Goal: Check status: Check status

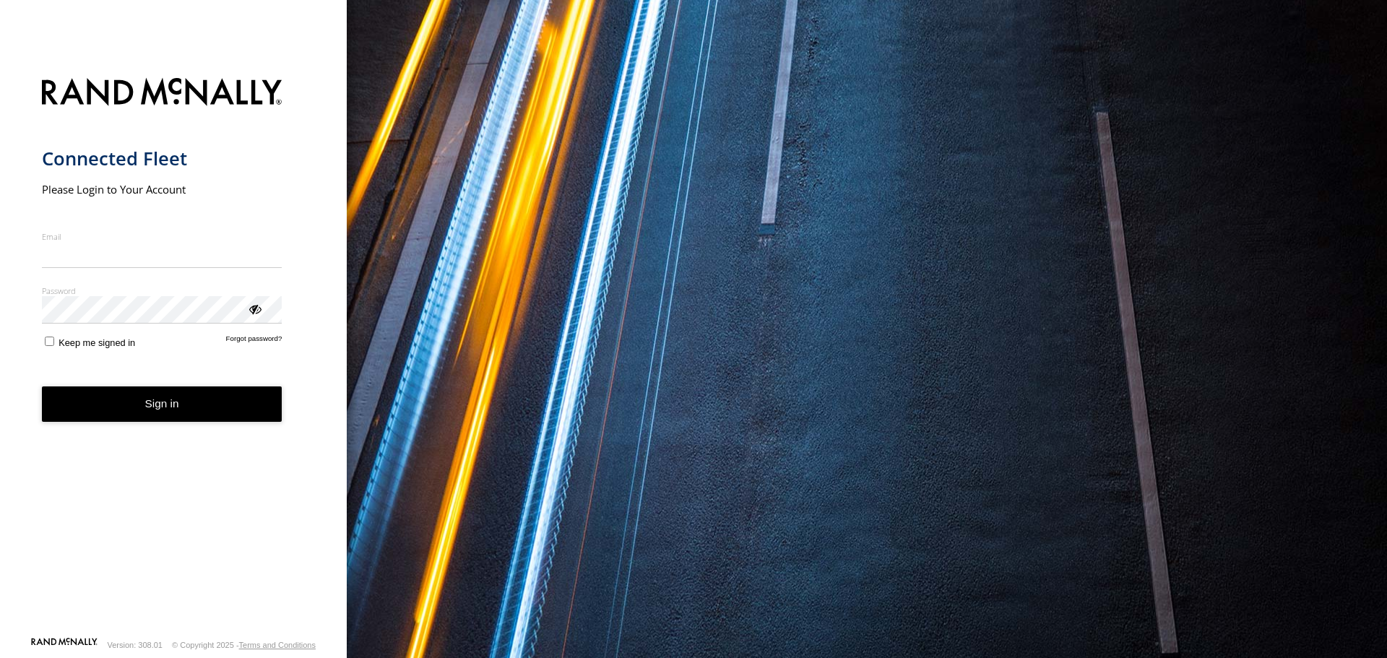
click at [216, 256] on input "Email" at bounding box center [162, 255] width 240 height 26
type input "**********"
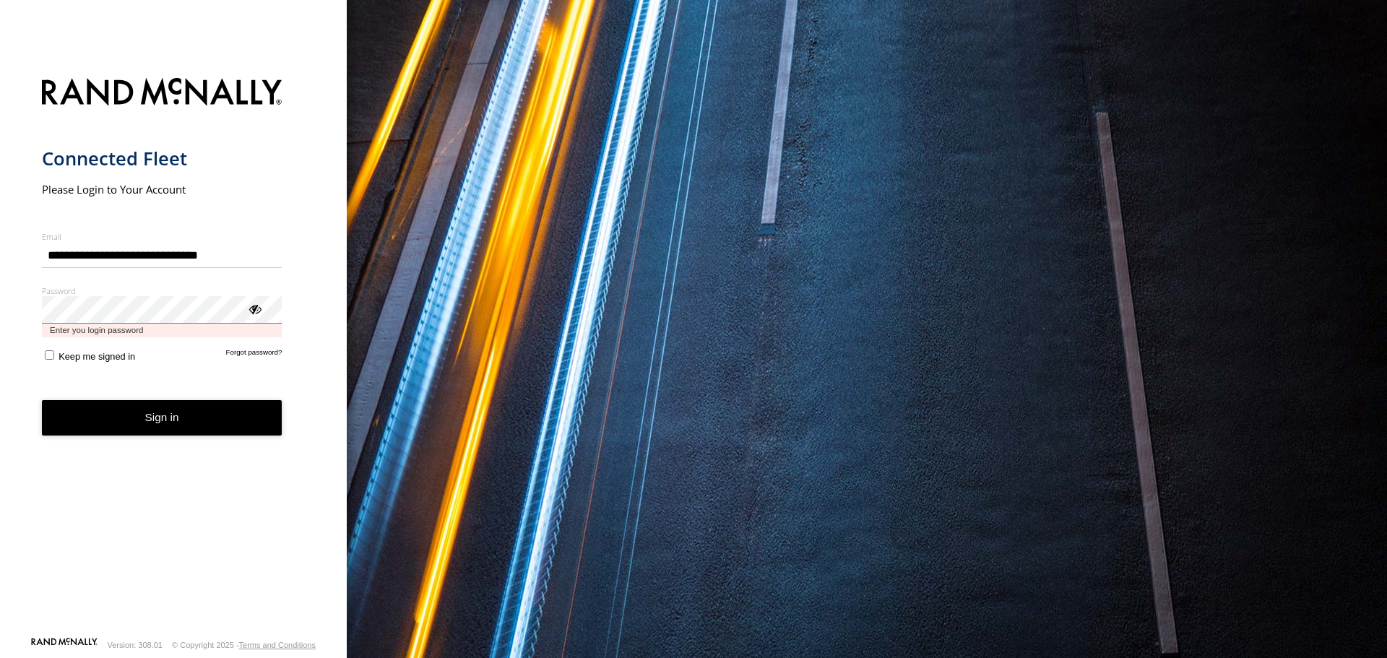
click at [42, 400] on button "Sign in" at bounding box center [162, 417] width 240 height 35
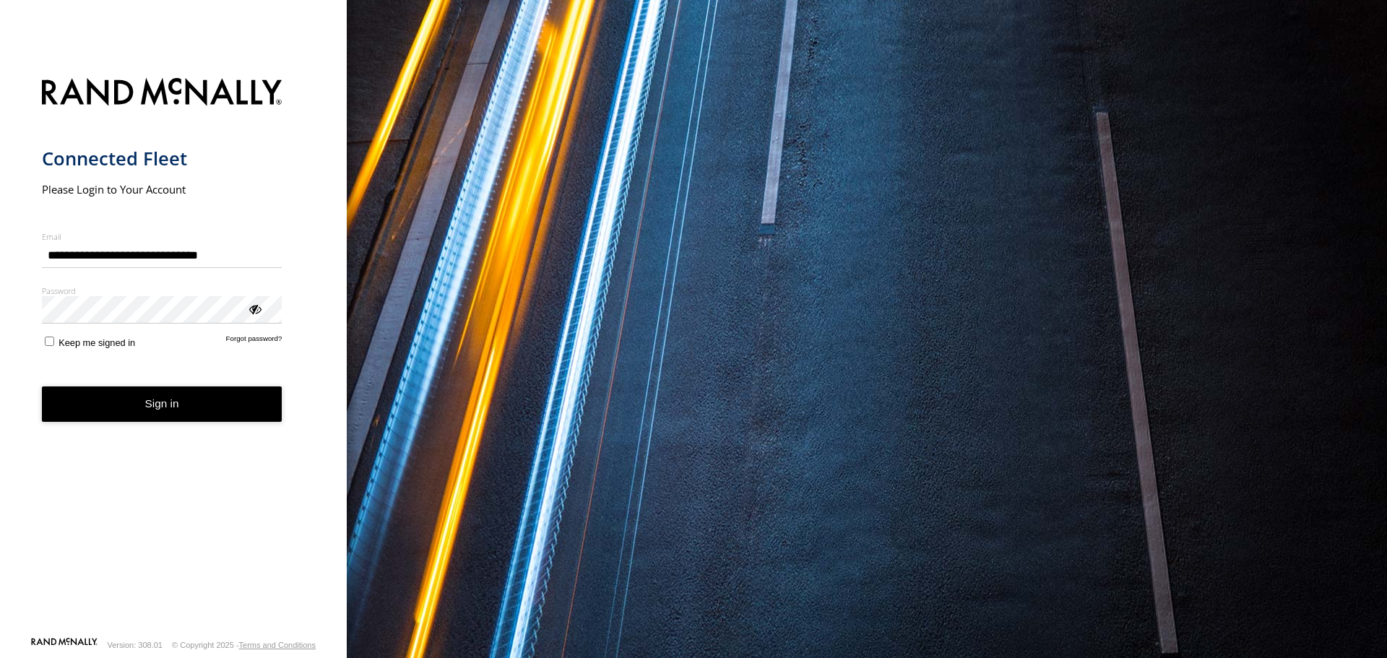
click at [161, 405] on button "Sign in" at bounding box center [162, 403] width 240 height 35
click at [150, 391] on button "Sign in" at bounding box center [162, 403] width 240 height 35
click at [174, 394] on button "Sign in" at bounding box center [162, 403] width 240 height 35
click at [170, 408] on button "Sign in" at bounding box center [162, 403] width 240 height 35
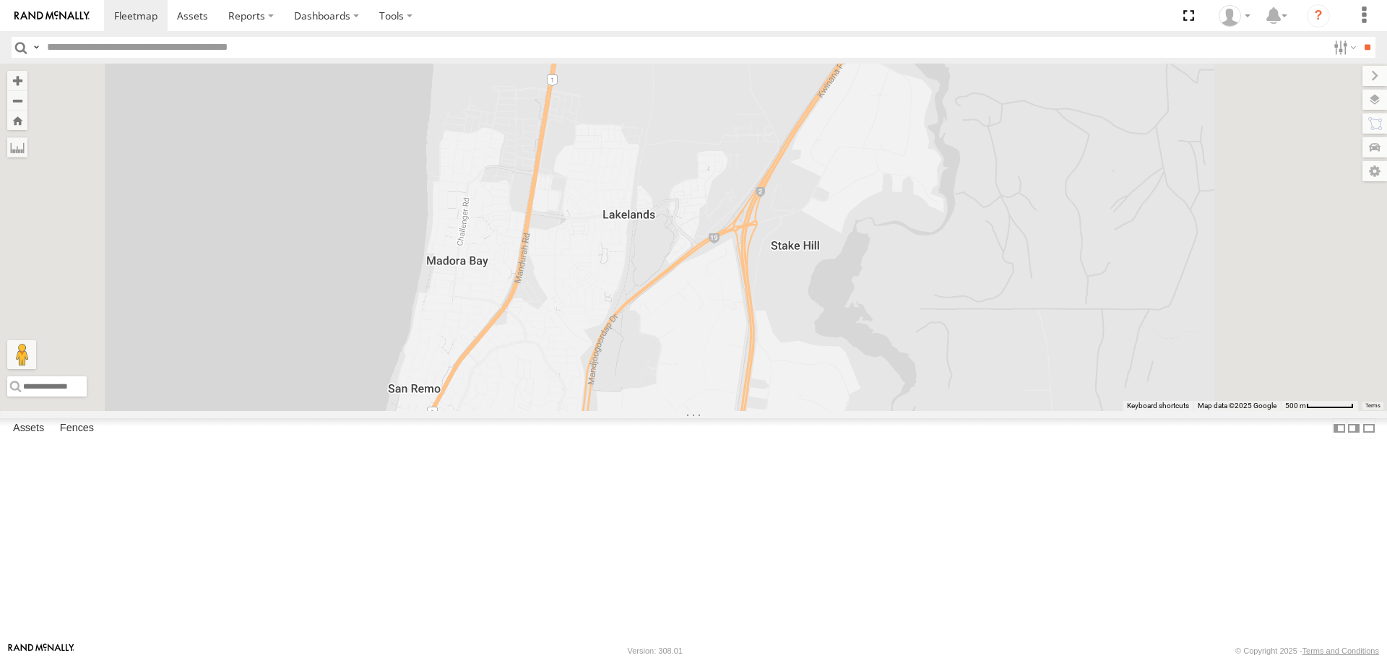
drag, startPoint x: 846, startPoint y: 529, endPoint x: 812, endPoint y: 443, distance: 92.7
click at [812, 410] on div "KWN1944 Parks KWN708 Supervisor NA KWN709 Natural Areas KWN709 2001093 Ford Ran…" at bounding box center [693, 237] width 1387 height 347
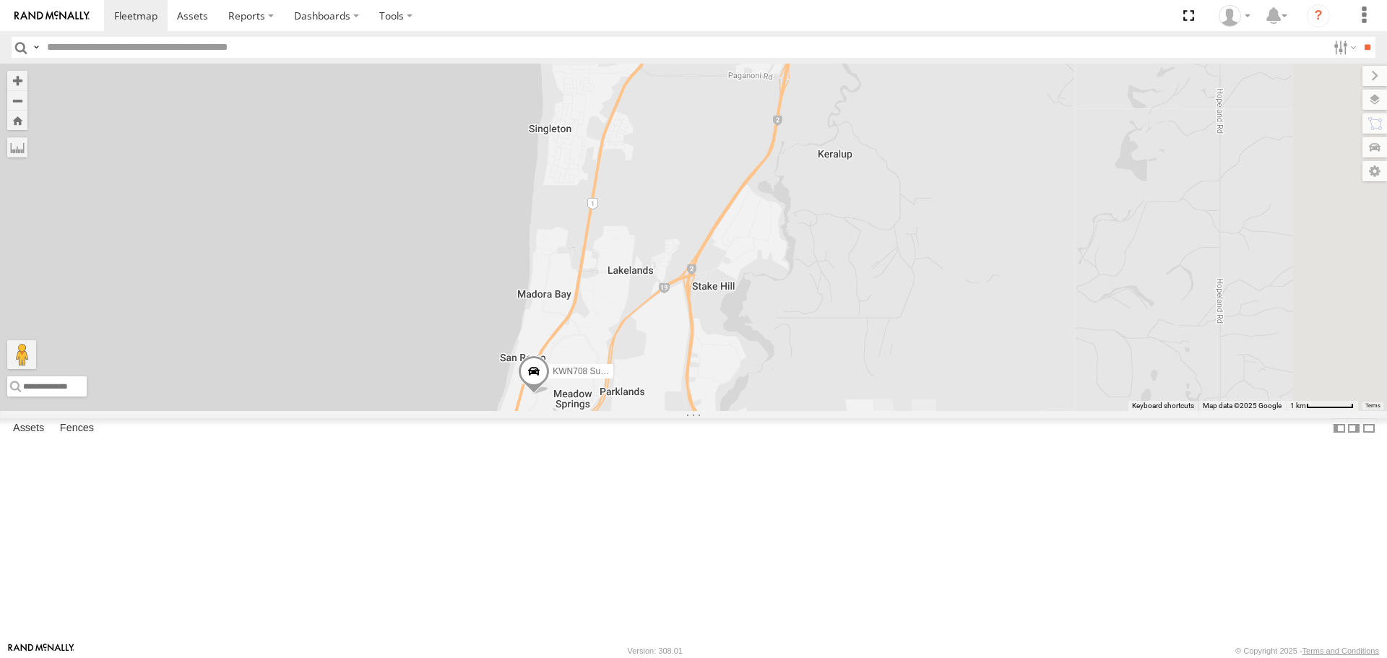
drag, startPoint x: 790, startPoint y: 570, endPoint x: 769, endPoint y: 641, distance: 73.1
click at [777, 410] on div "KWN1944 Parks KWN708 Supervisor NA KWN709 Natural Areas KWN709 2001093 Ford Ran…" at bounding box center [693, 237] width 1387 height 347
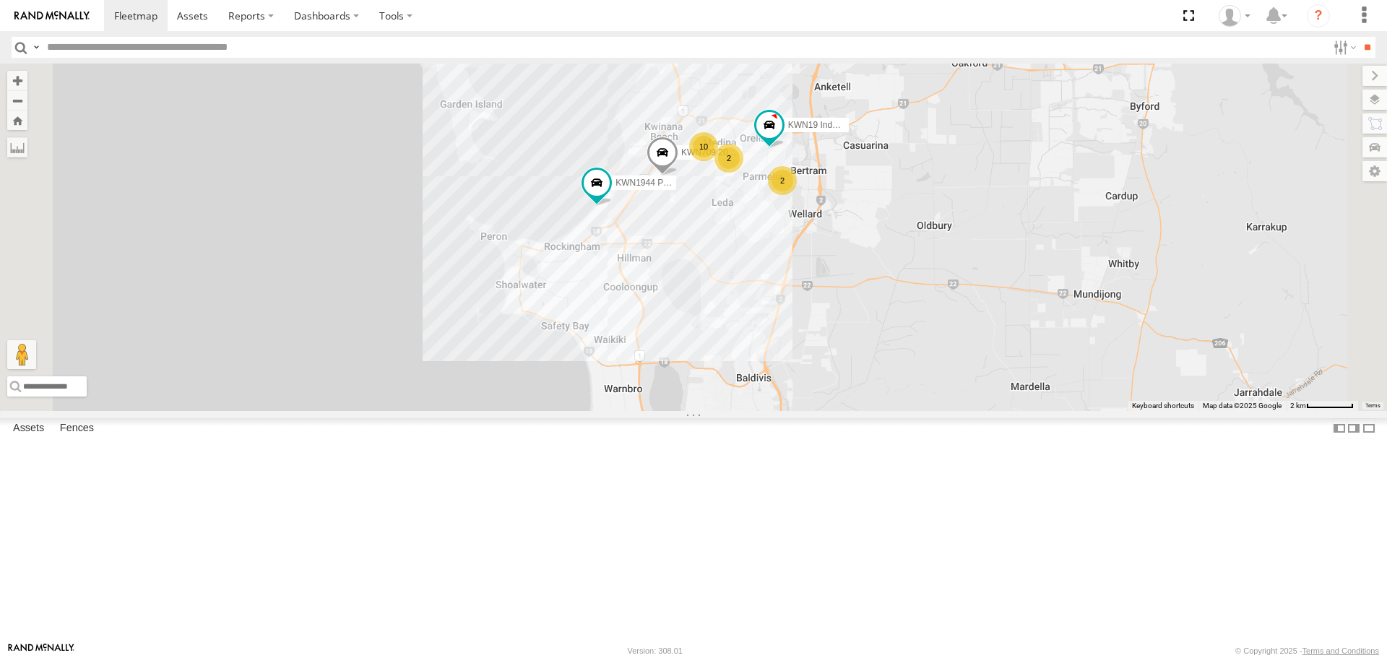
drag, startPoint x: 843, startPoint y: 622, endPoint x: 847, endPoint y: 638, distance: 17.0
click at [847, 410] on div "KWN1944 Parks KWN708 Supervisor NA KWN709 Natural Areas KWN709 2001093 Ford Ran…" at bounding box center [693, 237] width 1387 height 347
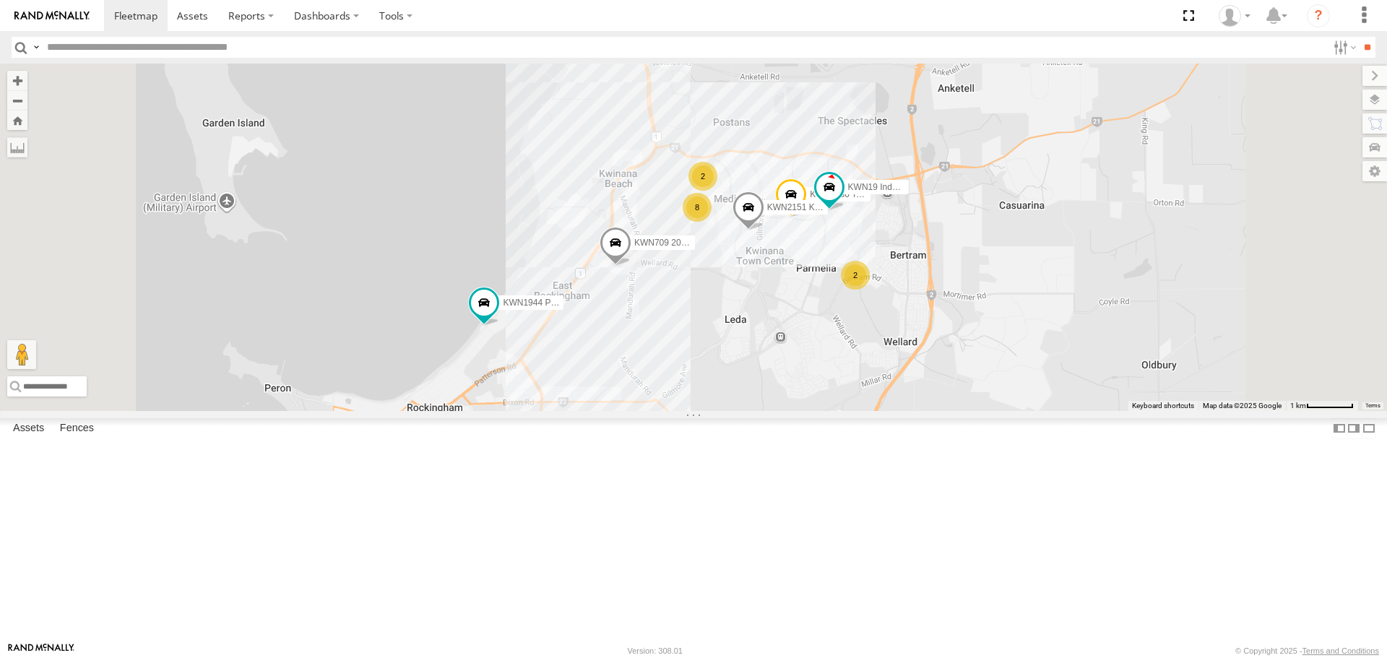
drag, startPoint x: 884, startPoint y: 364, endPoint x: 877, endPoint y: 540, distance: 176.3
click at [877, 410] on div "KWN1944 Parks KWN708 Supervisor NA KWN709 Natural Areas KWN709 2001093 Ford Ran…" at bounding box center [693, 237] width 1387 height 347
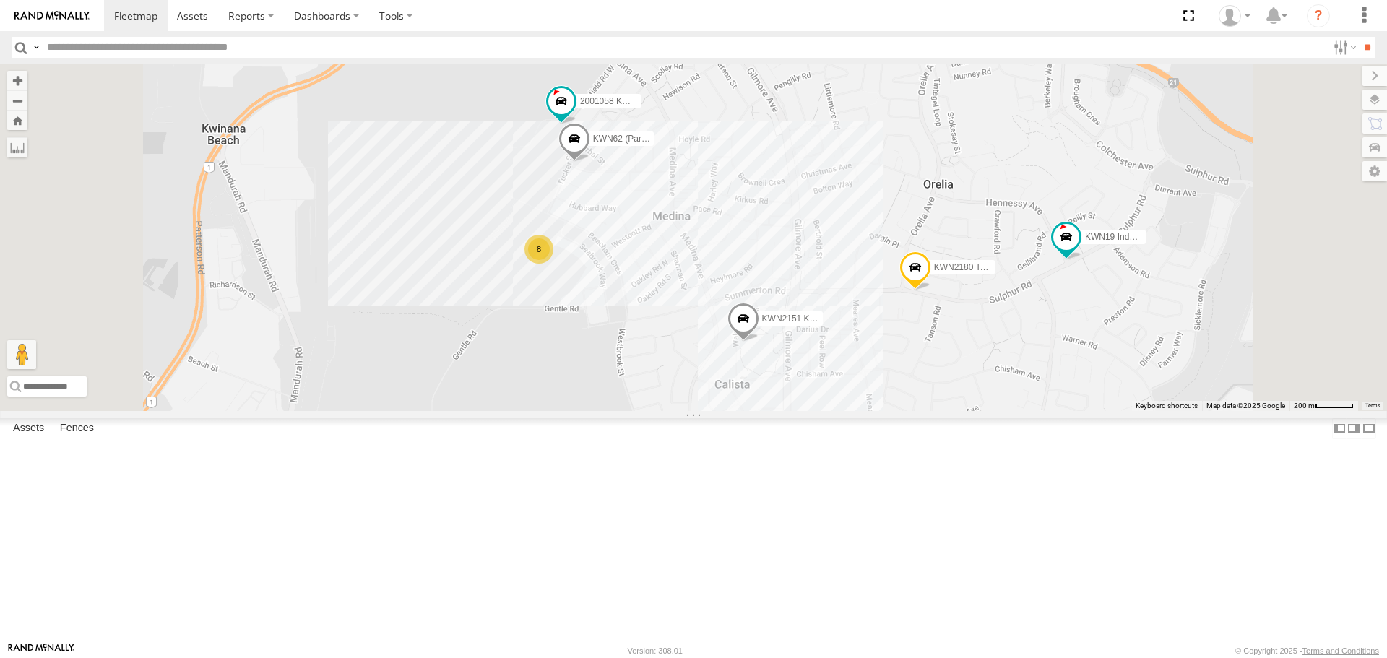
click at [952, 410] on div "KWN1944 Parks KWN708 Supervisor NA KWN709 Natural Areas KWN709 2001093 Ford Ran…" at bounding box center [693, 237] width 1387 height 347
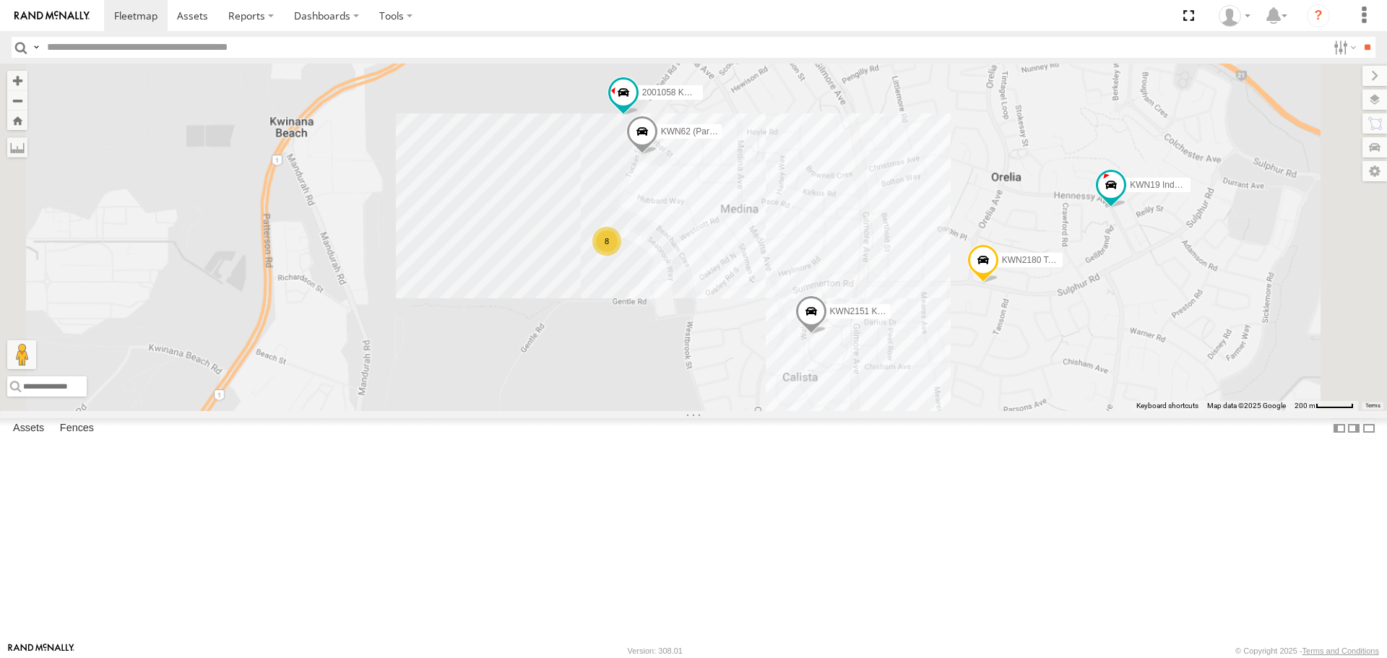
drag, startPoint x: 898, startPoint y: 503, endPoint x: 899, endPoint y: 285, distance: 218.1
click at [899, 286] on div "KWN1944 Parks KWN708 Supervisor NA KWN709 Natural Areas KWN709 2001093 Ford Ran…" at bounding box center [693, 237] width 1387 height 347
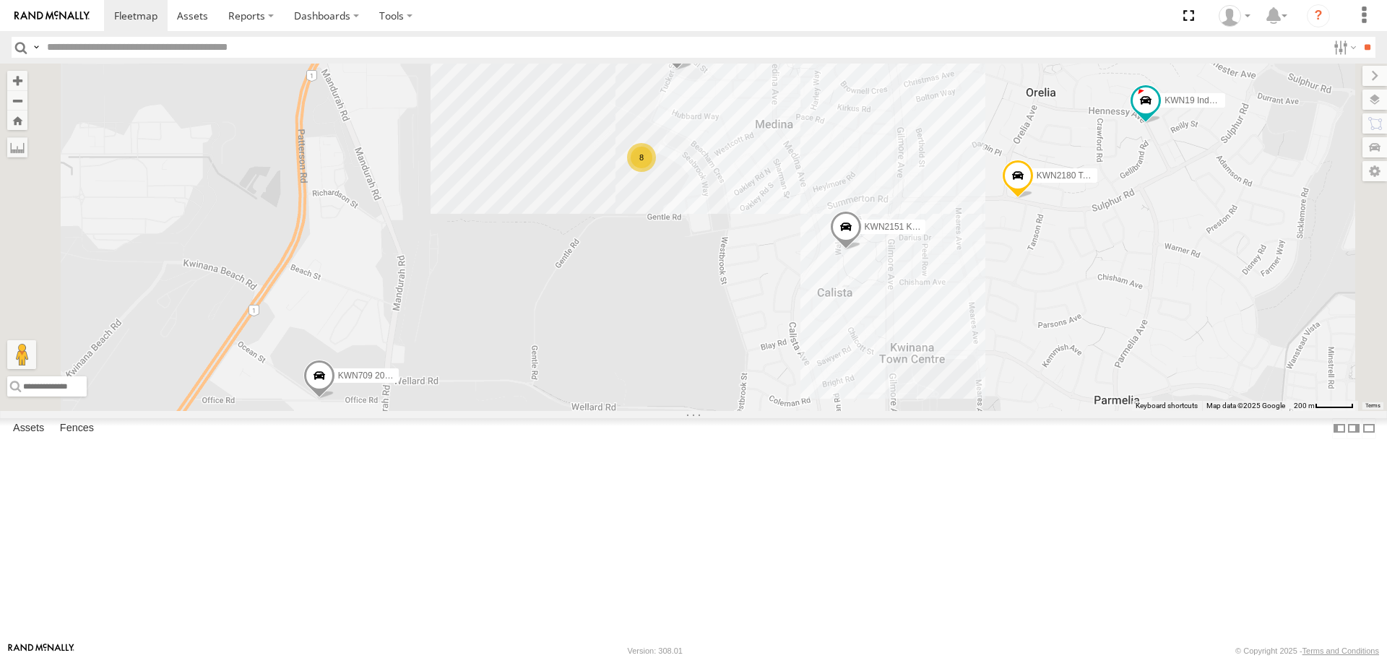
click at [335, 399] on span at bounding box center [319, 379] width 32 height 39
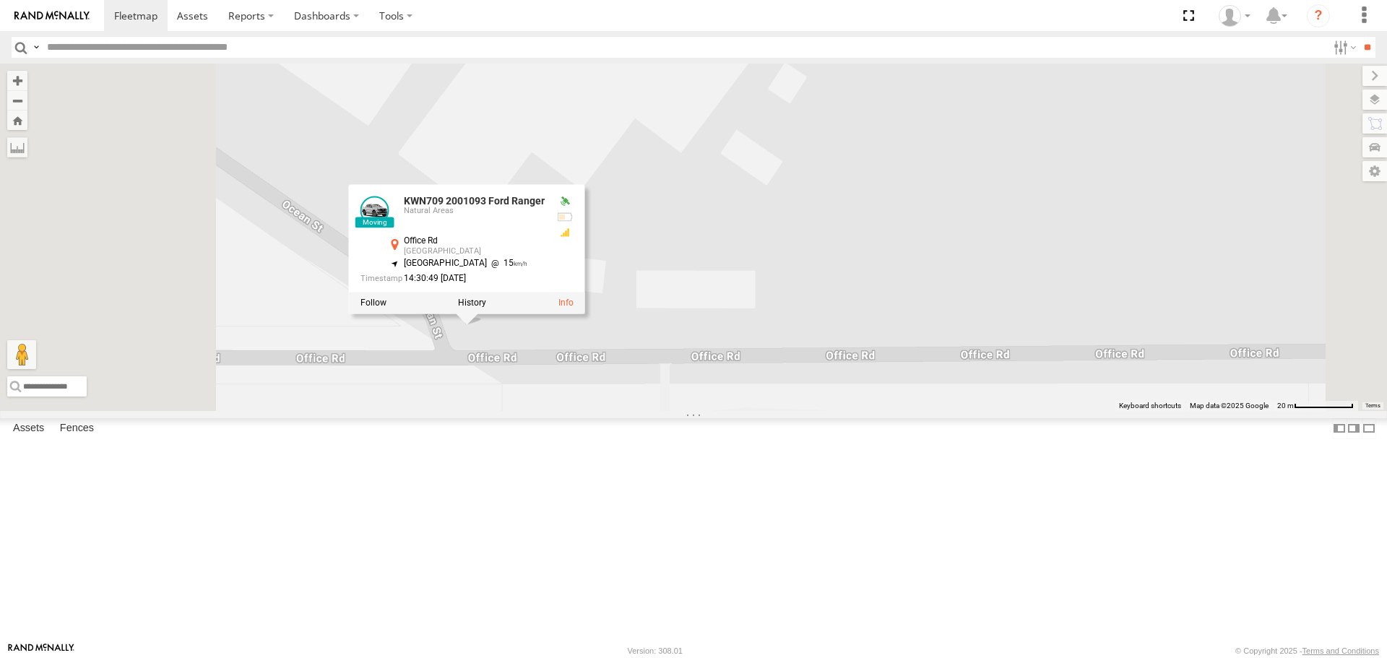
drag, startPoint x: 654, startPoint y: 510, endPoint x: 656, endPoint y: 521, distance: 11.2
click at [656, 410] on div "KWN1944 Parks KWN708 Supervisor NA KWN709 Natural Areas KWN709 2001093 Ford Ran…" at bounding box center [693, 237] width 1387 height 347
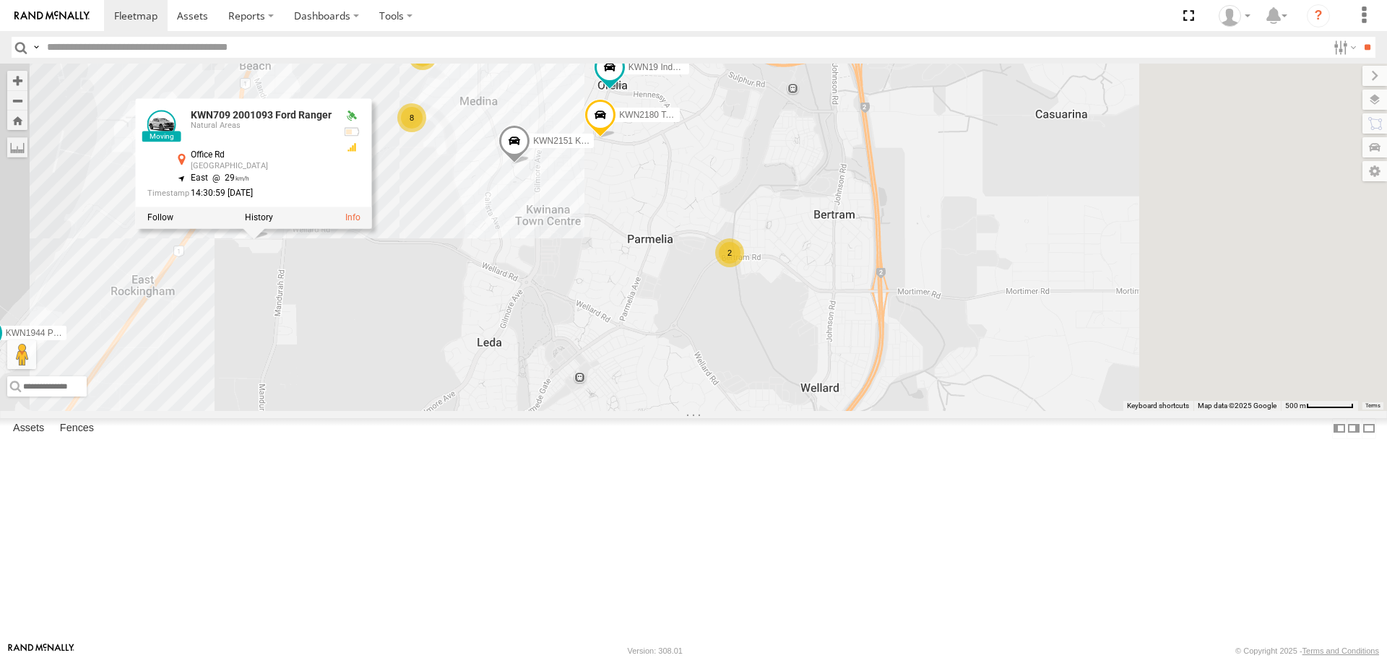
drag, startPoint x: 957, startPoint y: 523, endPoint x: 587, endPoint y: 390, distance: 392.9
click at [587, 390] on div "KWN1944 Parks KWN708 Supervisor NA KWN709 Natural Areas KWN709 2001093 Ford Ran…" at bounding box center [693, 237] width 1387 height 347
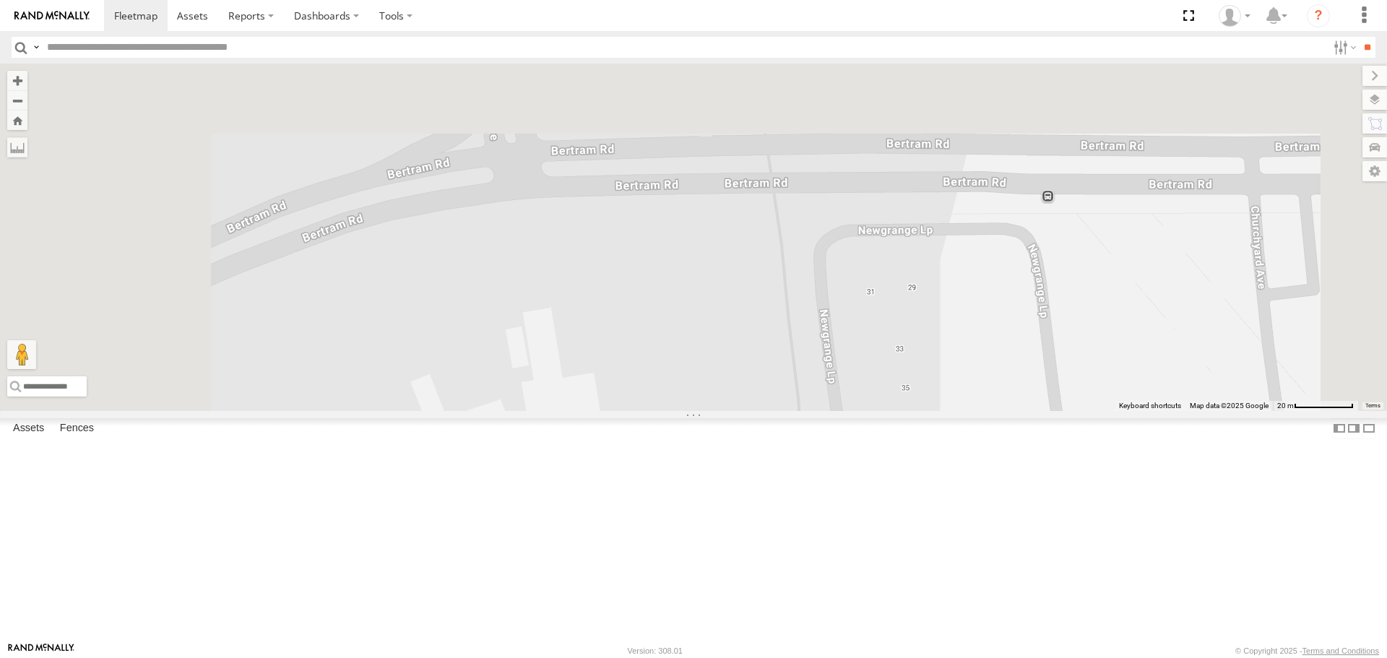
drag, startPoint x: 662, startPoint y: 222, endPoint x: 745, endPoint y: 692, distance: 476.6
click at [745, 657] on html at bounding box center [693, 329] width 1387 height 658
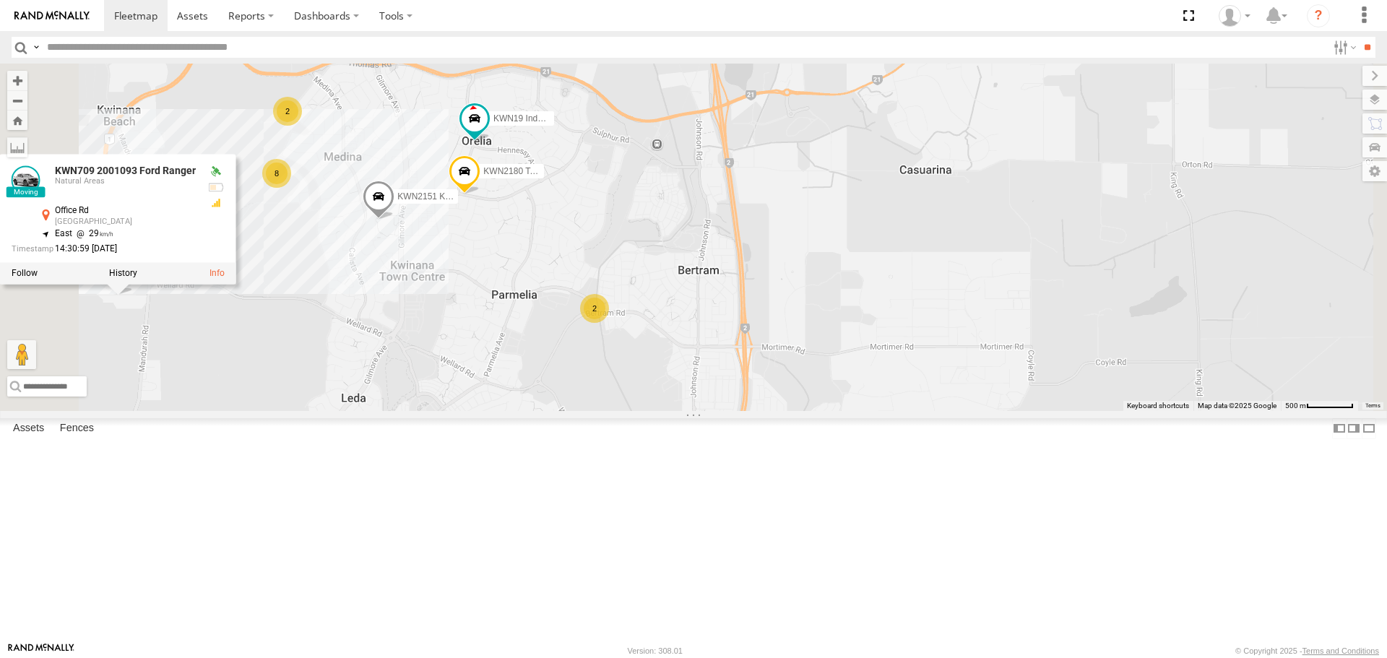
click at [729, 300] on div "KWN1944 Parks KWN708 Supervisor NA KWN709 Natural Areas KWN709 2001093 Ford Ran…" at bounding box center [693, 237] width 1387 height 347
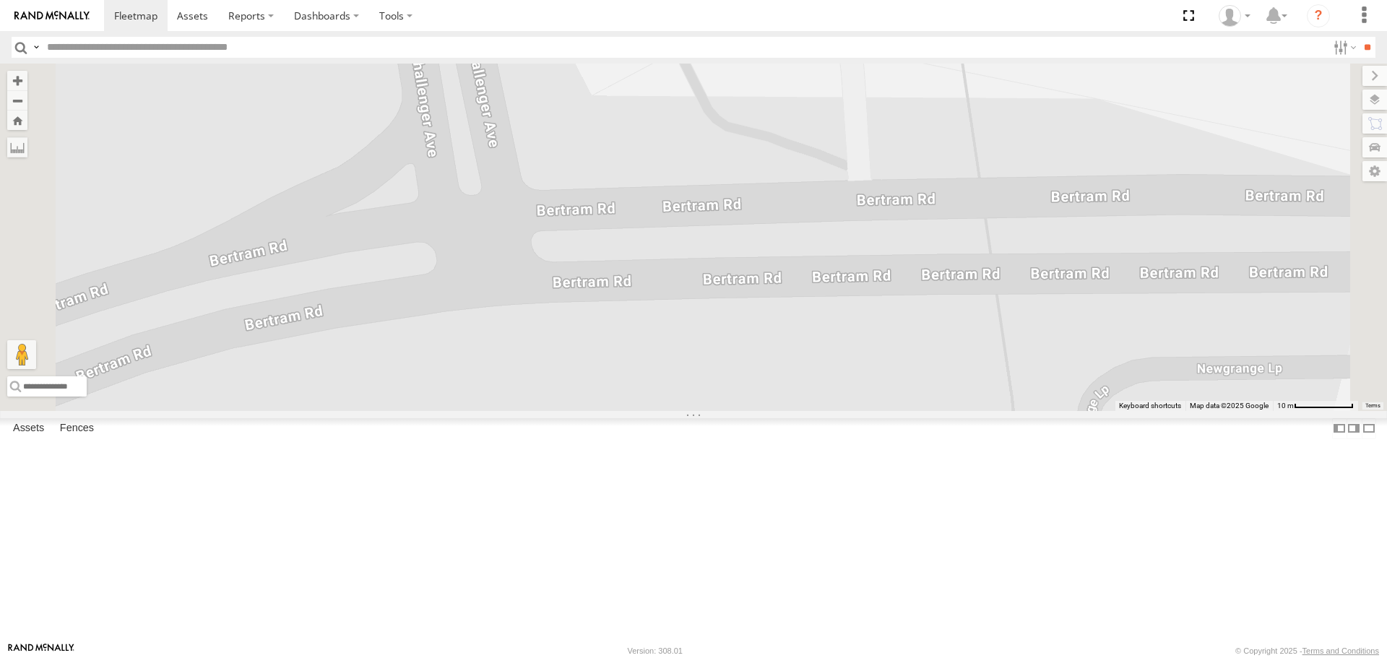
drag, startPoint x: 884, startPoint y: 420, endPoint x: 865, endPoint y: 692, distance: 272.9
click at [865, 657] on html at bounding box center [693, 329] width 1387 height 658
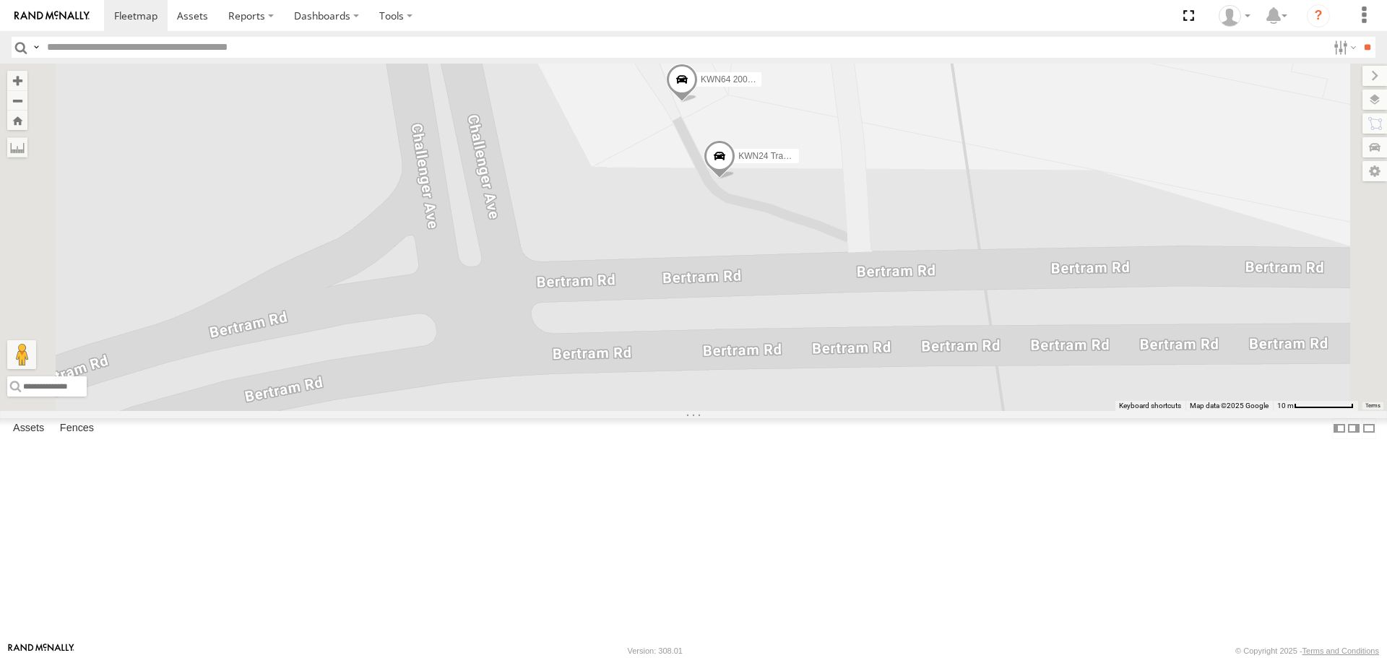
drag, startPoint x: 895, startPoint y: 311, endPoint x: 895, endPoint y: 383, distance: 71.5
click at [895, 383] on div "KWN1944 Parks KWN708 Supervisor NA KWN709 Natural Areas KWN709 2001093 Ford Ran…" at bounding box center [693, 237] width 1387 height 347
click at [735, 179] on span at bounding box center [719, 159] width 32 height 39
click at [739, 162] on label at bounding box center [725, 157] width 28 height 10
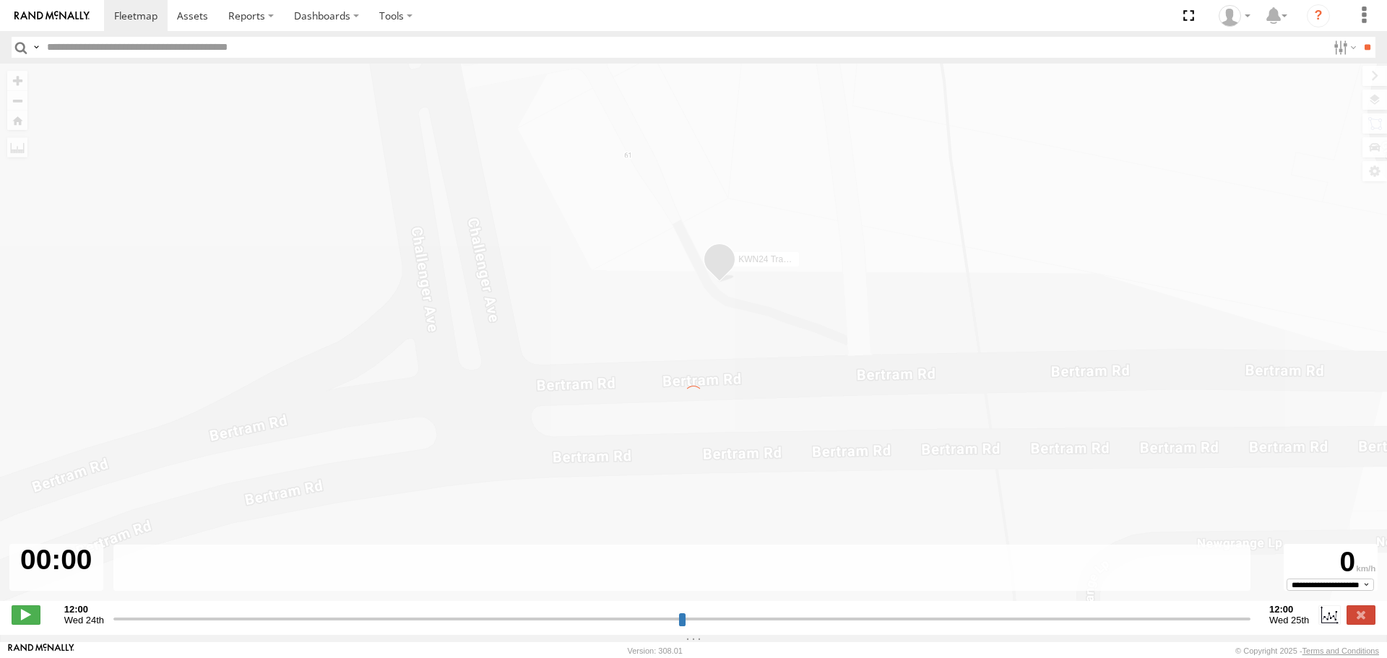
type input "**********"
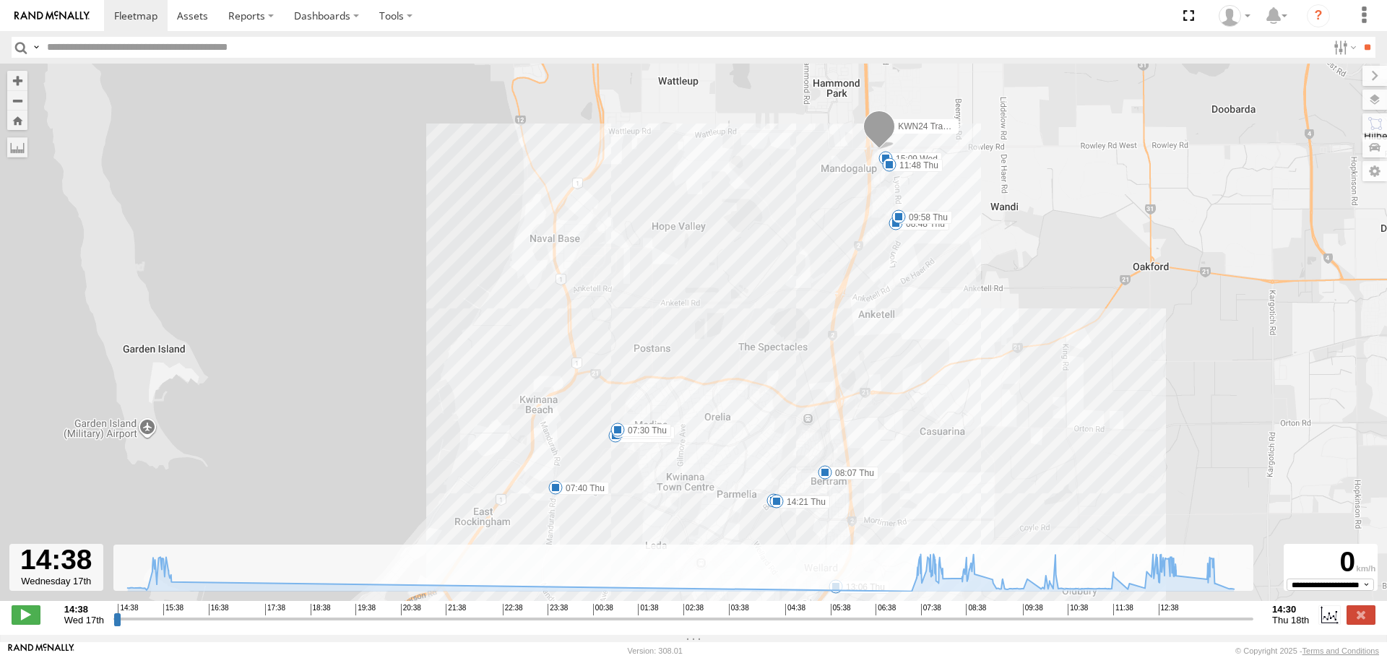
drag, startPoint x: 797, startPoint y: 398, endPoint x: 878, endPoint y: 436, distance: 90.1
click at [878, 436] on div "KWN24 Tractor 15:09 Wed 15:43 Wed 15:50 Wed 07:30 Thu 07:40 Thu 08:07 Thu 08:48…" at bounding box center [693, 340] width 1387 height 552
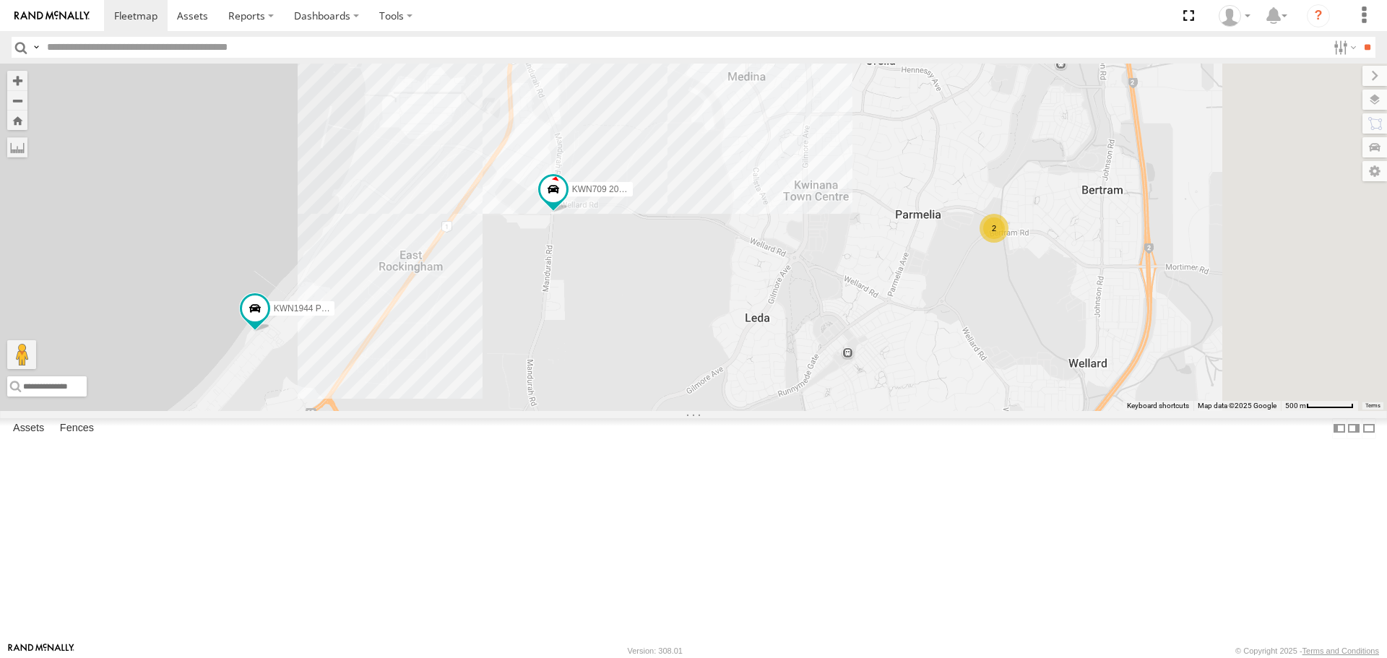
drag, startPoint x: 899, startPoint y: 242, endPoint x: 644, endPoint y: 486, distance: 352.9
click at [644, 410] on div "KWN1944 Parks KWN708 Supervisor NA KWN709 Natural Areas KWN709 2001093 Ford Ran…" at bounding box center [693, 237] width 1387 height 347
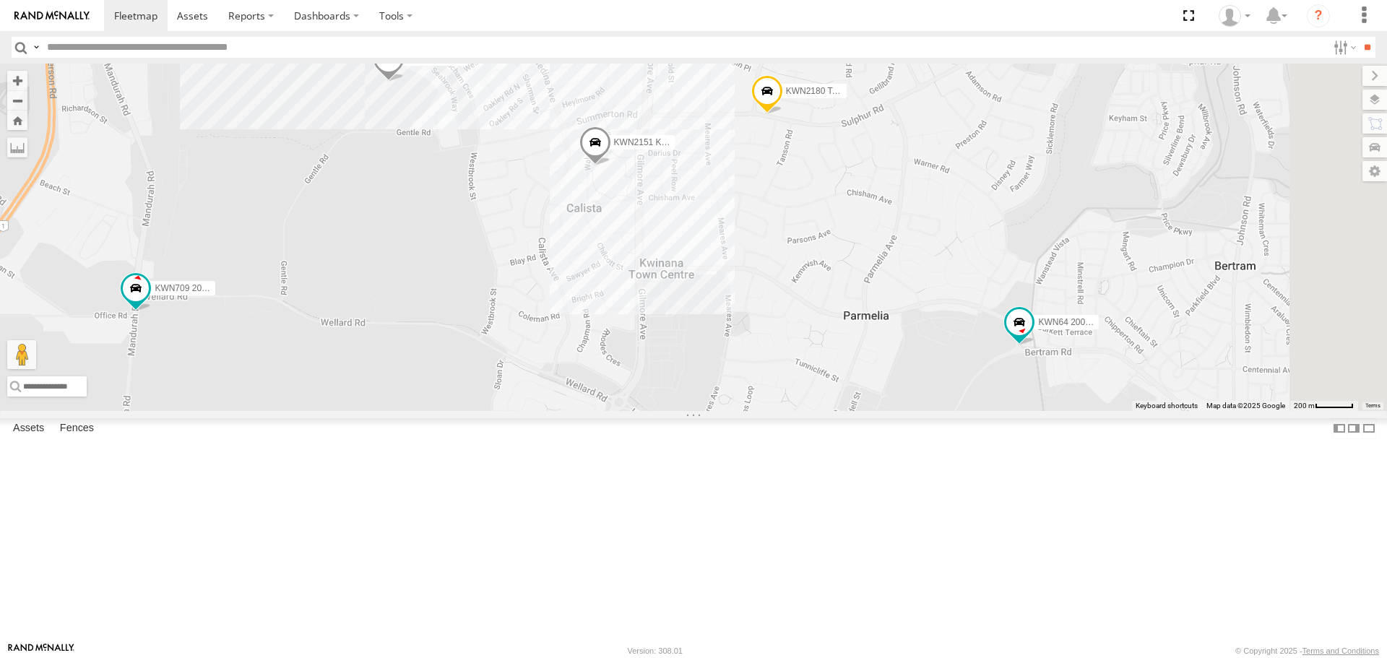
drag, startPoint x: 837, startPoint y: 547, endPoint x: 667, endPoint y: 612, distance: 182.4
click at [667, 410] on div "KWN1944 Parks KWN708 Supervisor NA KWN709 Natural Areas KWN709 2001093 Ford Ran…" at bounding box center [693, 237] width 1387 height 347
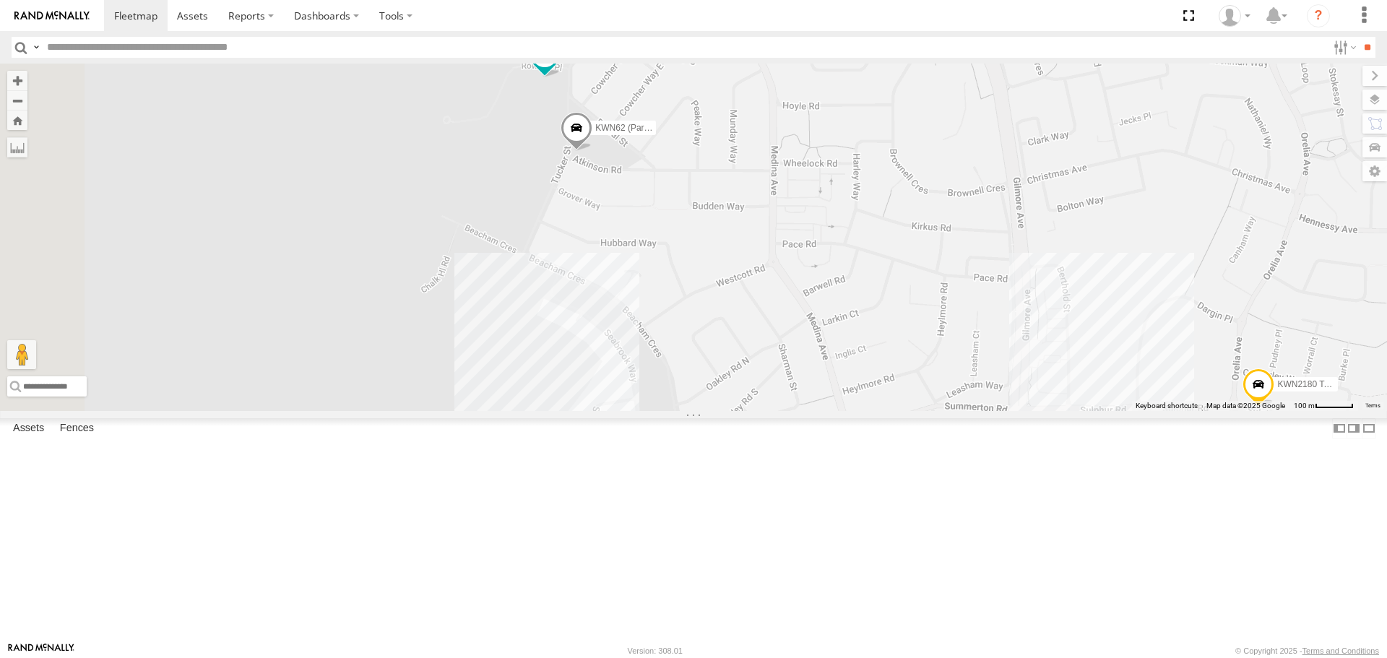
drag, startPoint x: 652, startPoint y: 316, endPoint x: 1038, endPoint y: 688, distance: 536.8
click at [1038, 657] on html at bounding box center [693, 329] width 1387 height 658
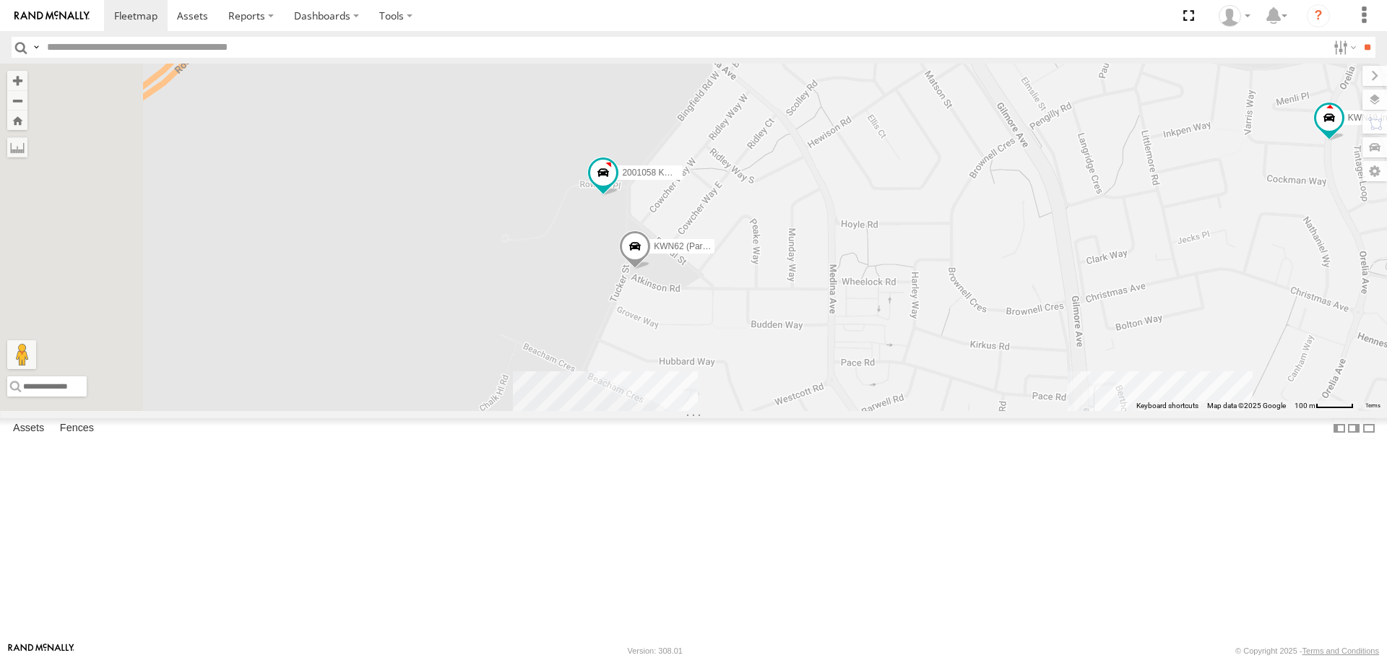
drag, startPoint x: 812, startPoint y: 398, endPoint x: 849, endPoint y: 469, distance: 80.4
click at [849, 410] on div "KWN1944 Parks KWN708 Supervisor NA KWN709 Natural Areas KWN709 2001093 Ford Ran…" at bounding box center [693, 237] width 1387 height 347
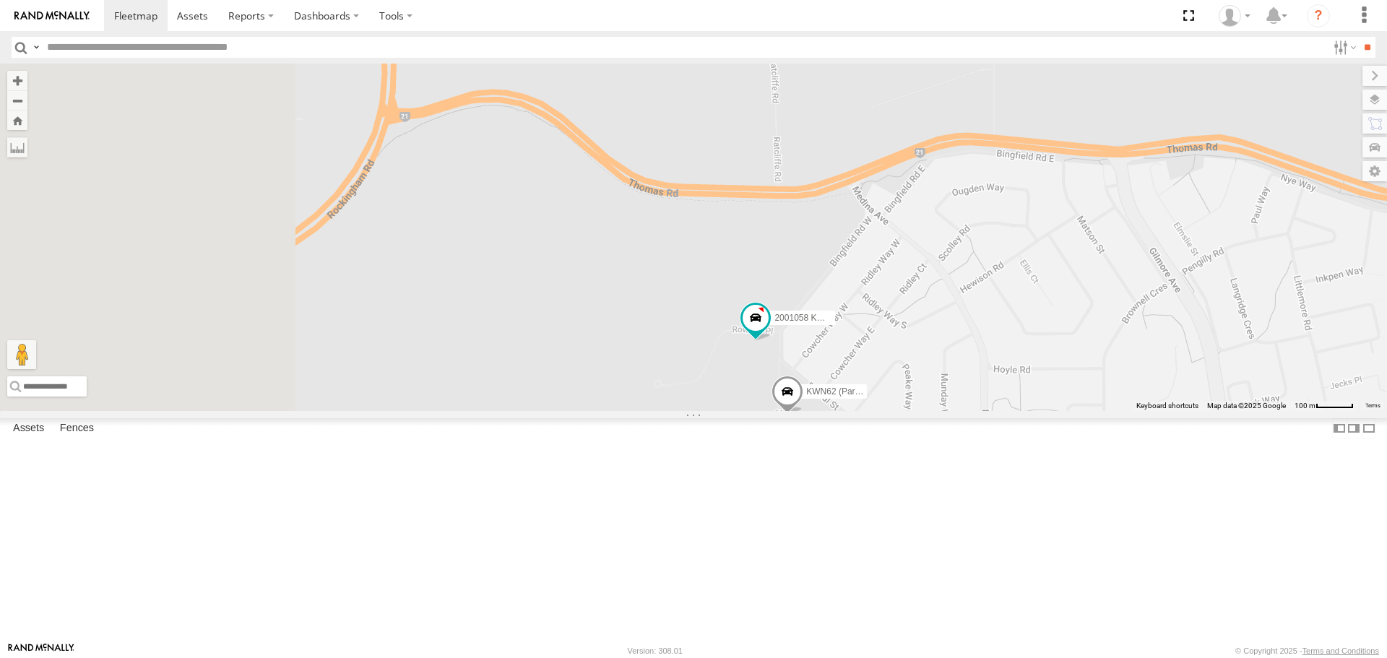
drag, startPoint x: 693, startPoint y: 396, endPoint x: 872, endPoint y: 477, distance: 195.8
click at [872, 410] on div "KWN1944 Parks KWN708 Supervisor NA KWN709 Natural Areas KWN709 2001093 Ford Ran…" at bounding box center [693, 237] width 1387 height 347
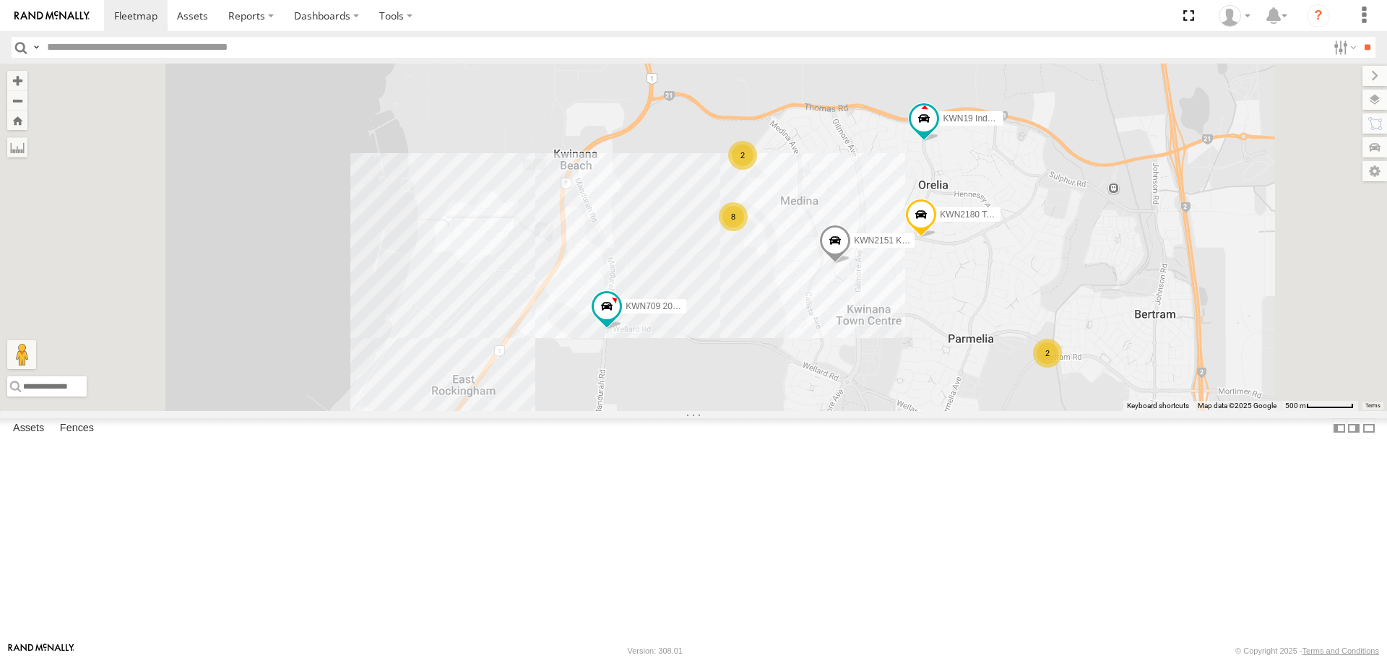
drag, startPoint x: 777, startPoint y: 521, endPoint x: 806, endPoint y: 314, distance: 209.3
click at [806, 314] on div "KWN1944 Parks KWN708 Supervisor NA KWN709 Natural Areas KWN709 2001093 Ford Ran…" at bounding box center [693, 237] width 1387 height 347
click at [620, 319] on span at bounding box center [607, 306] width 26 height 26
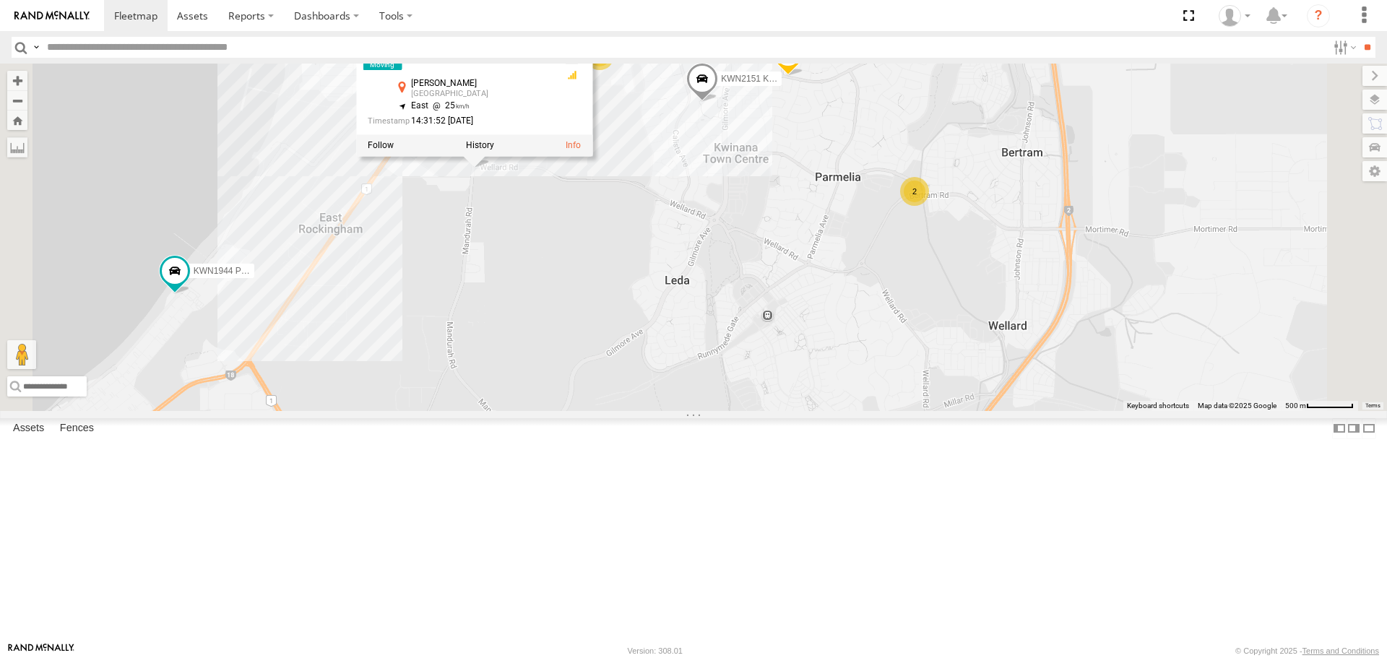
drag, startPoint x: 965, startPoint y: 473, endPoint x: 823, endPoint y: 293, distance: 229.3
click at [823, 293] on div "KWN1944 Parks KWN708 Supervisor NA KWN709 Natural Areas KWN709 2001093 Ford Ran…" at bounding box center [693, 237] width 1387 height 347
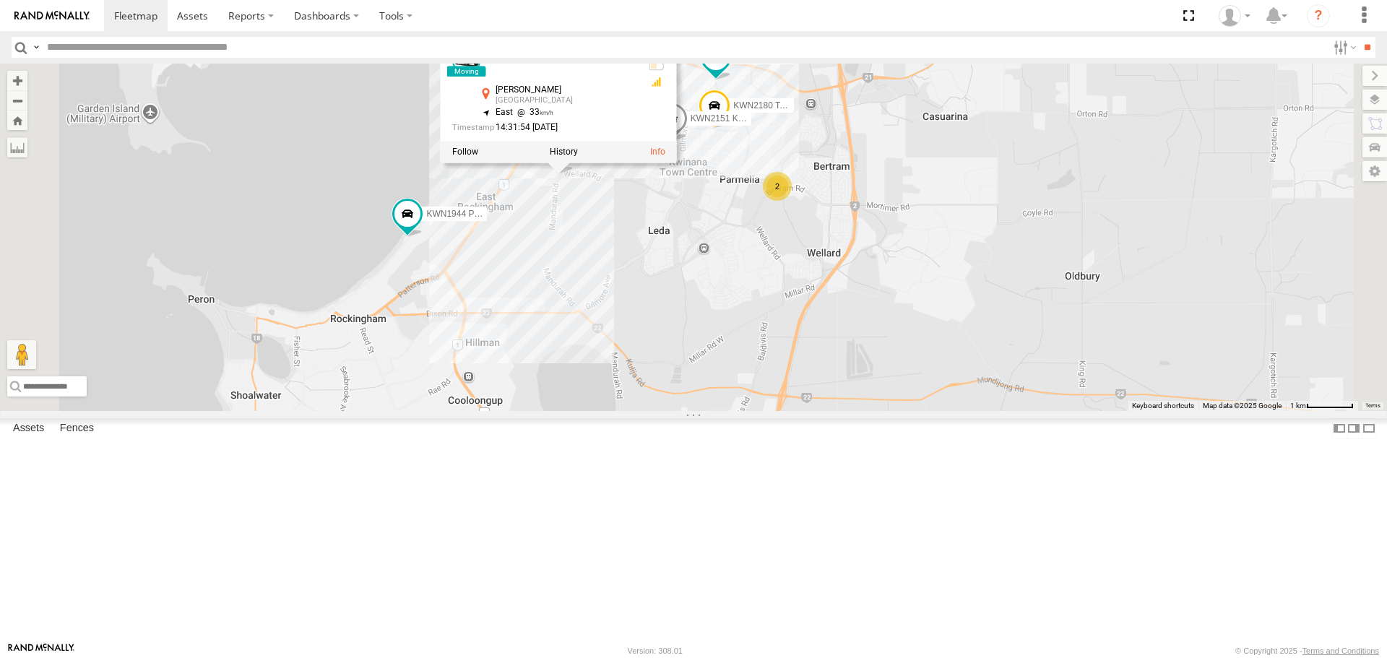
click at [420, 227] on span at bounding box center [407, 214] width 26 height 26
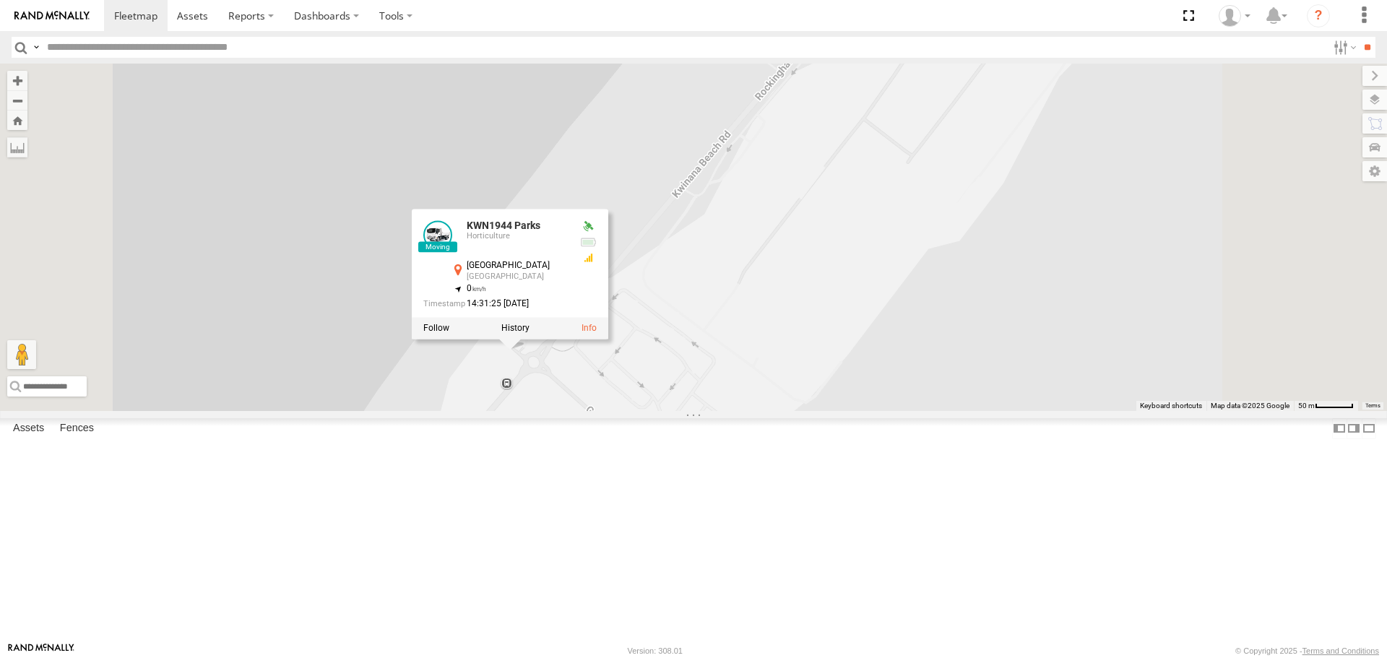
drag, startPoint x: 607, startPoint y: 343, endPoint x: 591, endPoint y: 238, distance: 106.5
click at [591, 238] on div "KWN1944 Parks KWN708 Supervisor NA KWN709 Natural Areas KWN709 2001093 Ford Ran…" at bounding box center [693, 237] width 1387 height 347
click at [529, 331] on label at bounding box center [515, 326] width 28 height 10
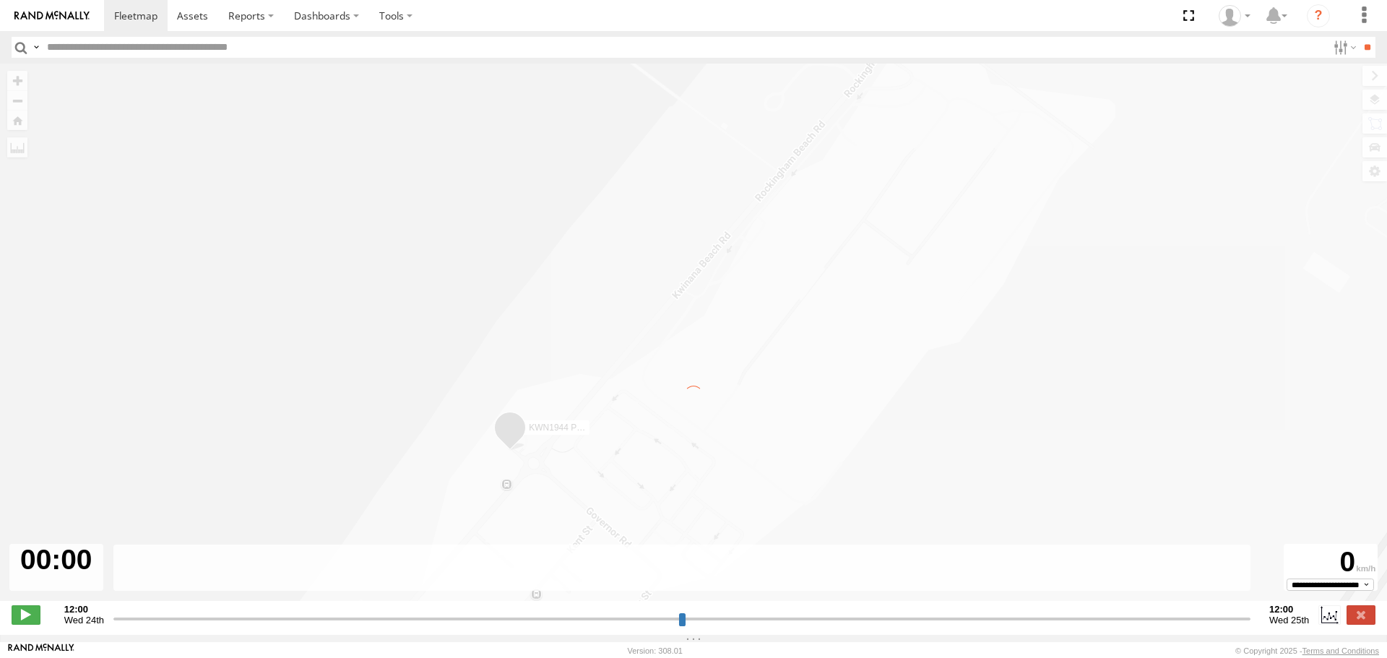
type input "**********"
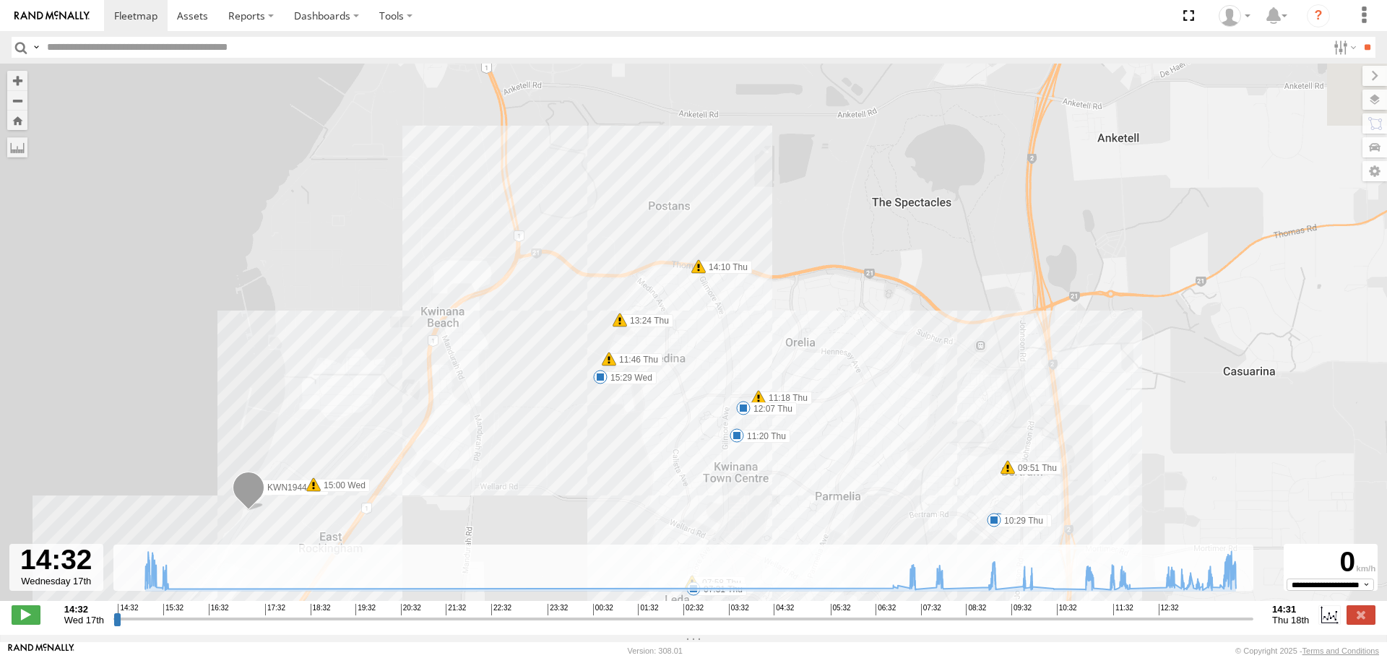
drag, startPoint x: 621, startPoint y: 238, endPoint x: 524, endPoint y: 381, distance: 172.1
click at [524, 381] on div "KWN1944 Parks 15:00 Wed 15:29 Wed 07:31 Thu 07:58 Thu 07:59 Thu 09:51 Thu 10:01…" at bounding box center [693, 340] width 1387 height 552
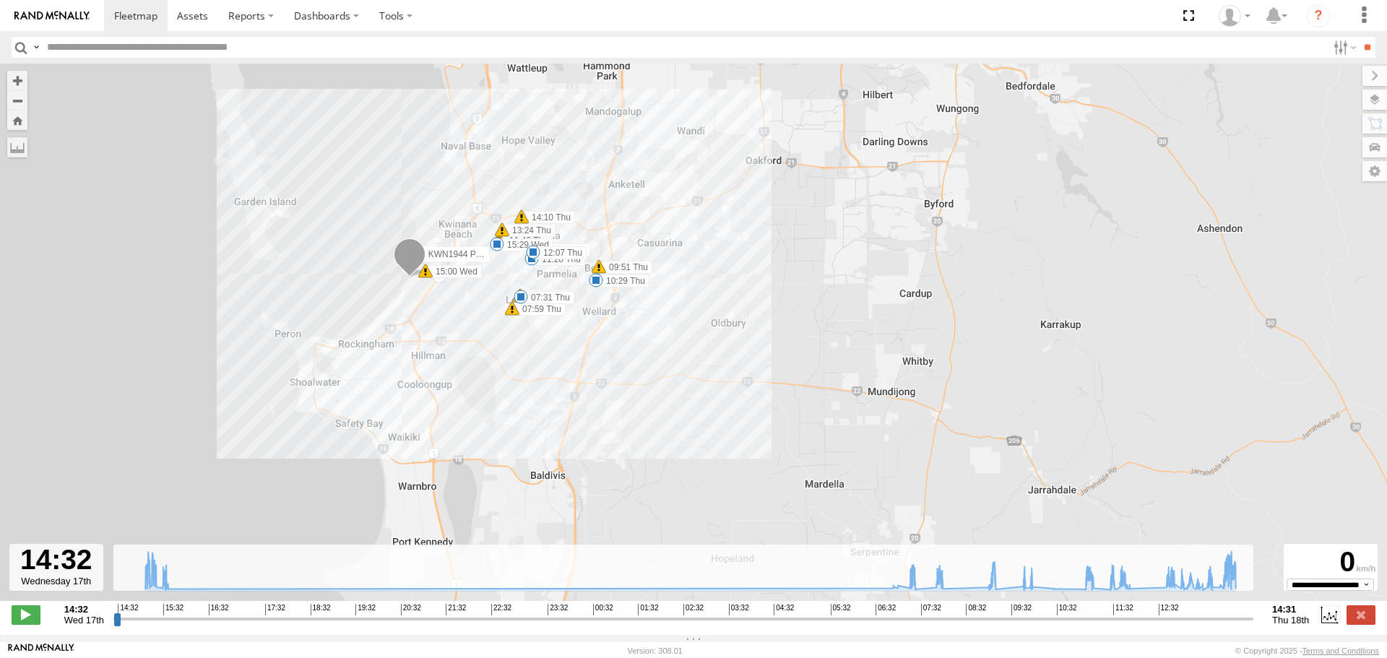
drag, startPoint x: 908, startPoint y: 355, endPoint x: 726, endPoint y: 315, distance: 186.4
click at [726, 315] on div "KWN1944 Parks 15:00 Wed 15:29 Wed 07:31 Thu 07:58 Thu 07:59 Thu 09:51 Thu 10:01…" at bounding box center [693, 340] width 1387 height 552
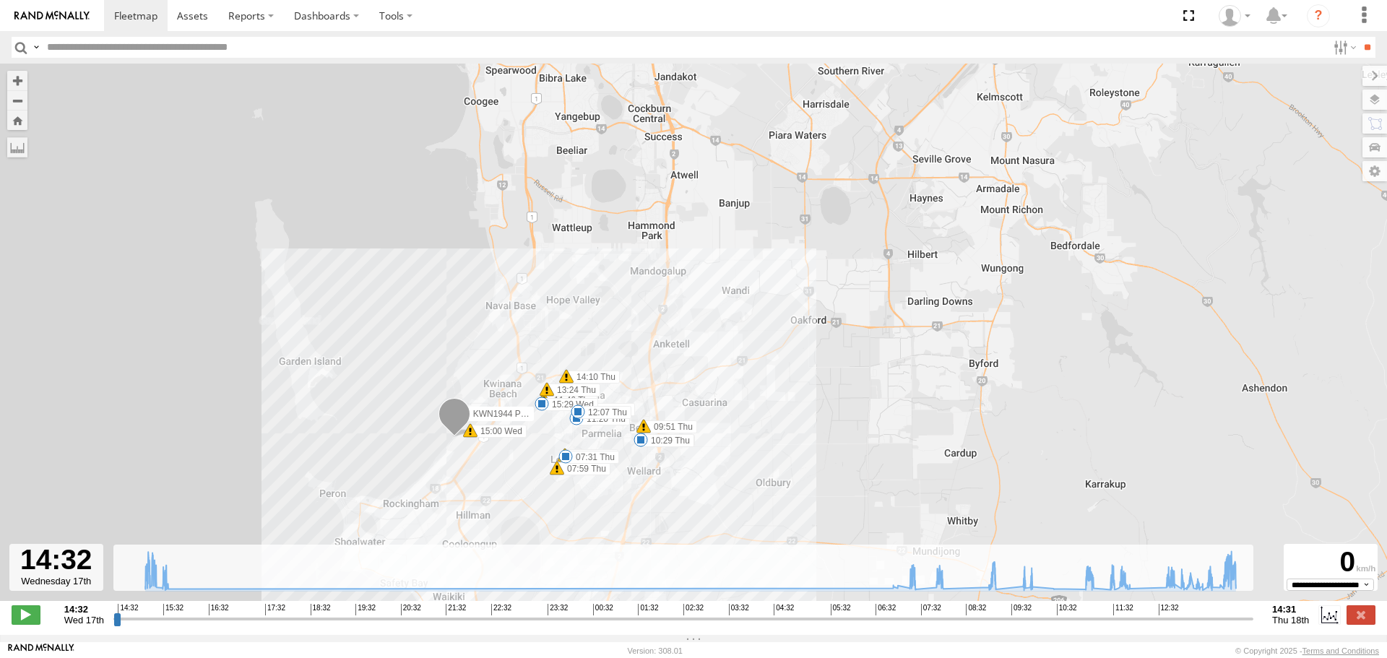
drag, startPoint x: 674, startPoint y: 287, endPoint x: 723, endPoint y: 455, distance: 175.1
click at [723, 455] on div "KWN1944 Parks 15:00 Wed 15:29 Wed 07:31 Thu 07:58 Thu 07:59 Thu 09:51 Thu 10:01…" at bounding box center [693, 340] width 1387 height 552
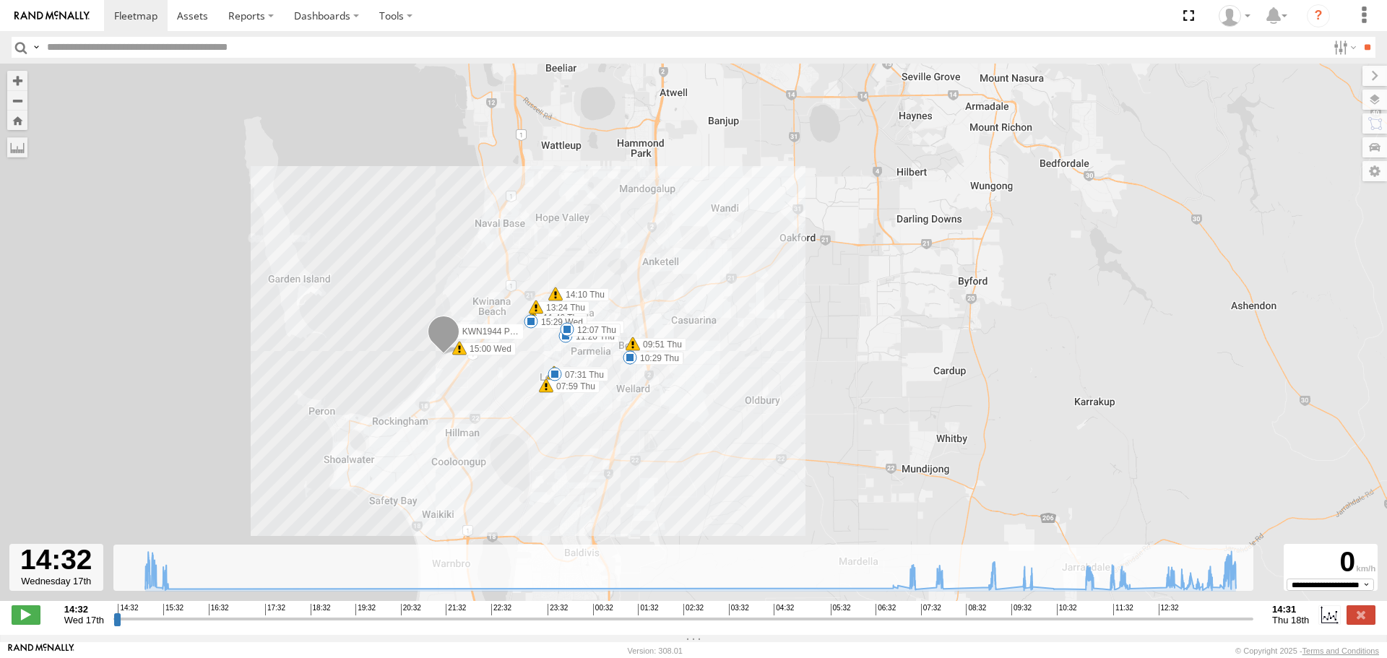
drag, startPoint x: 697, startPoint y: 365, endPoint x: 686, endPoint y: 299, distance: 66.6
click at [686, 299] on div "KWN1944 Parks 15:00 Wed 15:29 Wed 07:31 Thu 07:58 Thu 07:59 Thu 09:51 Thu 10:01…" at bounding box center [693, 340] width 1387 height 552
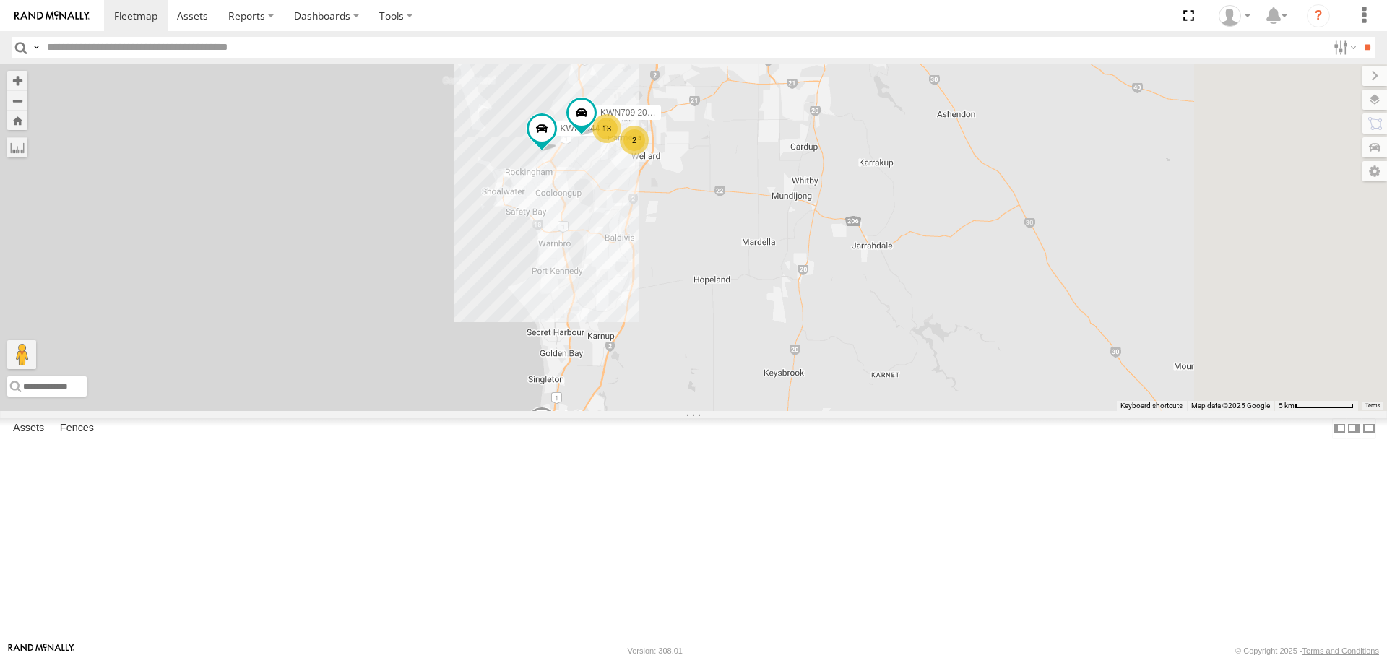
drag, startPoint x: 732, startPoint y: 357, endPoint x: 633, endPoint y: 393, distance: 105.1
click at [633, 393] on div "KWN1944 Parks 13 KWN708 Supervisor NA 2 KWN709 Natural Areas KWN709 2001093 For…" at bounding box center [693, 237] width 1387 height 347
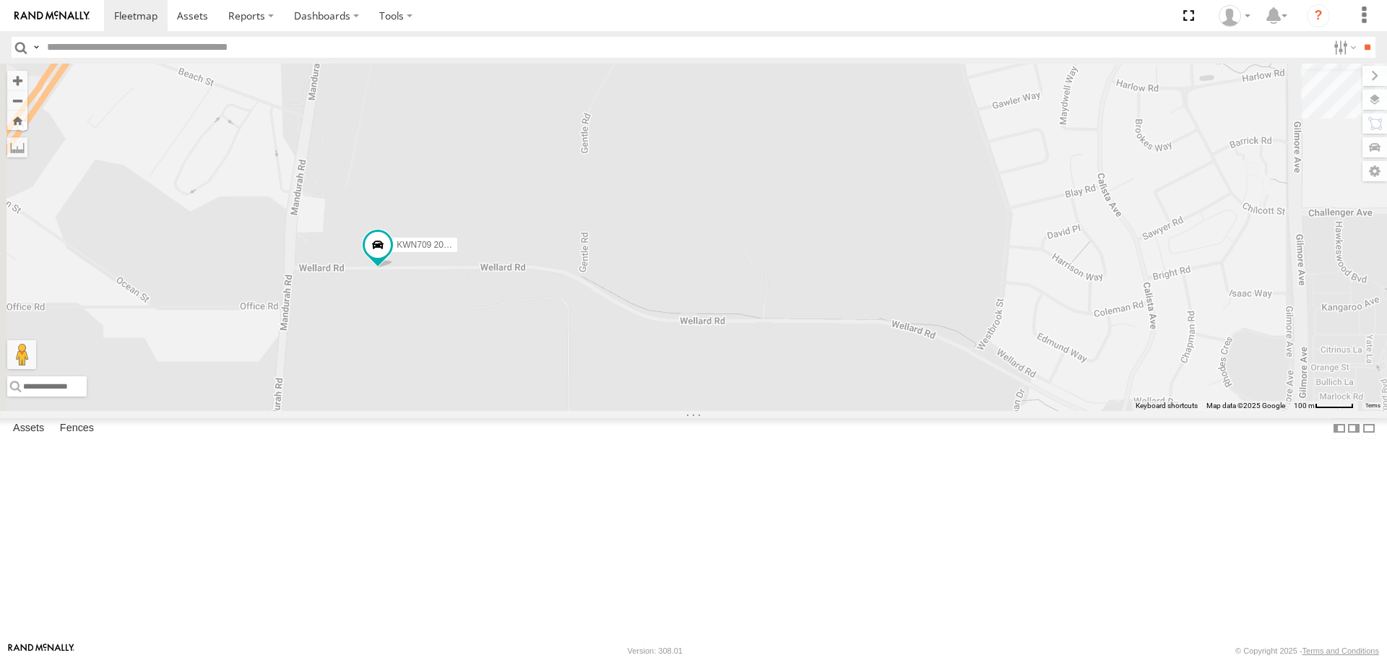
drag, startPoint x: 500, startPoint y: 326, endPoint x: 648, endPoint y: 388, distance: 160.3
click at [648, 388] on div "KWN1944 Parks KWN708 Supervisor NA KWN709 Natural Areas KWN709 2001093 Ford Ran…" at bounding box center [693, 237] width 1387 height 347
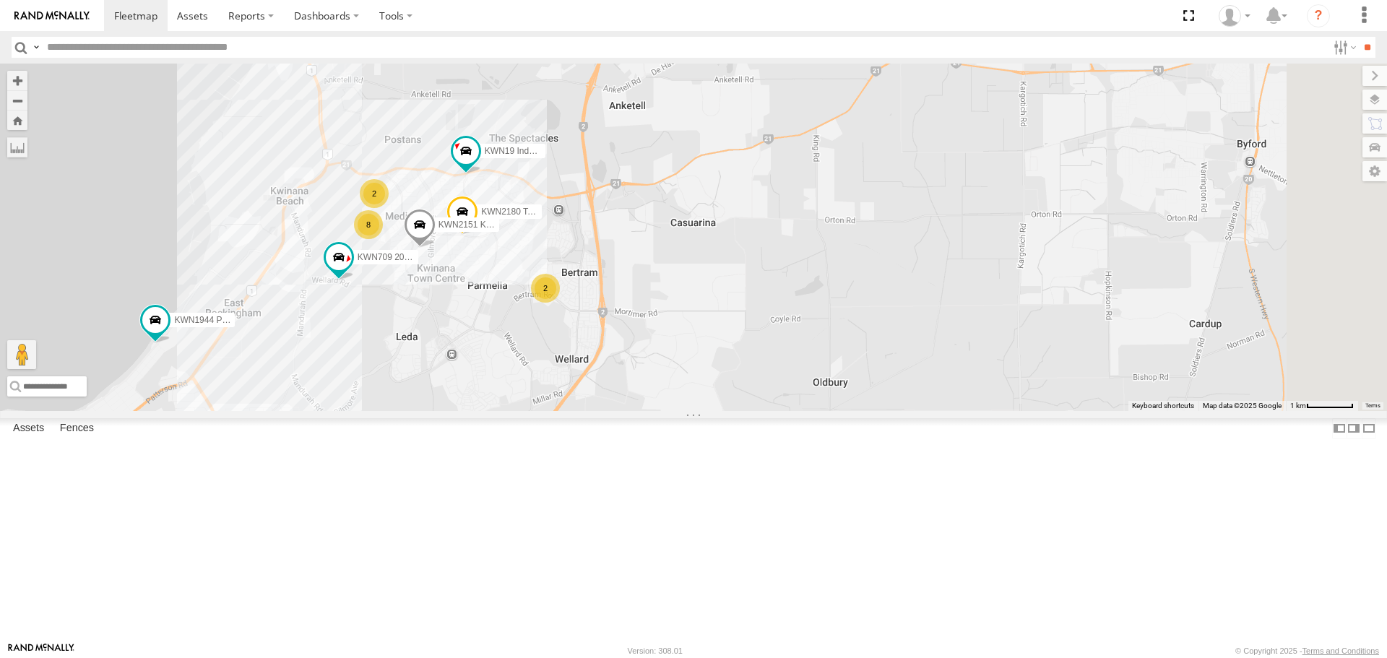
drag, startPoint x: 695, startPoint y: 364, endPoint x: 607, endPoint y: 405, distance: 97.2
click at [607, 405] on div "KWN1944 Parks KWN708 Supervisor NA KWN709 Natural Areas KWN709 2001093 Ford Ran…" at bounding box center [693, 237] width 1387 height 347
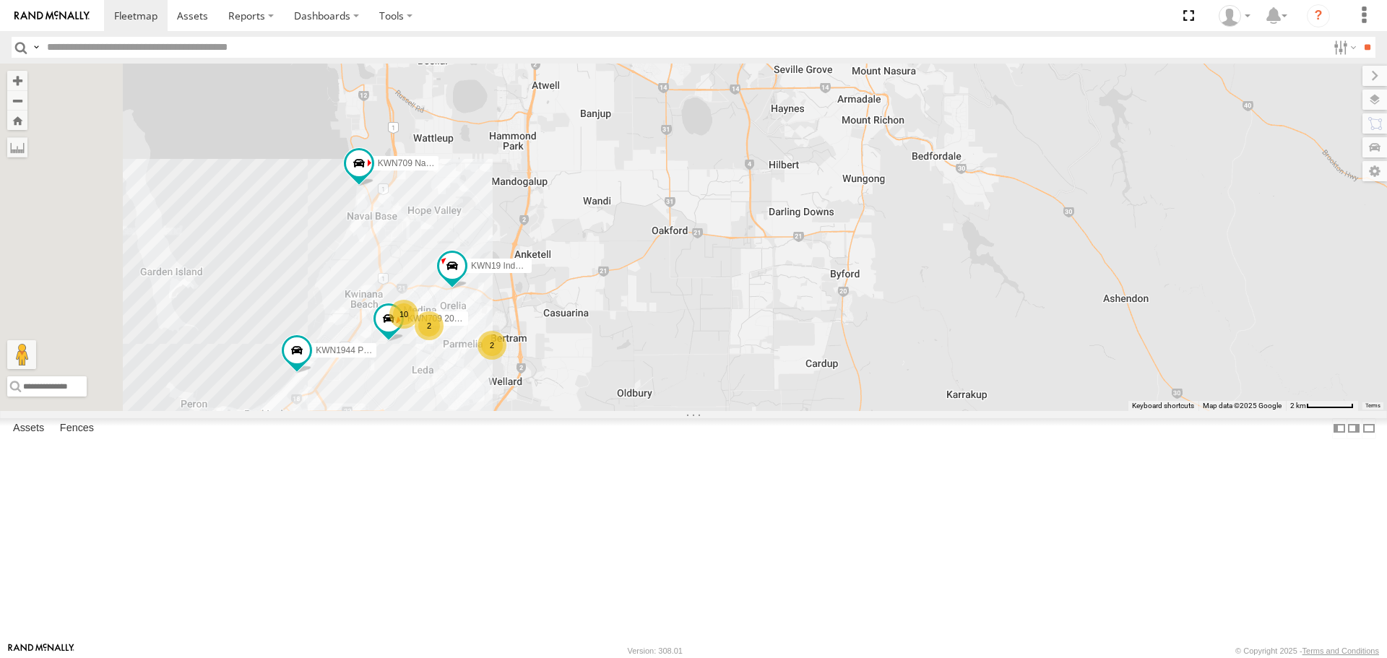
drag, startPoint x: 539, startPoint y: 241, endPoint x: 581, endPoint y: 359, distance: 124.9
click at [581, 359] on div "KWN1944 Parks KWN708 Supervisor NA KWN709 Natural Areas KWN709 2001093 Ford Ran…" at bounding box center [693, 237] width 1387 height 347
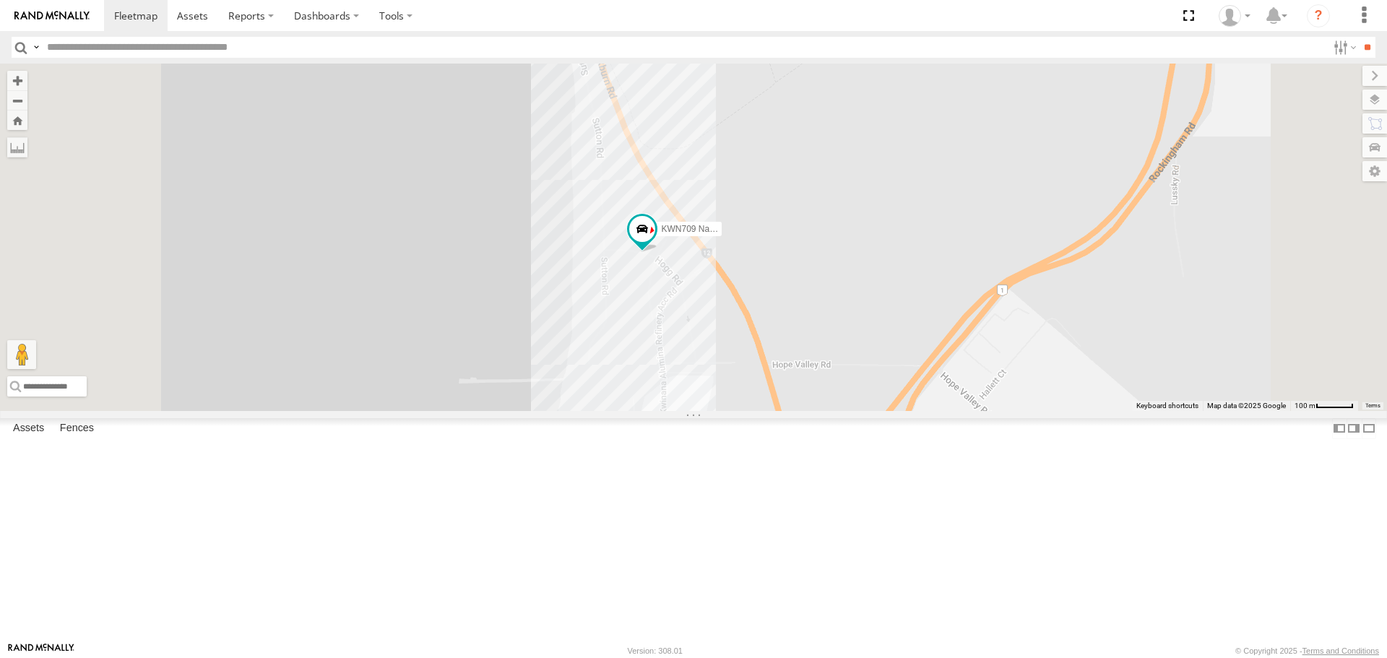
click at [615, 410] on div "KWN1944 Parks KWN708 Supervisor NA KWN709 Natural Areas KWN709 2001093 Ford Ran…" at bounding box center [693, 237] width 1387 height 347
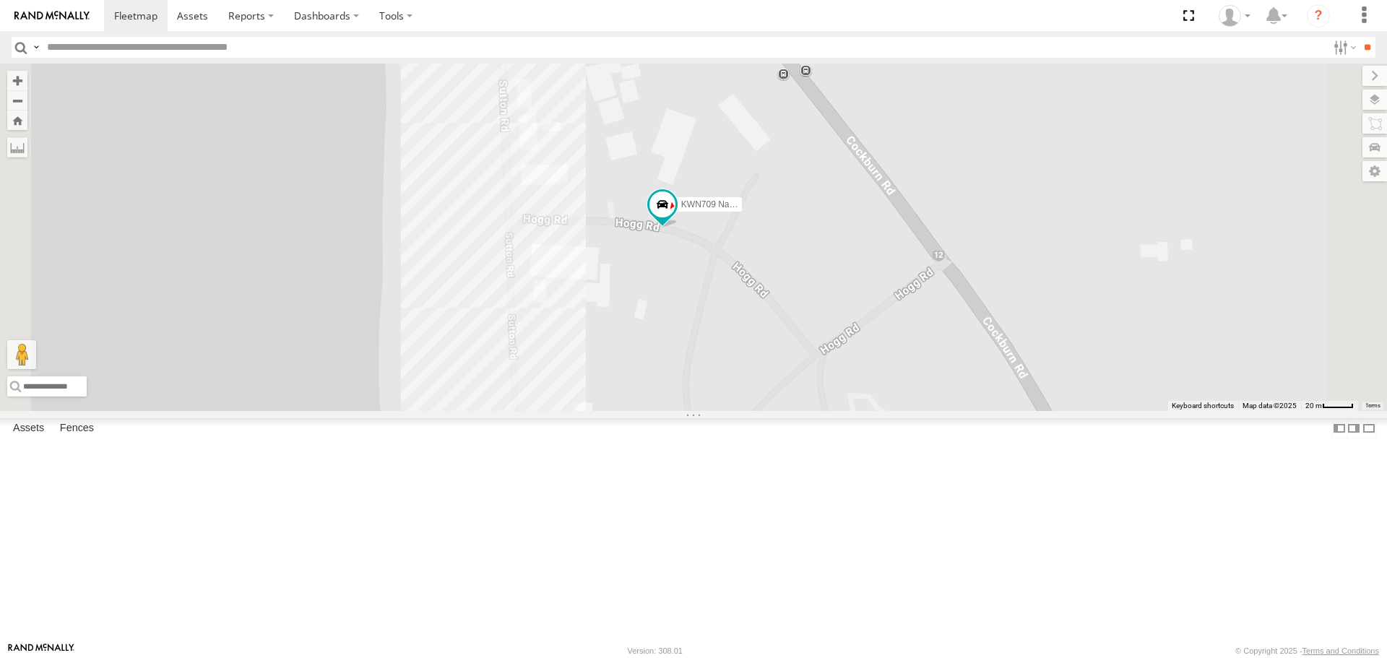
click at [675, 217] on span at bounding box center [662, 204] width 26 height 26
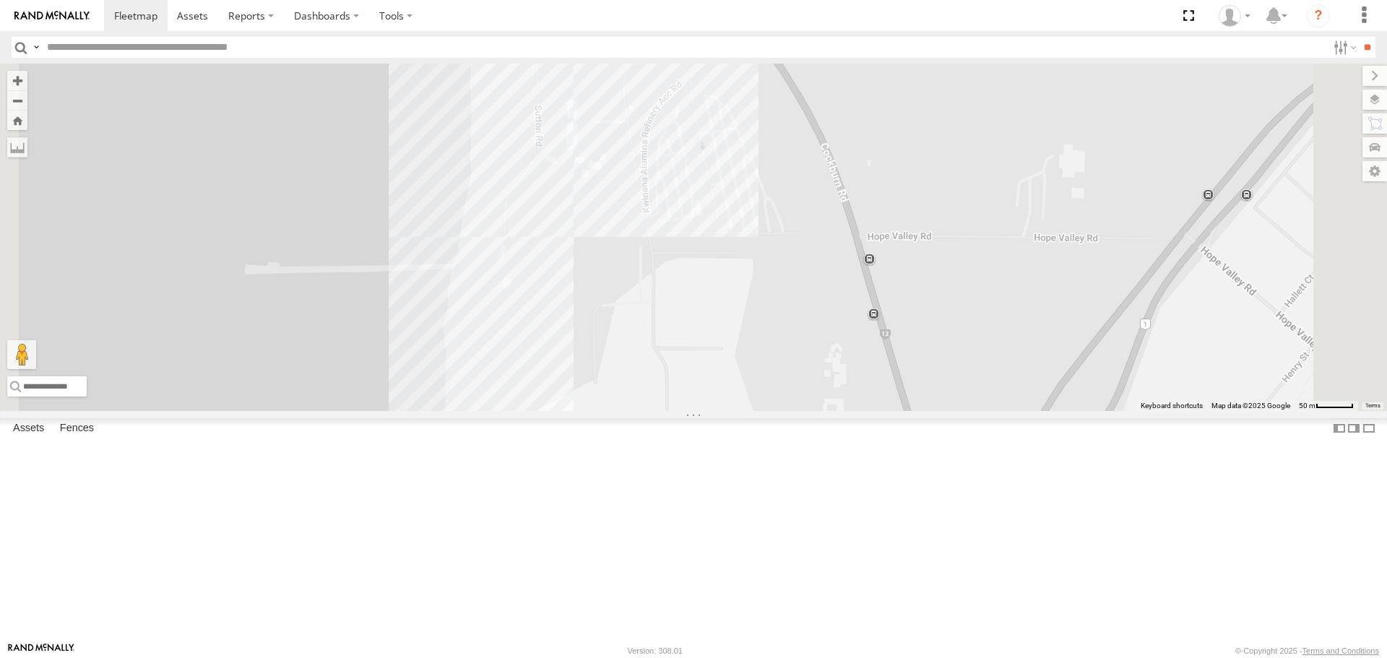
drag, startPoint x: 786, startPoint y: 583, endPoint x: 744, endPoint y: 222, distance: 362.8
click at [746, 228] on div "KWN1944 Parks KWN708 Supervisor NA KWN709 Natural Areas KWN709 2001093 Ford Ran…" at bounding box center [693, 237] width 1387 height 347
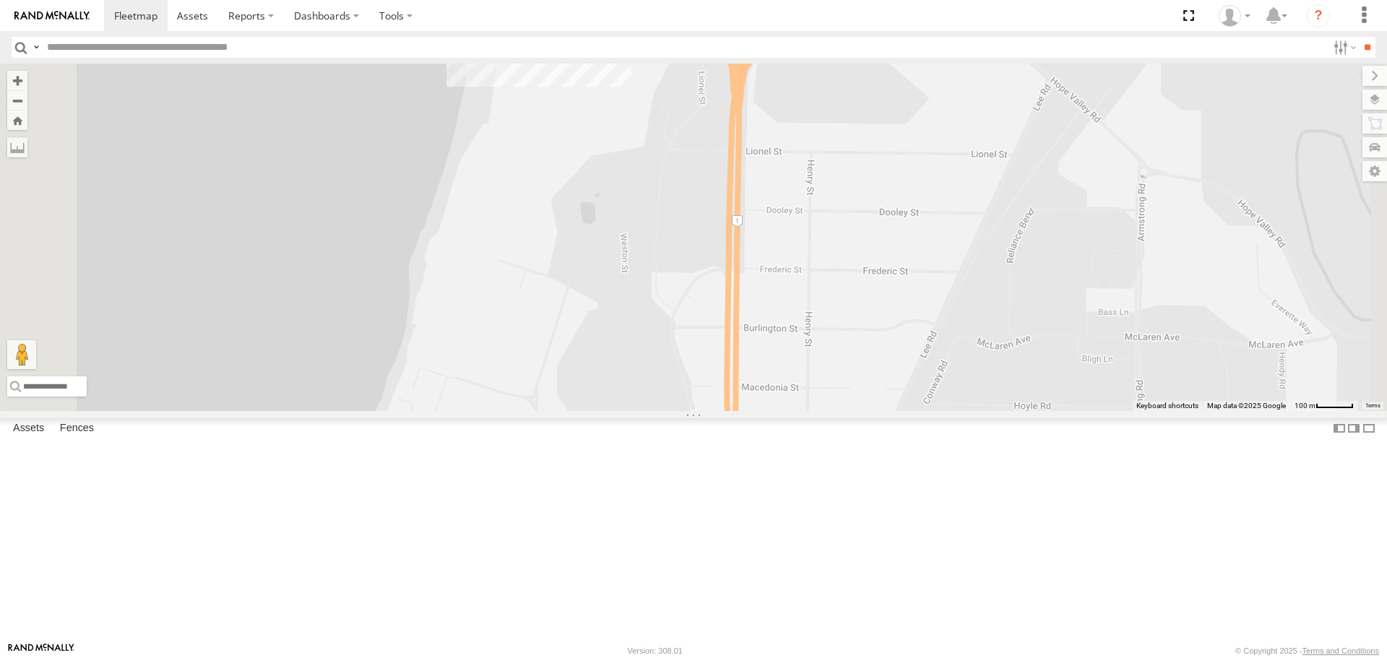
drag, startPoint x: 729, startPoint y: 438, endPoint x: 714, endPoint y: 191, distance: 247.4
click at [714, 191] on div "KWN1944 Parks KWN708 Supervisor NA KWN709 Natural Areas KWN709 2001093 Ford Ran…" at bounding box center [693, 237] width 1387 height 347
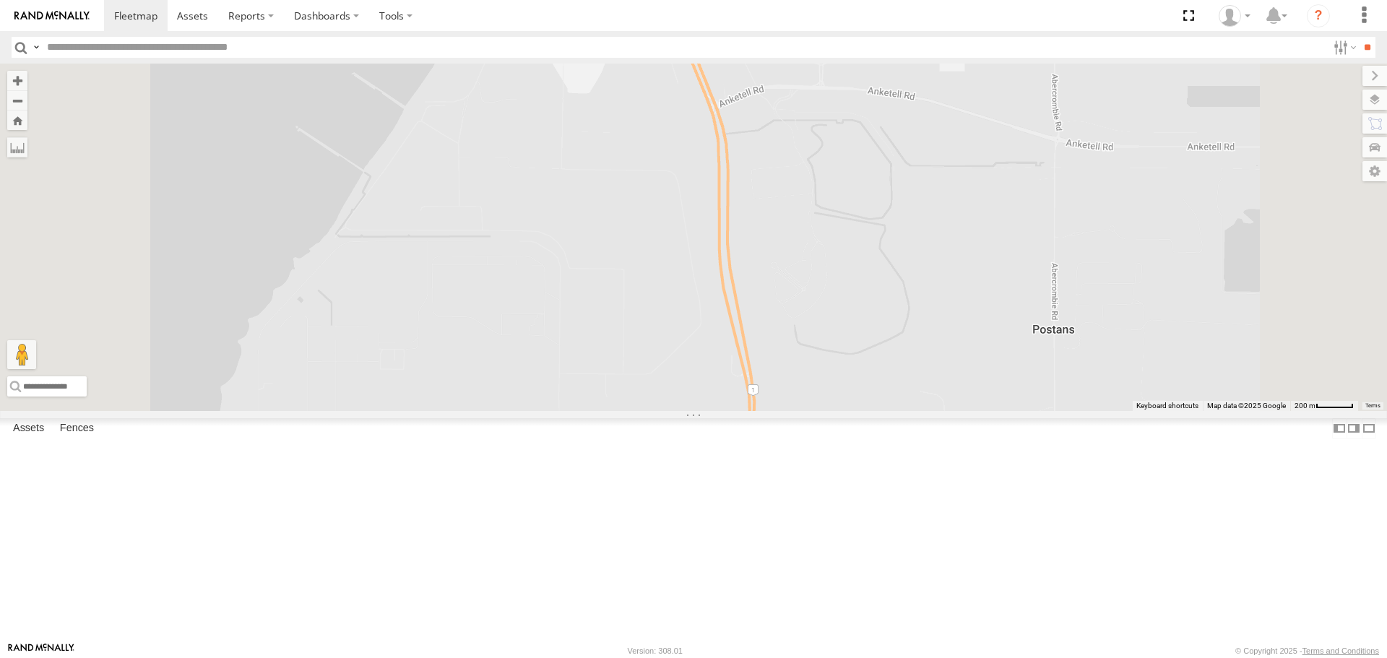
drag, startPoint x: 712, startPoint y: 318, endPoint x: 786, endPoint y: 69, distance: 260.5
click at [786, 69] on div "KWN1944 Parks KWN708 Supervisor NA KWN709 Natural Areas KWN709 2001093 Ford Ran…" at bounding box center [693, 237] width 1387 height 347
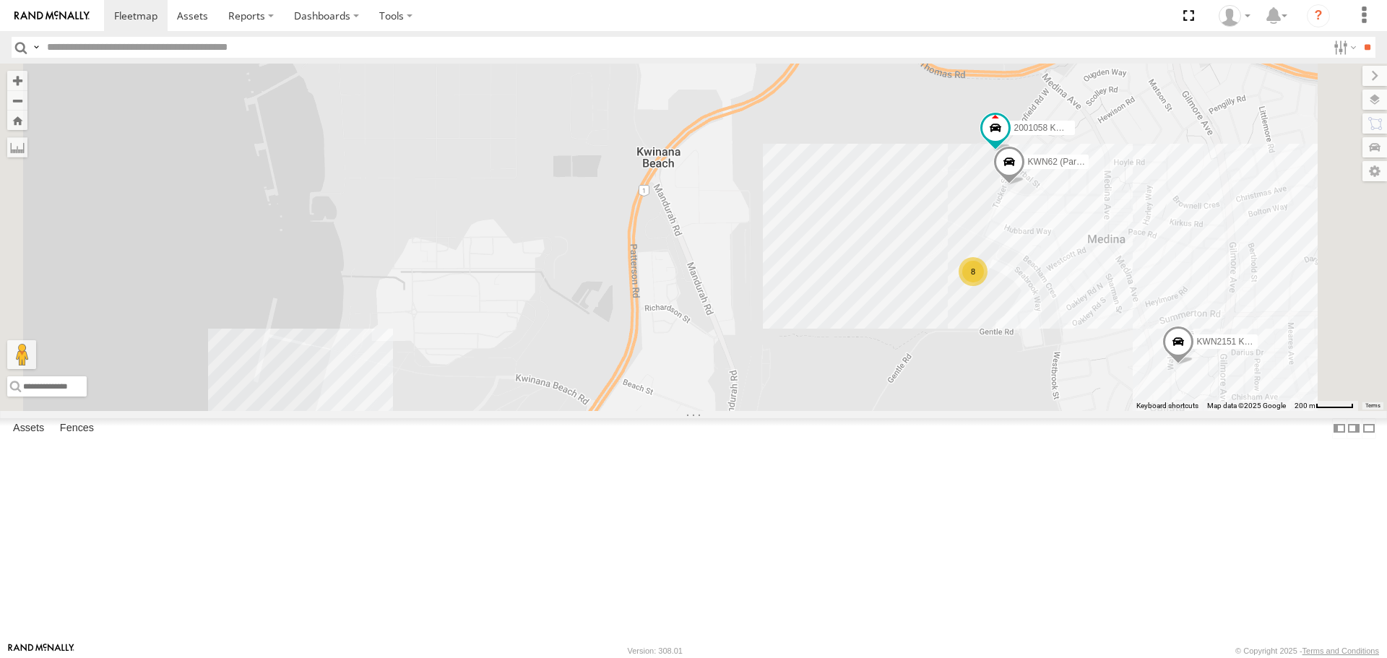
drag, startPoint x: 656, startPoint y: 424, endPoint x: 642, endPoint y: 131, distance: 292.8
click at [642, 133] on div "KWN1944 Parks KWN708 Supervisor NA KWN709 Natural Areas KWN709 2001093 Ford Ran…" at bounding box center [693, 237] width 1387 height 347
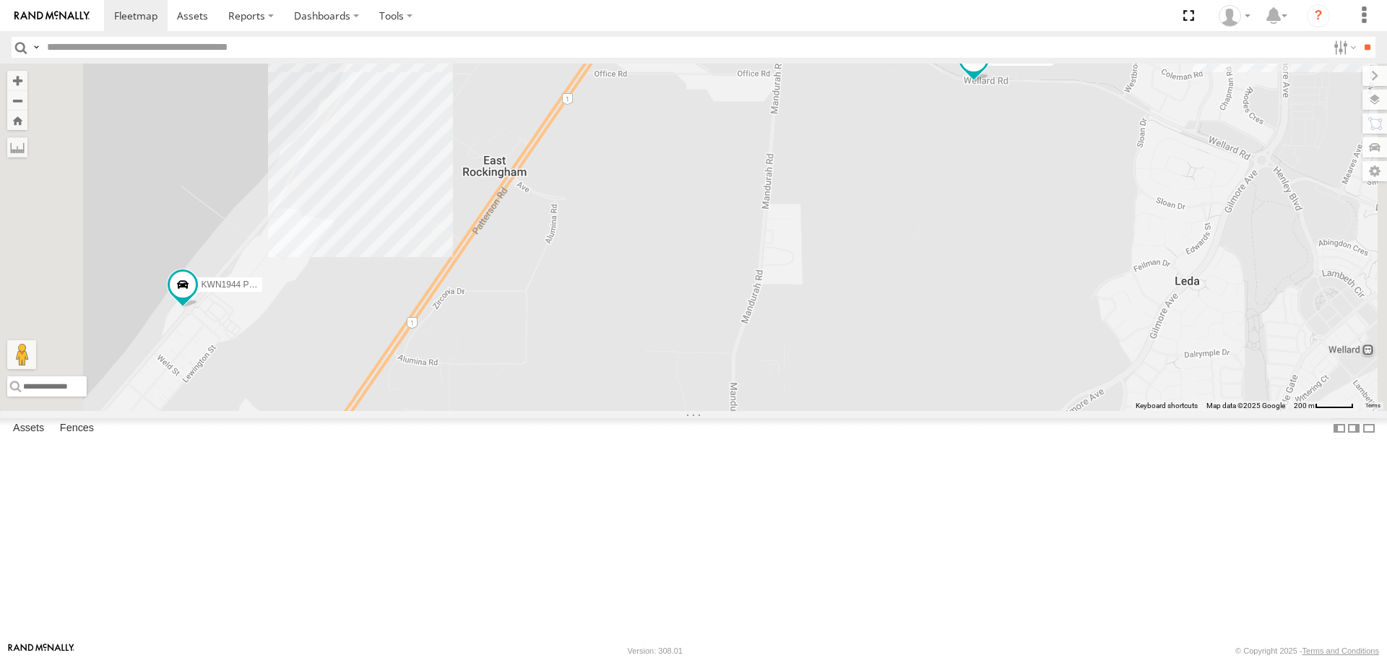
drag, startPoint x: 674, startPoint y: 486, endPoint x: 700, endPoint y: 572, distance: 89.8
click at [700, 410] on div "KWN1944 Parks KWN708 Supervisor NA KWN709 Natural Areas KWN709 2001093 Ford Ran…" at bounding box center [693, 237] width 1387 height 347
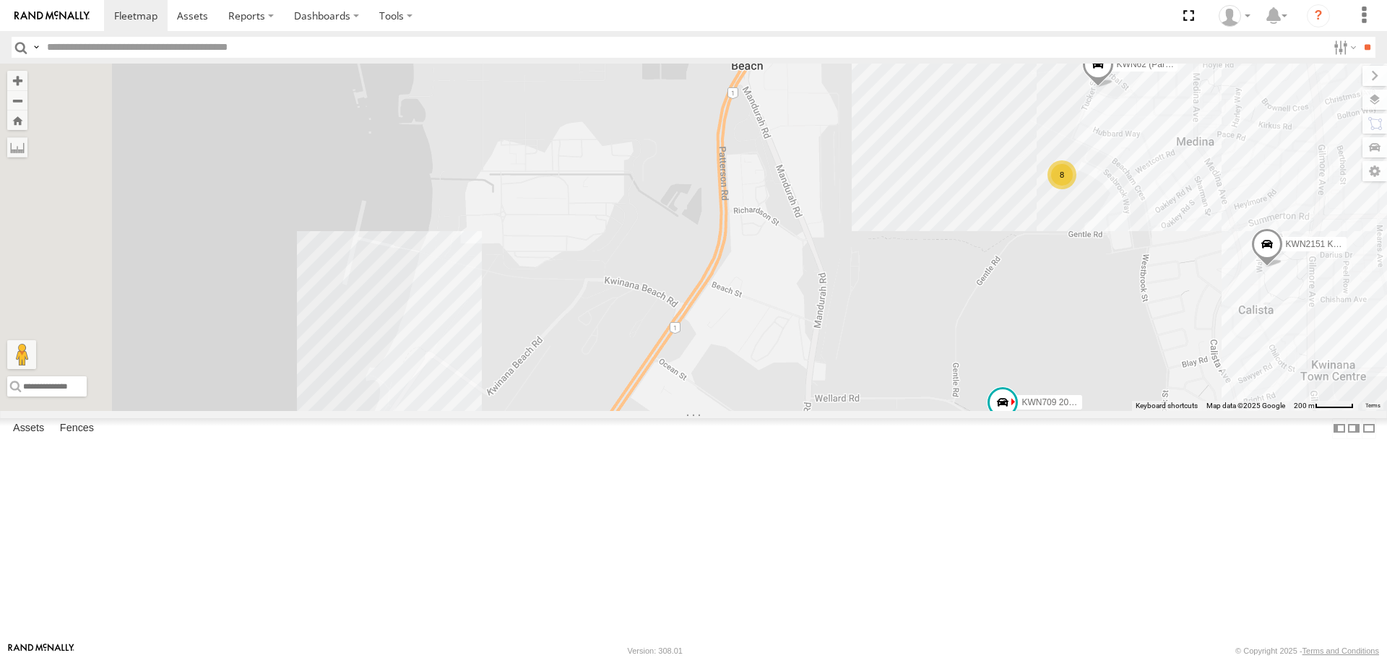
drag, startPoint x: 677, startPoint y: 298, endPoint x: 674, endPoint y: 543, distance: 244.8
click at [674, 410] on div "KWN1944 Parks KWN708 Supervisor NA KWN709 Natural Areas KWN709 2001093 Ford Ran…" at bounding box center [693, 237] width 1387 height 347
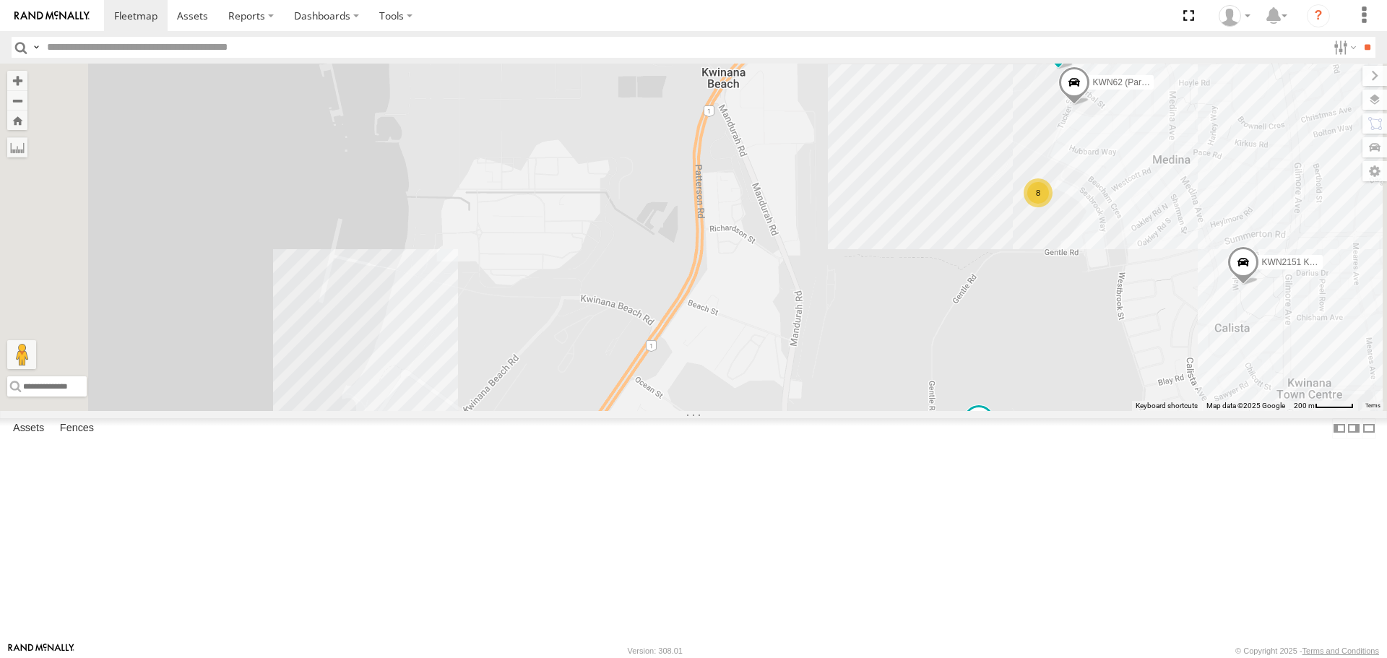
drag, startPoint x: 666, startPoint y: 459, endPoint x: 825, endPoint y: 157, distance: 342.1
click at [825, 157] on div "KWN1944 Parks KWN708 Supervisor NA KWN709 Natural Areas KWN709 2001093 Ford Ran…" at bounding box center [693, 237] width 1387 height 347
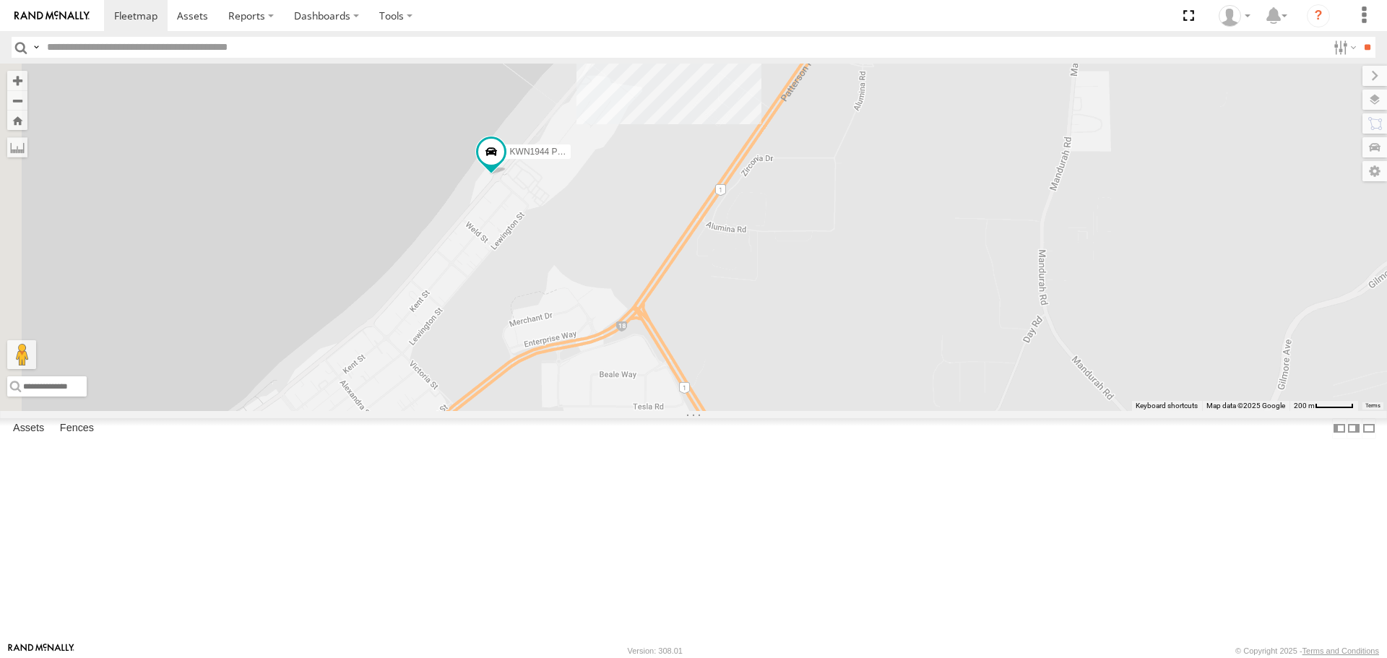
click at [504, 165] on span at bounding box center [491, 152] width 26 height 26
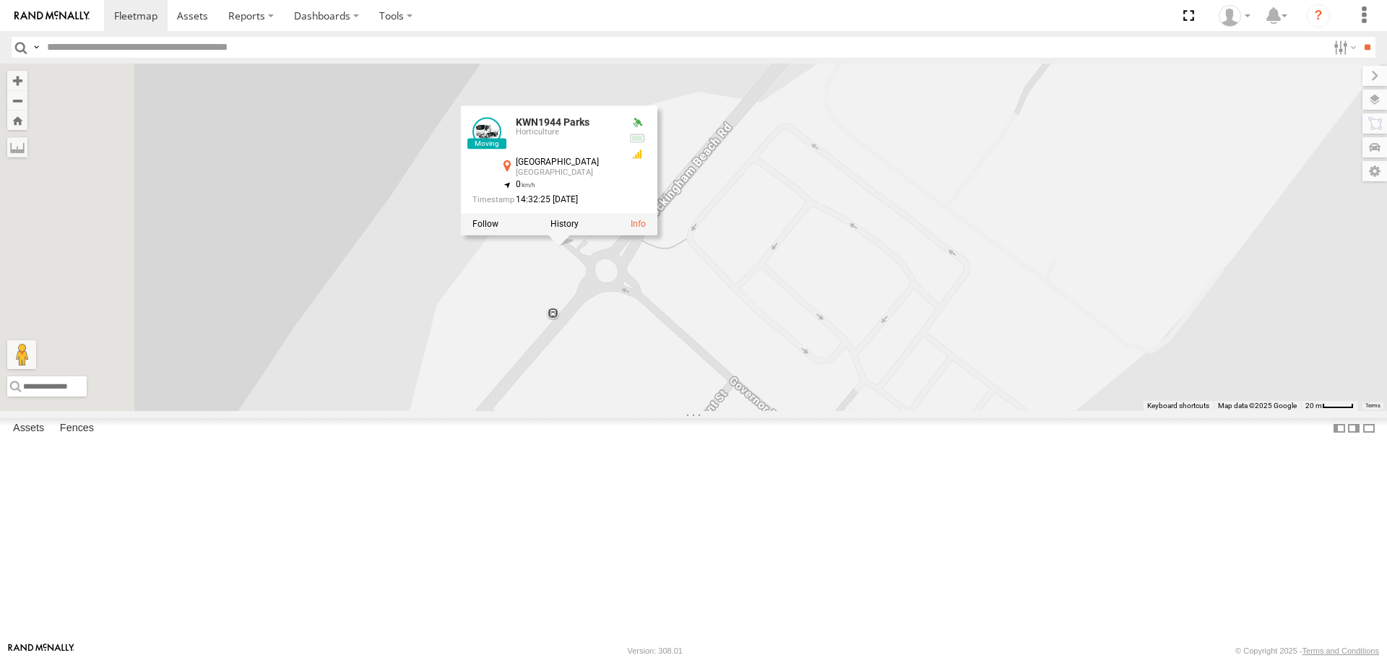
drag, startPoint x: 852, startPoint y: 309, endPoint x: 944, endPoint y: 266, distance: 101.1
click at [944, 266] on div "KWN1944 Parks KWN708 Supervisor NA KWN709 Natural Areas KWN709 2001093 Ford Ran…" at bounding box center [693, 237] width 1387 height 347
click at [1374, 104] on label at bounding box center [1374, 100] width 25 height 20
click at [0, 0] on label at bounding box center [0, 0] width 0 height 0
click at [0, 0] on span "Satellite" at bounding box center [0, 0] width 0 height 0
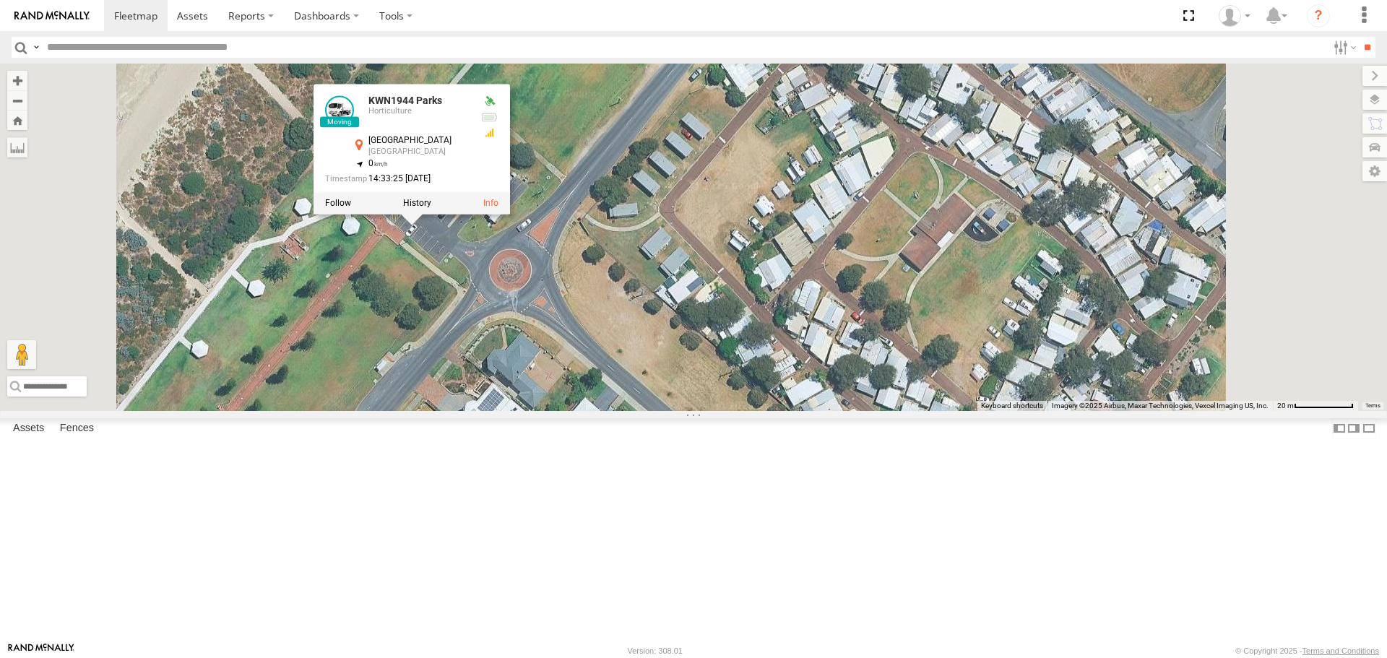
click at [431, 209] on label at bounding box center [417, 204] width 28 height 10
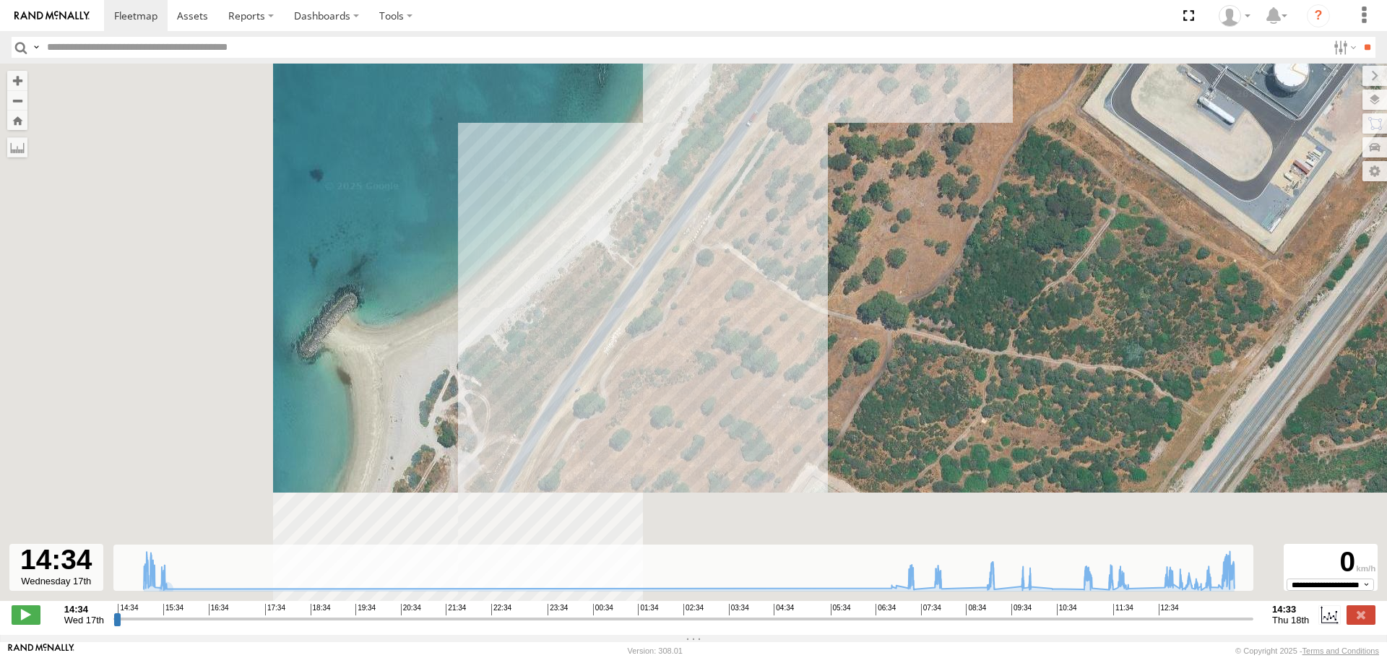
drag, startPoint x: 604, startPoint y: 272, endPoint x: 836, endPoint y: 99, distance: 289.4
click at [836, 100] on div "KWN1944 Parks 15:00 Wed 15:29 Wed 07:31 Thu 07:58 Thu 07:59 Thu 09:51 Thu 10:01…" at bounding box center [693, 340] width 1387 height 552
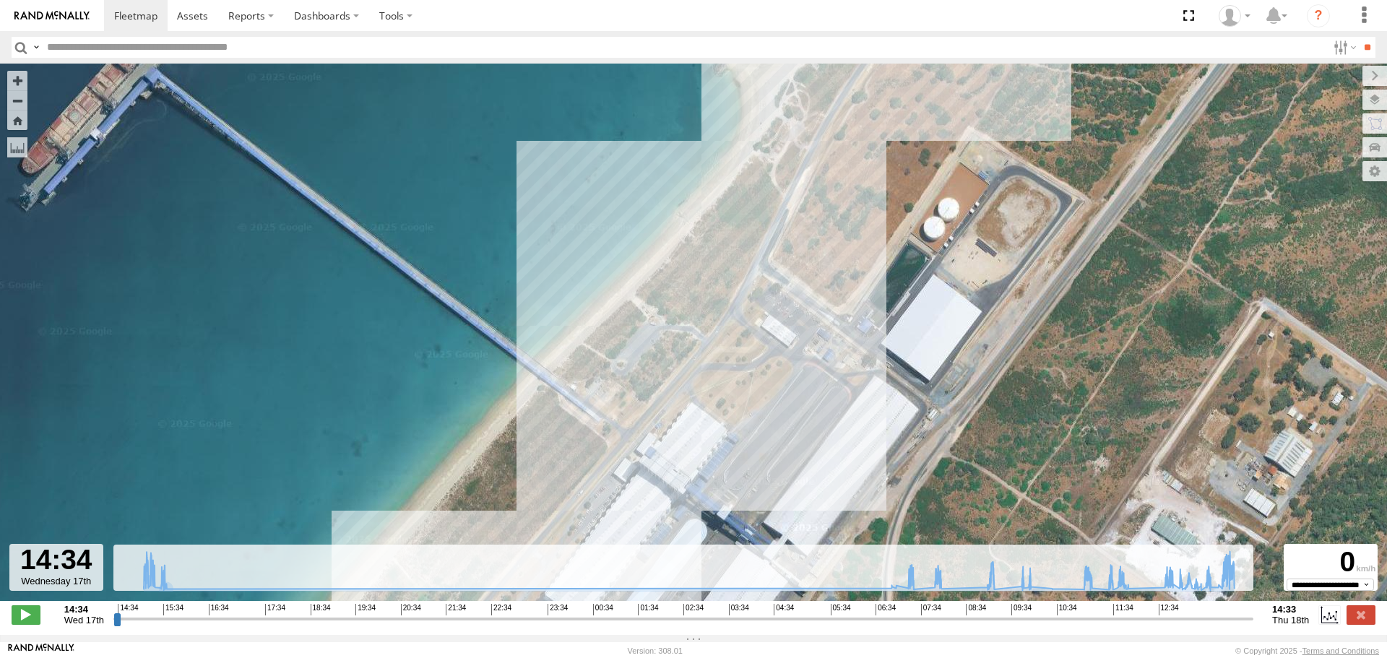
drag, startPoint x: 794, startPoint y: 316, endPoint x: 961, endPoint y: 111, distance: 264.8
click at [961, 114] on div "KWN1944 Parks 15:00 Wed 15:29 Wed 07:31 Thu 07:58 Thu 07:59 Thu 09:51 Thu 10:01…" at bounding box center [693, 340] width 1387 height 552
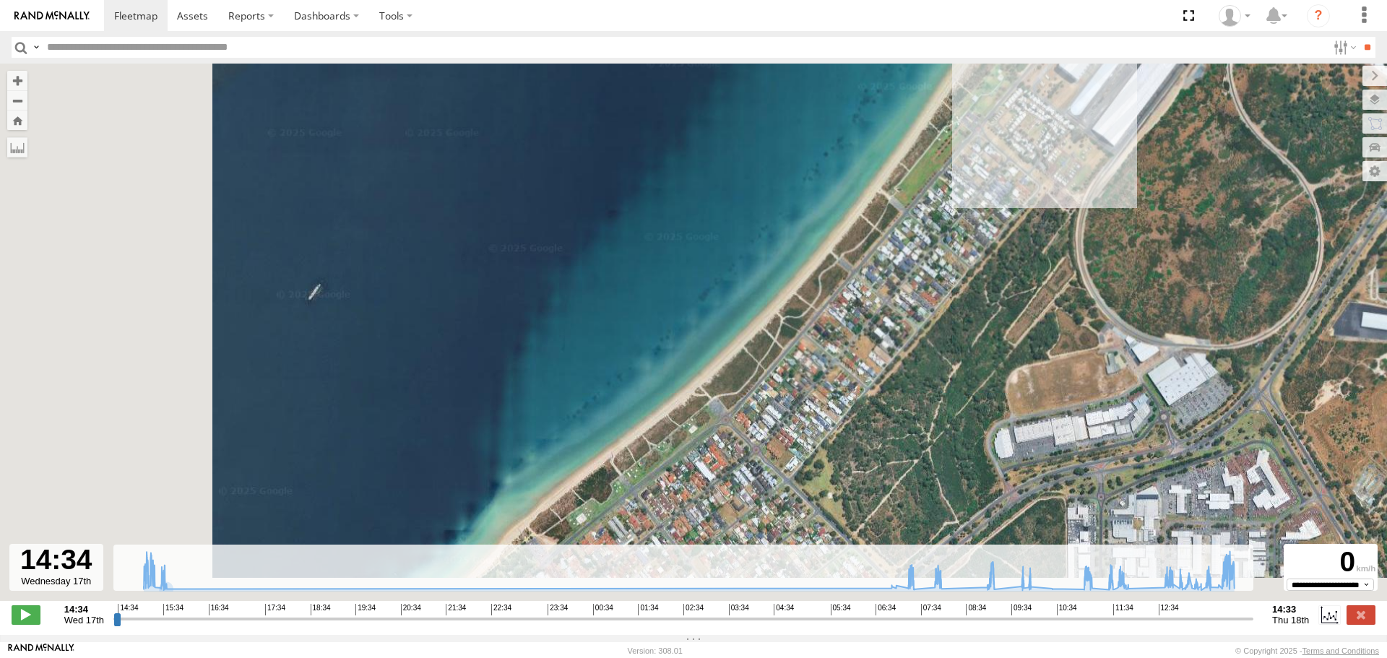
drag, startPoint x: 862, startPoint y: 326, endPoint x: 1101, endPoint y: 68, distance: 352.6
click at [1101, 69] on div "KWN1944 Parks 15:00 Wed 15:29 Wed 07:31 Thu 07:58 Thu 07:59 Thu 09:51 Thu 10:01…" at bounding box center [693, 340] width 1387 height 552
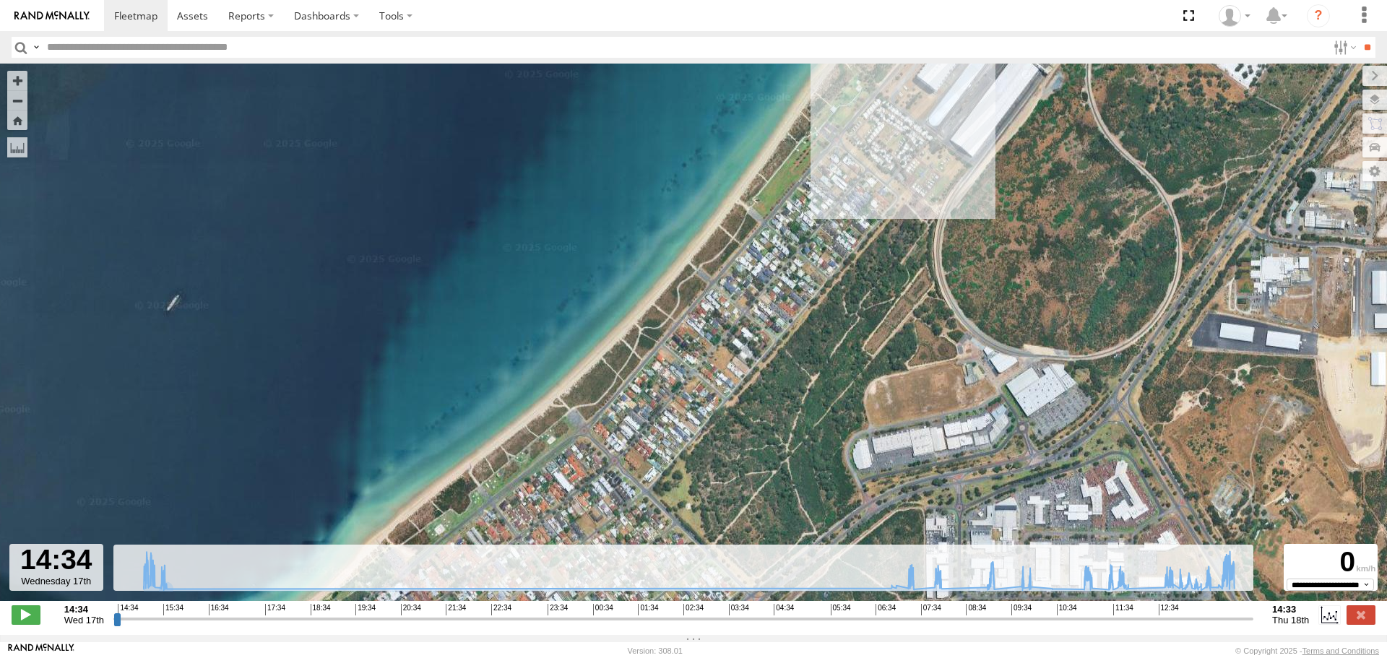
drag, startPoint x: 822, startPoint y: 296, endPoint x: 690, endPoint y: 370, distance: 151.6
click at [690, 370] on div "KWN1944 Parks 15:00 Wed 15:29 Wed 07:31 Thu 07:58 Thu 07:59 Thu 09:51 Thu 10:01…" at bounding box center [693, 340] width 1387 height 552
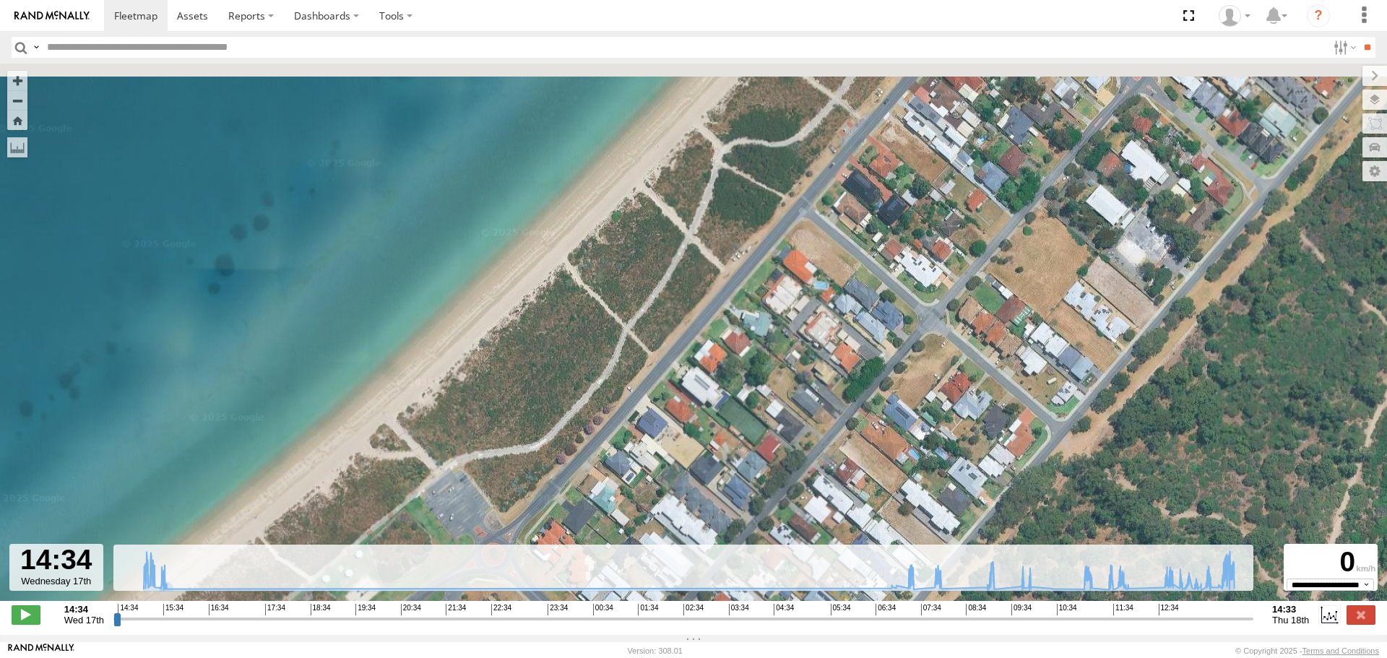
drag, startPoint x: 754, startPoint y: 325, endPoint x: 647, endPoint y: 492, distance: 198.1
click at [647, 492] on div "KWN1944 Parks 15:00 Wed 15:29 Wed 07:31 Thu 07:58 Thu 07:59 Thu 09:51 Thu 10:01…" at bounding box center [693, 340] width 1387 height 552
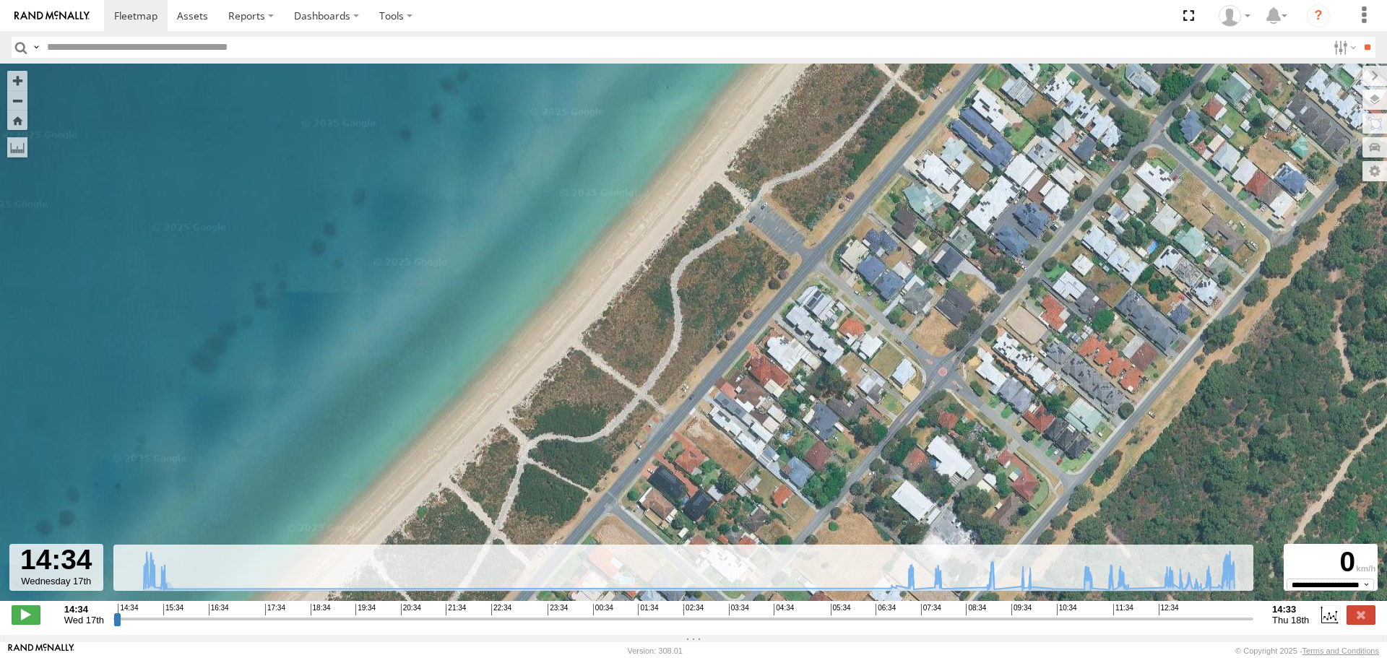
drag, startPoint x: 843, startPoint y: 290, endPoint x: 628, endPoint y: 406, distance: 244.6
click at [630, 405] on div "KWN1944 Parks 15:00 Wed 15:29 Wed 07:31 Thu 07:58 Thu 07:59 Thu 09:51 Thu 10:01…" at bounding box center [693, 340] width 1387 height 552
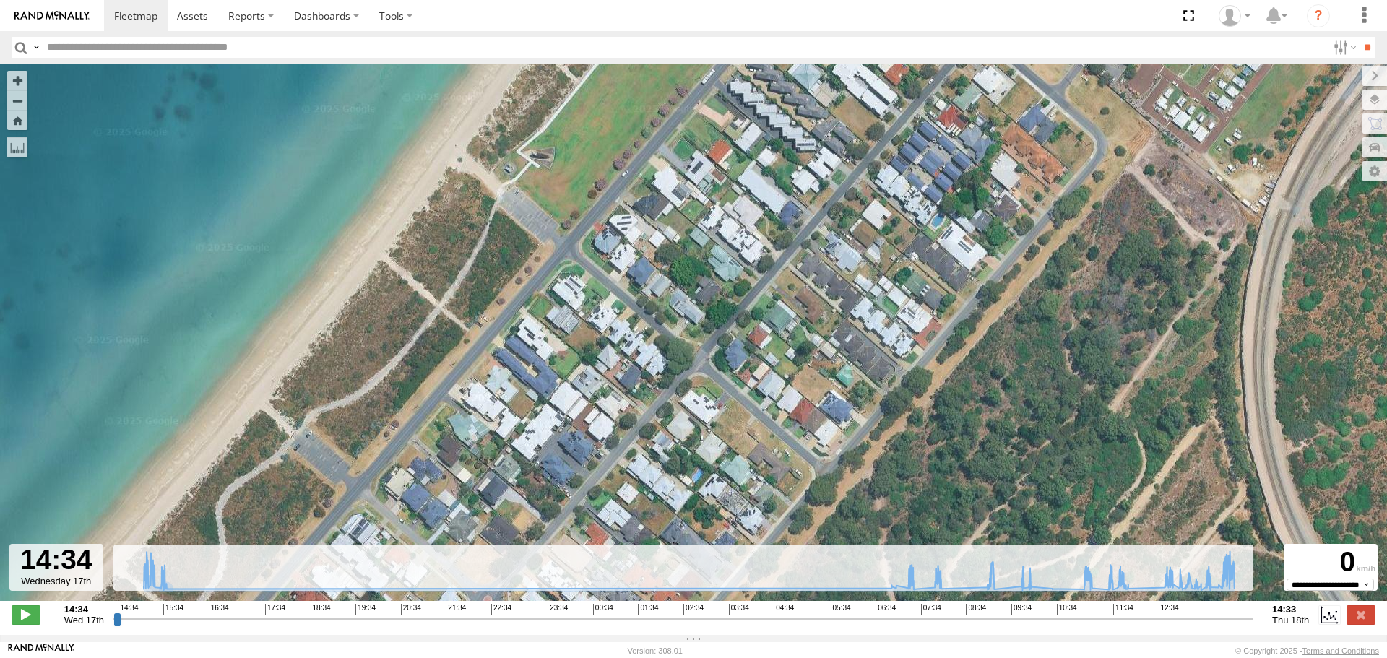
drag, startPoint x: 700, startPoint y: 298, endPoint x: 564, endPoint y: 486, distance: 231.7
click at [564, 486] on div "KWN1944 Parks 15:00 Wed 15:29 Wed 07:31 Thu 07:58 Thu 07:59 Thu 09:51 Thu 10:01…" at bounding box center [693, 340] width 1387 height 552
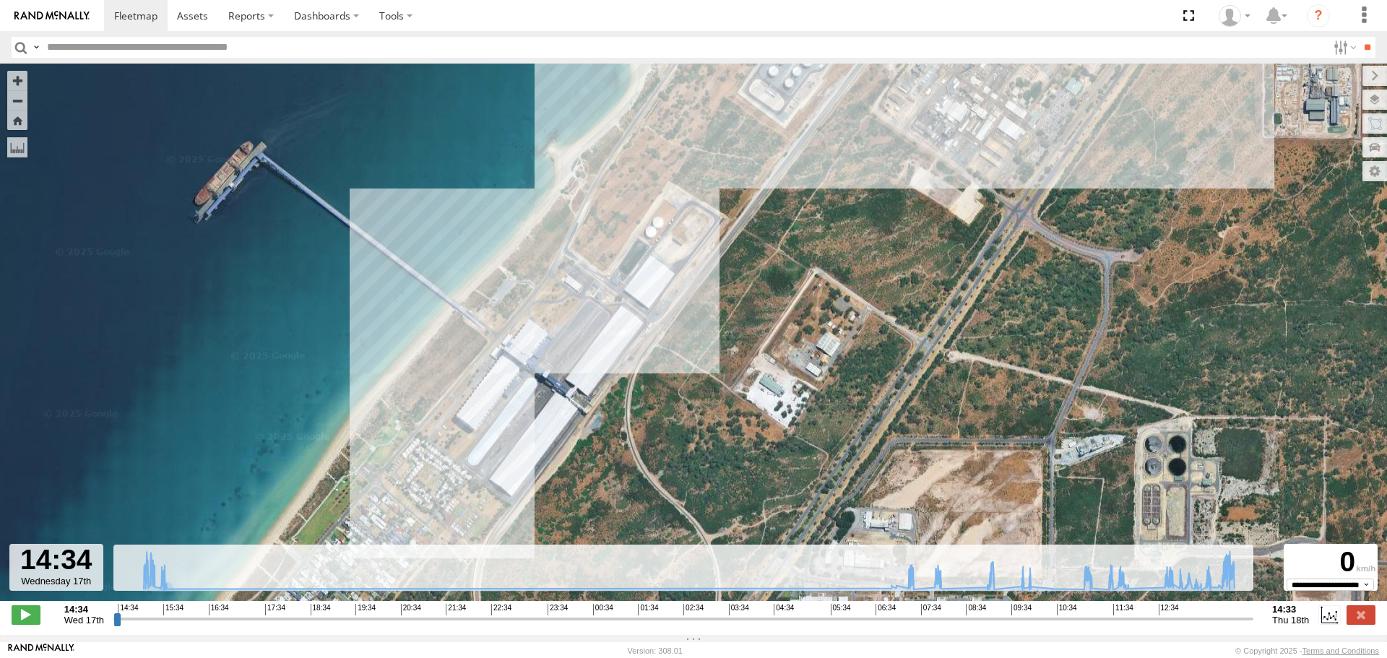
drag, startPoint x: 560, startPoint y: 370, endPoint x: 479, endPoint y: 456, distance: 117.5
click at [479, 456] on div "KWN1944 Parks 15:00 Wed 15:29 Wed 07:31 Thu 07:58 Thu 07:59 Thu 09:51 Thu 10:01…" at bounding box center [693, 340] width 1387 height 552
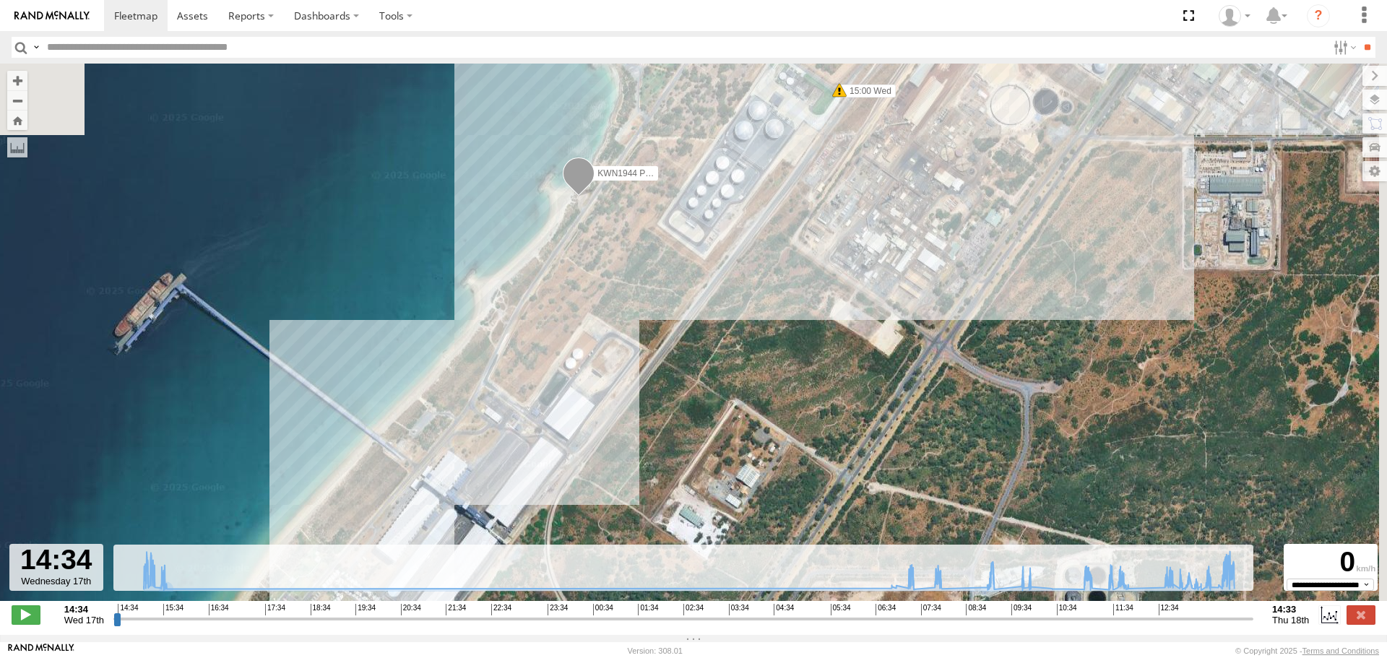
click at [552, 373] on div "KWN1944 Parks 15:00 Wed 15:29 Wed 07:31 Thu 07:58 Thu 07:59 Thu 09:51 Thu 10:01…" at bounding box center [693, 340] width 1387 height 552
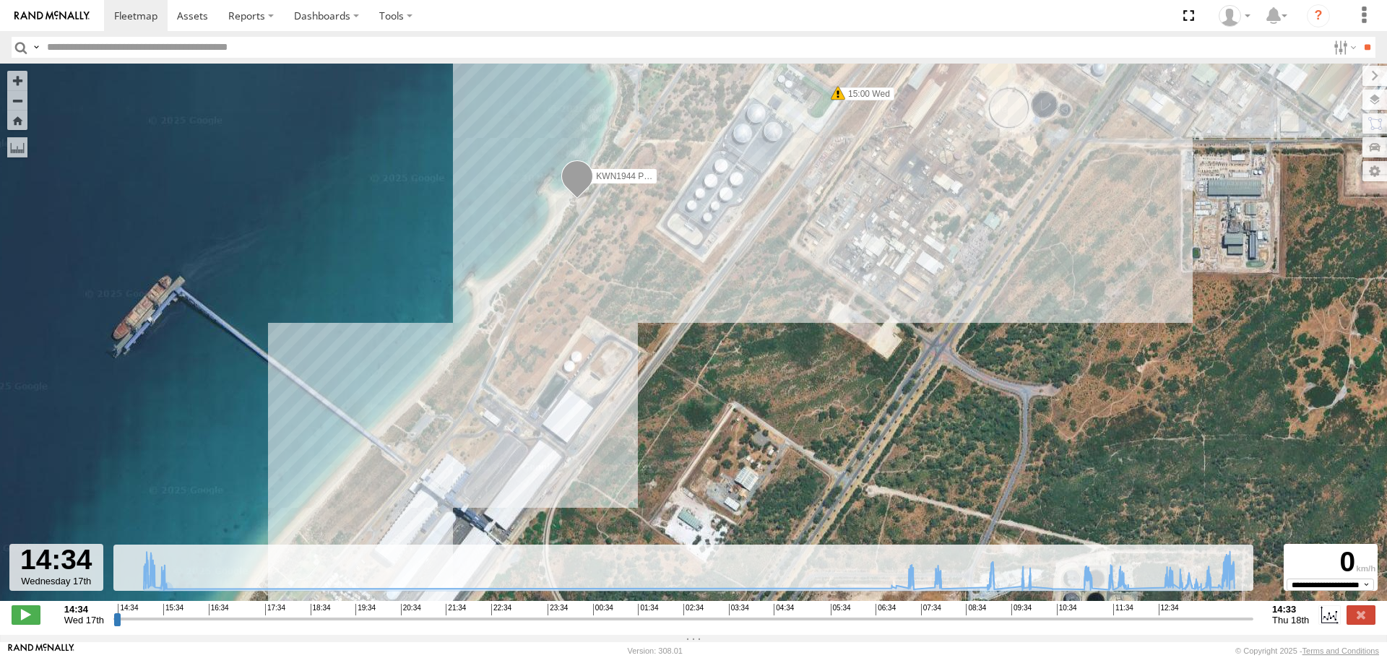
click at [576, 180] on span at bounding box center [577, 179] width 32 height 39
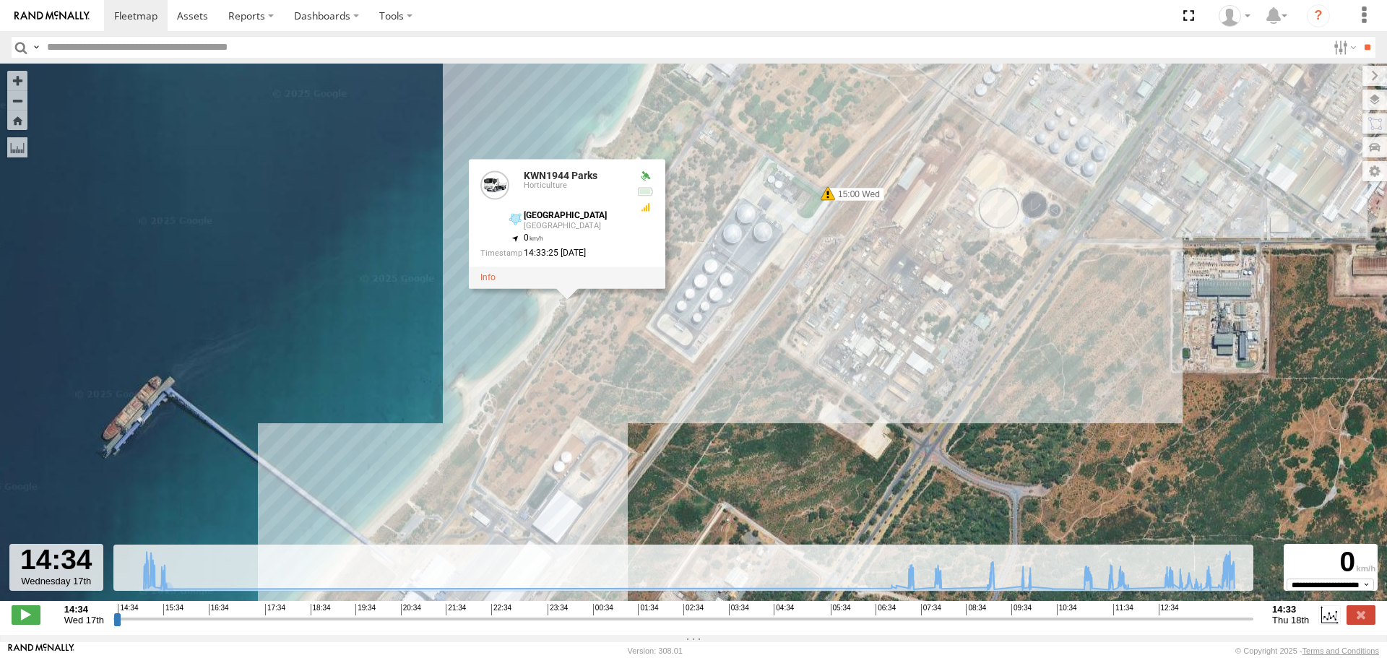
drag, startPoint x: 573, startPoint y: 272, endPoint x: 559, endPoint y: 399, distance: 127.1
click at [559, 399] on div "KWN1944 Parks 15:00 Wed 15:29 Wed 07:31 Thu 07:58 Thu 07:59 Thu 09:51 Thu 10:01…" at bounding box center [693, 340] width 1387 height 552
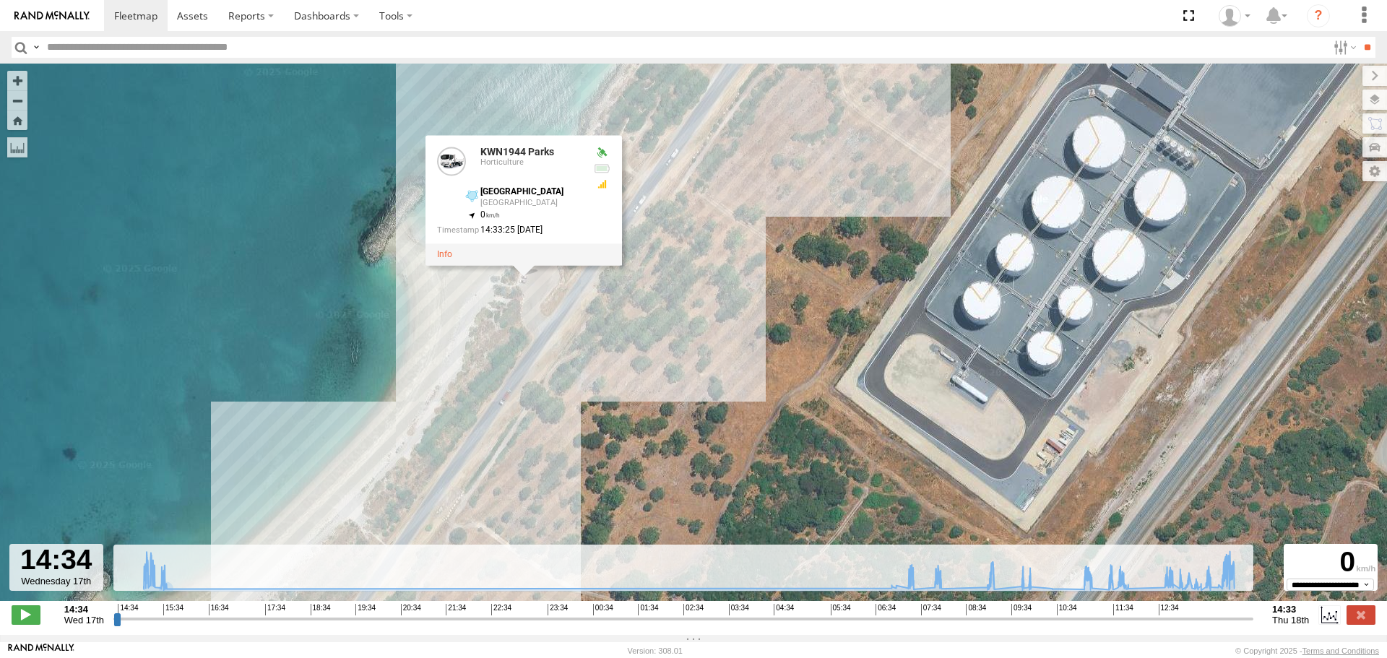
drag, startPoint x: 581, startPoint y: 277, endPoint x: 625, endPoint y: 373, distance: 105.4
click at [625, 373] on div "KWN1944 Parks 15:00 Wed 15:29 Wed 07:31 Thu 07:58 Thu 07:59 Thu 09:51 Thu 10:01…" at bounding box center [693, 340] width 1387 height 552
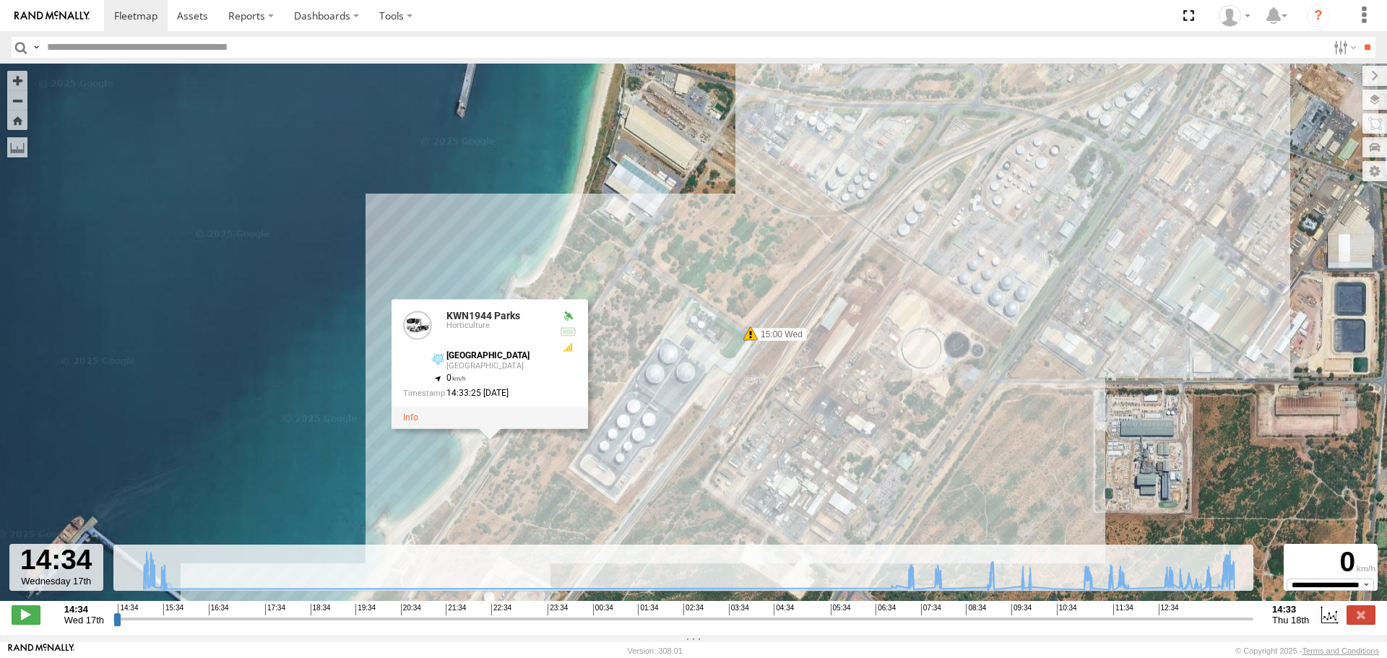
drag, startPoint x: 863, startPoint y: 366, endPoint x: 750, endPoint y: 466, distance: 150.9
click at [750, 466] on div "KWN1944 Parks 15:00 Wed 15:29 Wed 07:31 Thu 07:58 Thu 07:59 Thu 09:51 Thu 10:01…" at bounding box center [693, 340] width 1387 height 552
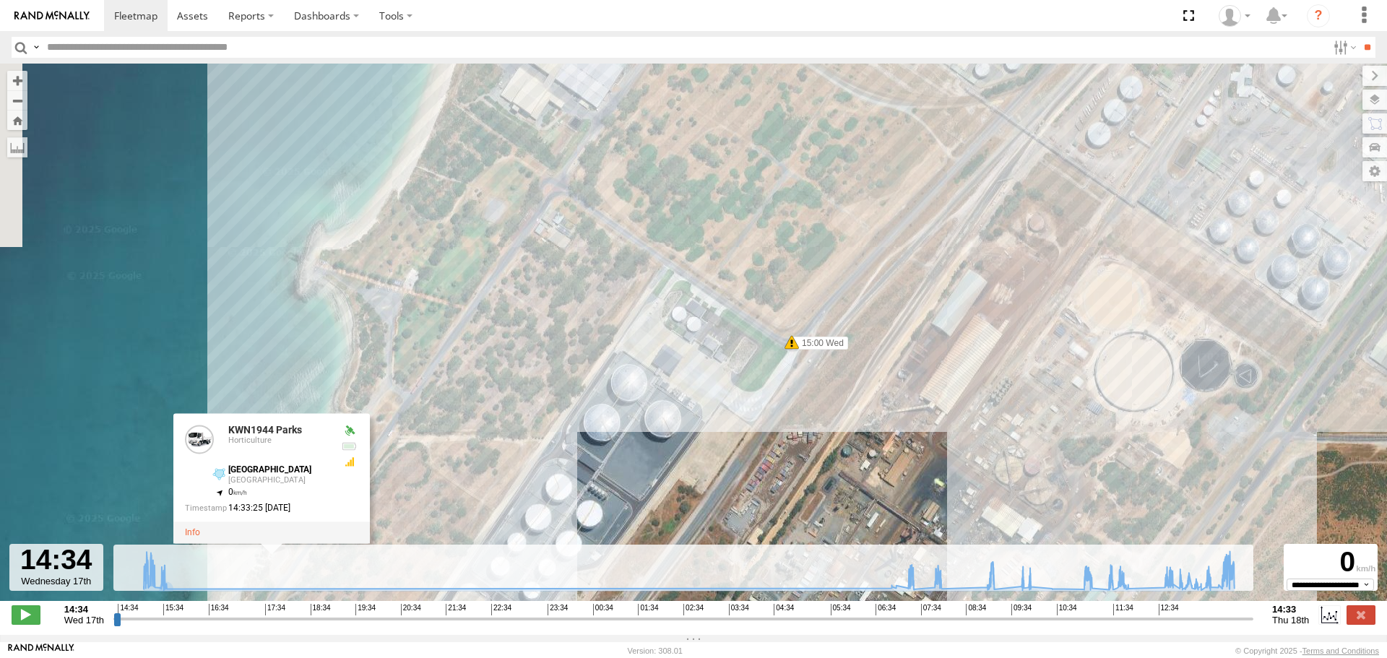
drag, startPoint x: 671, startPoint y: 414, endPoint x: 776, endPoint y: 438, distance: 108.1
click at [775, 442] on div "KWN1944 Parks 15:00 Wed 15:29 Wed 07:31 Thu 07:58 Thu 07:59 Thu 09:51 Thu 10:01…" at bounding box center [693, 340] width 1387 height 552
click at [776, 439] on div "KWN1944 Parks 15:00 Wed 15:29 Wed 07:31 Thu 07:58 Thu 07:59 Thu 09:51 Thu 10:01…" at bounding box center [693, 340] width 1387 height 552
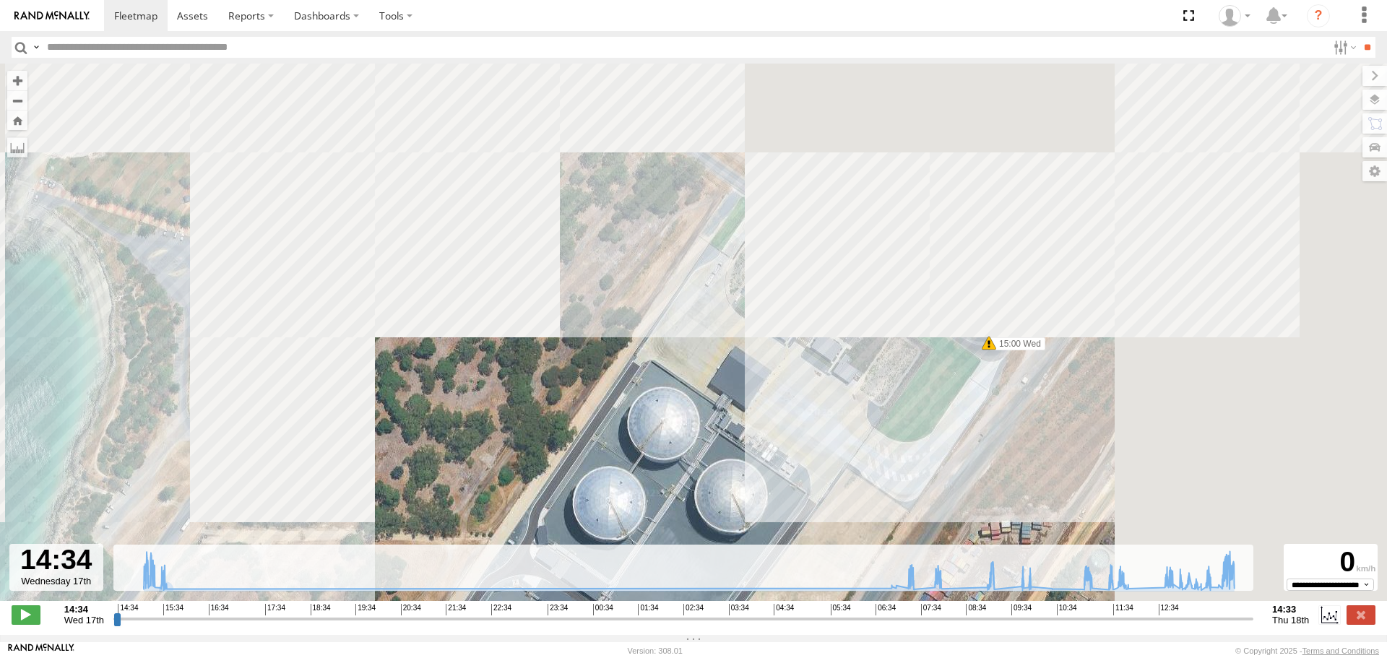
drag, startPoint x: 717, startPoint y: 428, endPoint x: 893, endPoint y: 527, distance: 202.4
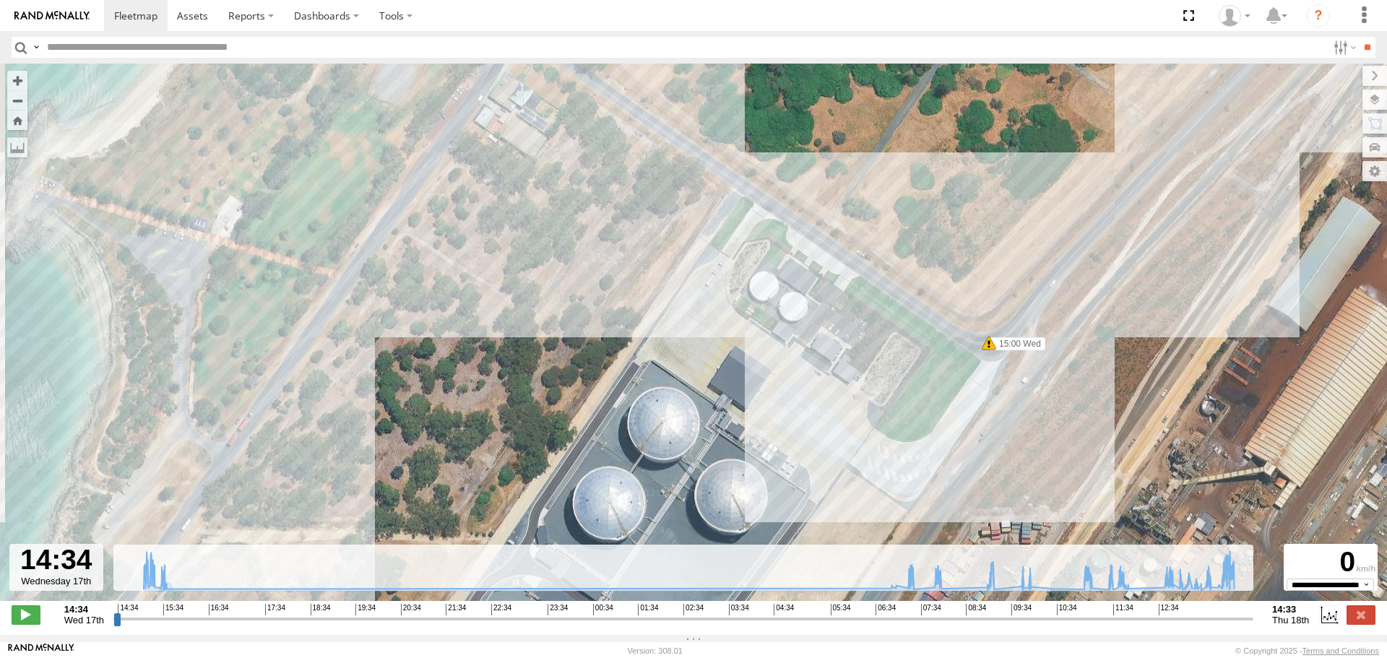
click at [893, 527] on div "KWN1944 Parks 15:00 Wed 15:29 Wed 07:31 Thu 07:58 Thu 07:59 Thu 09:51 Thu 10:01…" at bounding box center [693, 340] width 1387 height 552
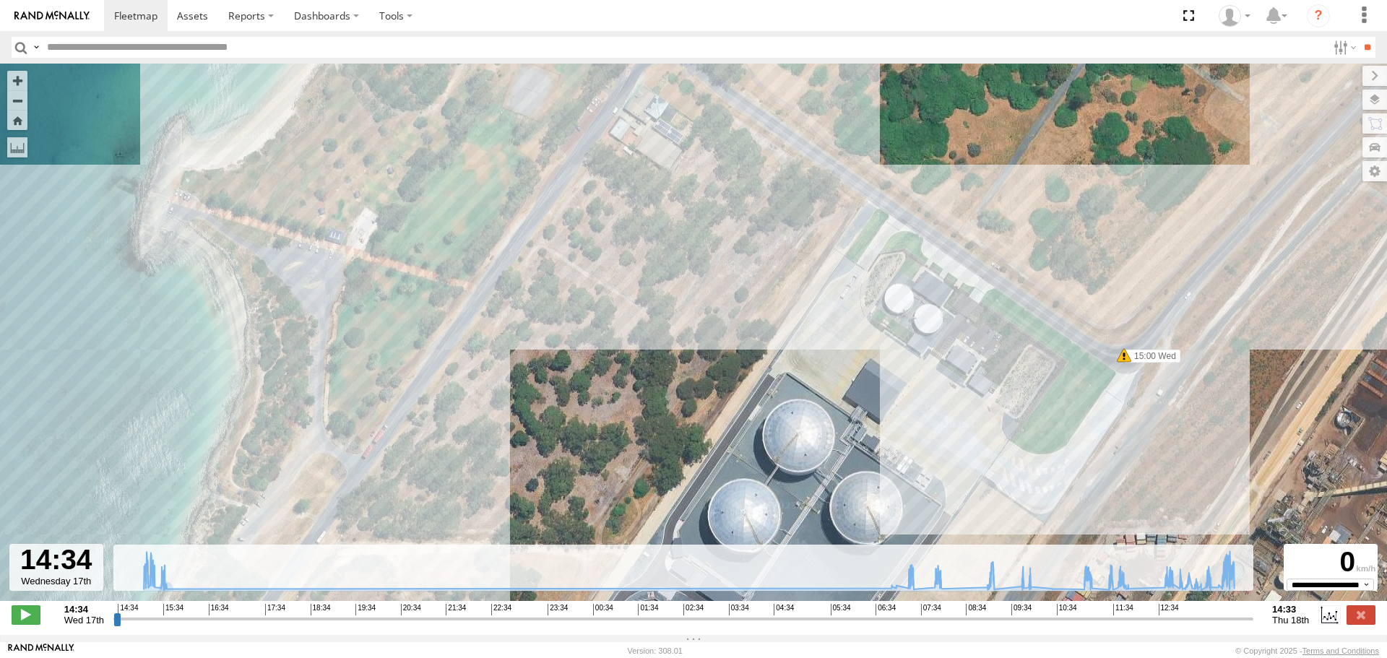
drag, startPoint x: 587, startPoint y: 420, endPoint x: 722, endPoint y: 433, distance: 135.6
click at [722, 433] on div "KWN1944 Parks 15:00 Wed 15:29 Wed 07:31 Thu 07:58 Thu 07:59 Thu 09:51 Thu 10:01…" at bounding box center [693, 340] width 1387 height 552
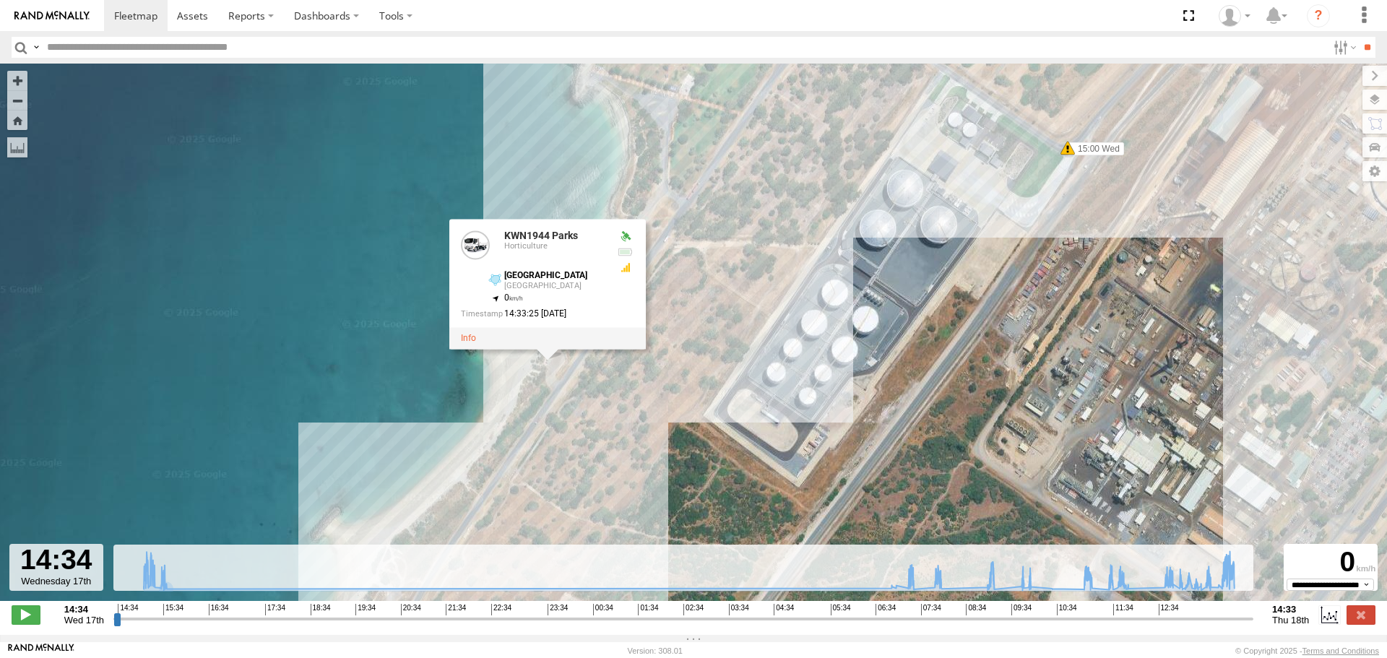
drag, startPoint x: 583, startPoint y: 456, endPoint x: 643, endPoint y: 426, distance: 66.9
click at [643, 426] on div "KWN1944 Parks 15:00 Wed 15:29 Wed 07:31 Thu 07:58 Thu 07:59 Thu 09:51 Thu 10:01…" at bounding box center [693, 340] width 1387 height 552
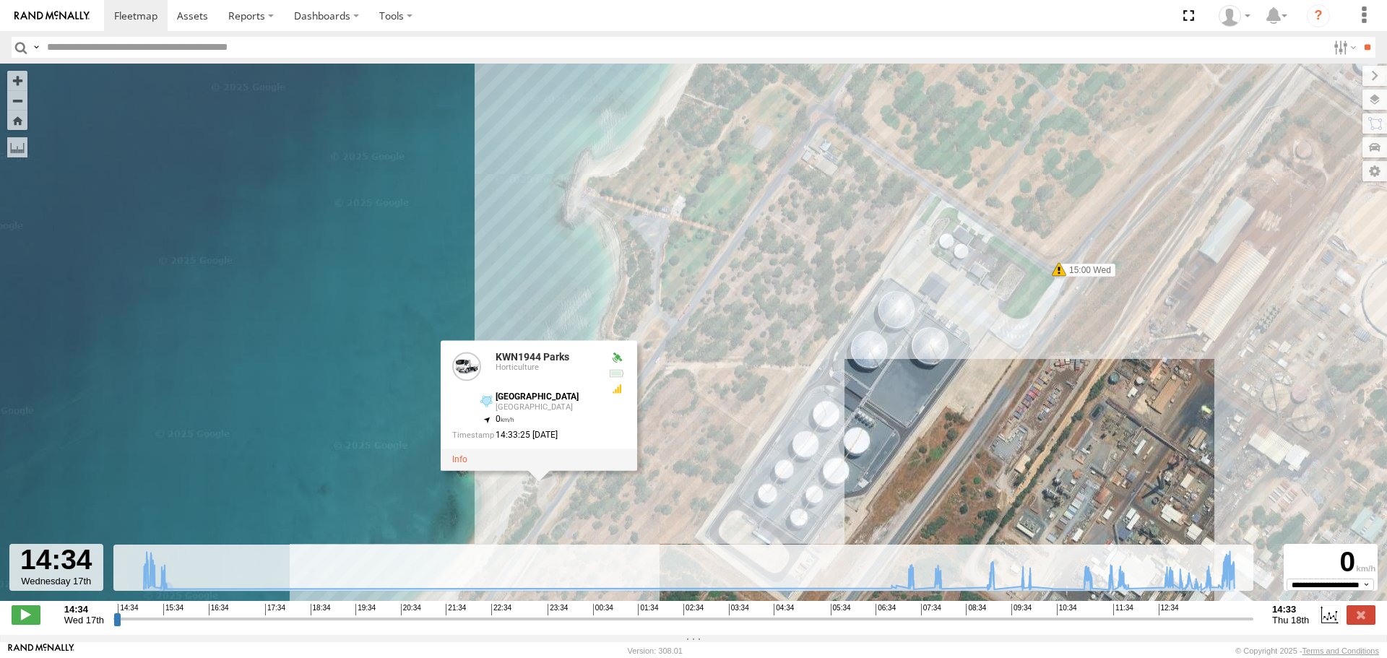
drag, startPoint x: 696, startPoint y: 337, endPoint x: 688, endPoint y: 464, distance: 127.3
click at [688, 464] on div "KWN1944 Parks 15:00 Wed 15:29 Wed 07:31 Thu 07:58 Thu 07:59 Thu 09:51 Thu 10:01…" at bounding box center [693, 340] width 1387 height 552
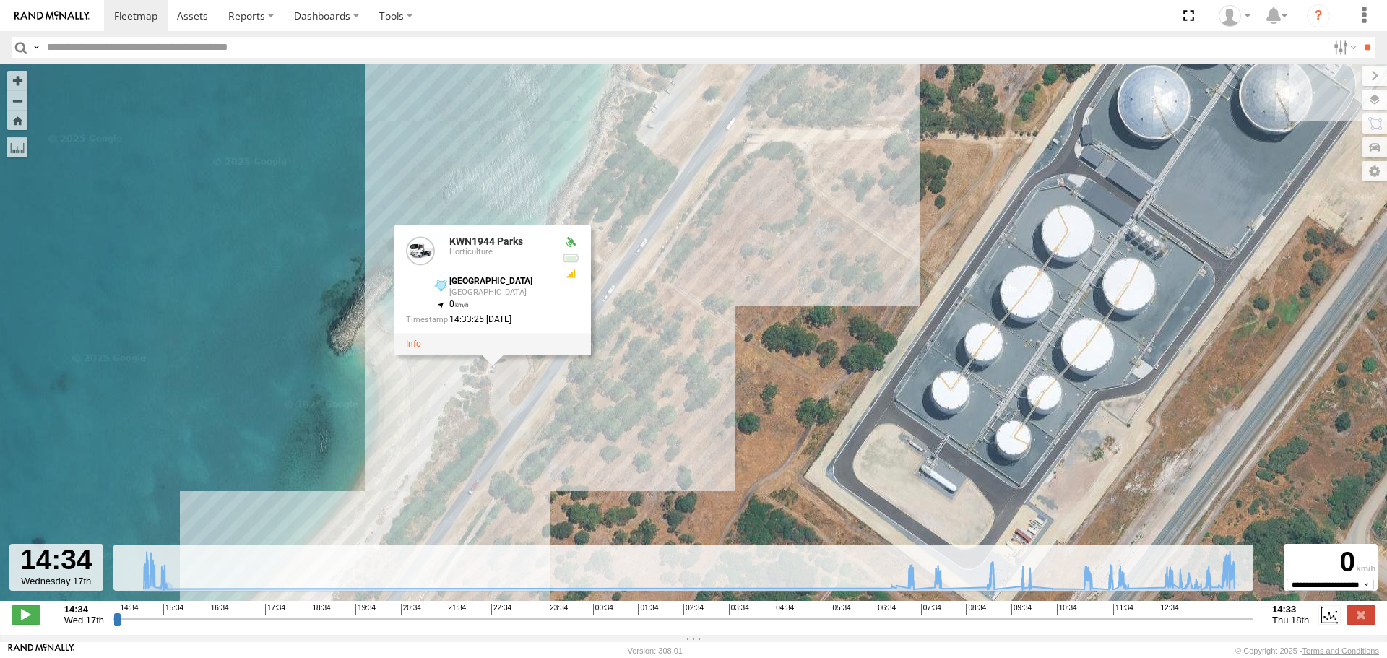
drag, startPoint x: 646, startPoint y: 433, endPoint x: 722, endPoint y: 242, distance: 206.1
click at [722, 242] on div "KWN1944 Parks 15:00 Wed 15:29 Wed 07:31 Thu 07:58 Thu 07:59 Thu 09:51 Thu 10:01…" at bounding box center [693, 340] width 1387 height 552
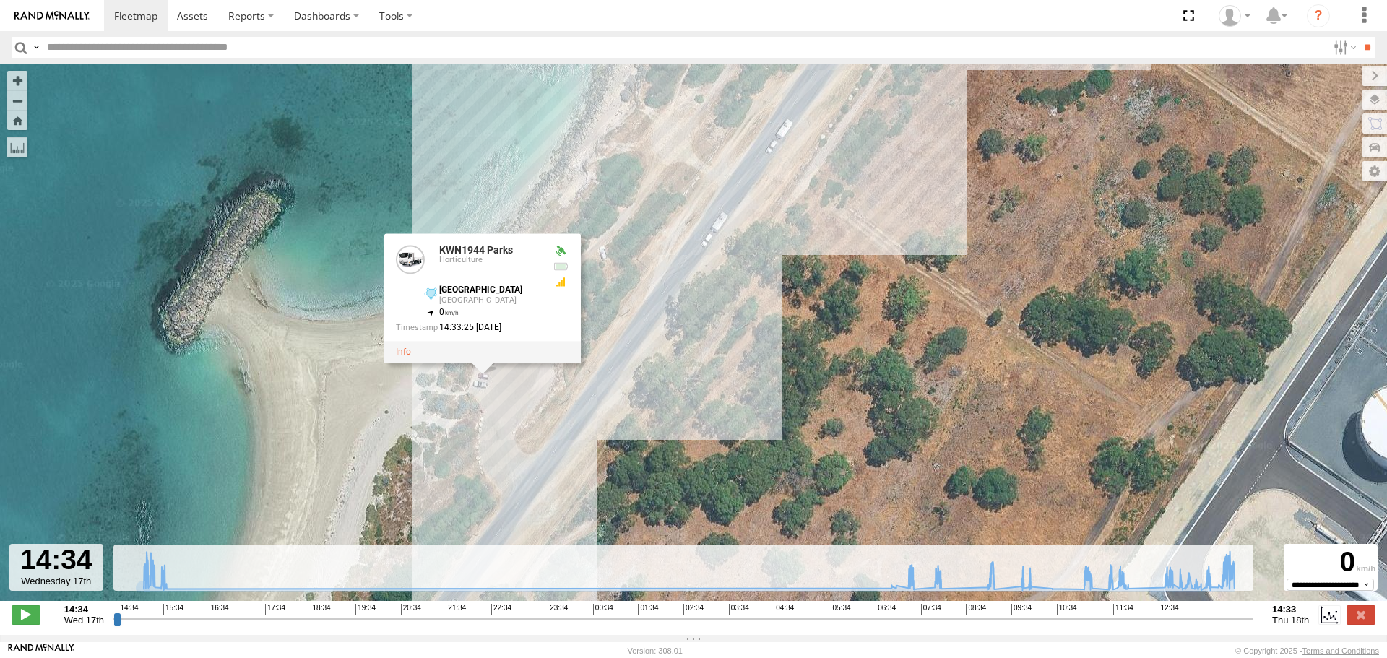
click at [25, 617] on span at bounding box center [26, 614] width 29 height 19
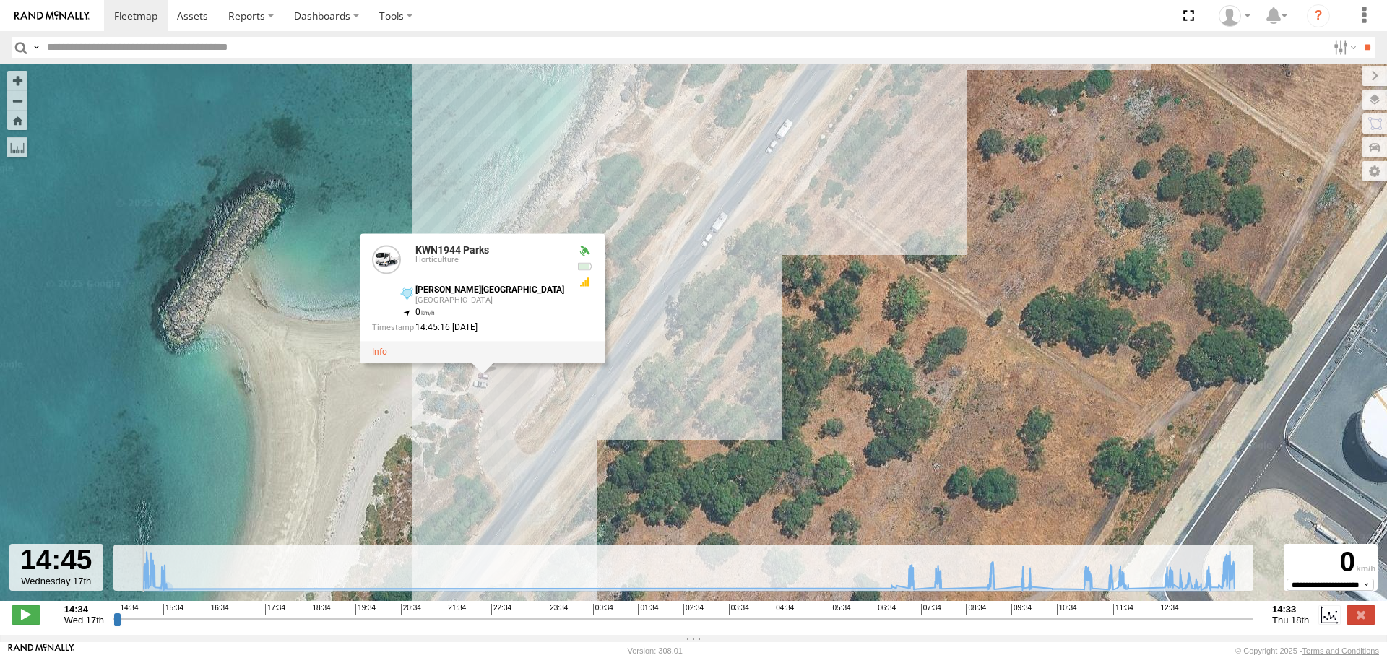
click at [387, 357] on link at bounding box center [379, 352] width 15 height 10
type input "**********"
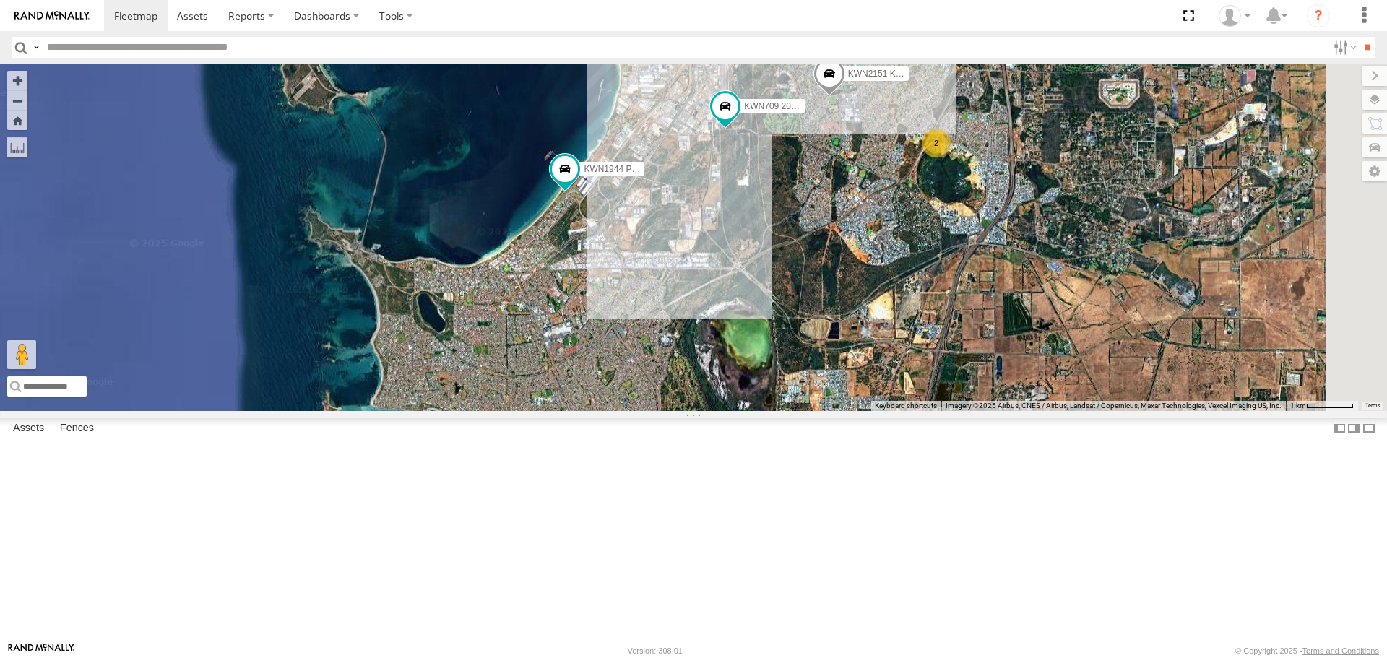
drag, startPoint x: 780, startPoint y: 380, endPoint x: 708, endPoint y: 457, distance: 105.3
click at [708, 410] on div "KWN1944 Parks KWN708 Supervisor NA KWN709 Natural Areas KWN709 2001093 Ford Ran…" at bounding box center [693, 237] width 1387 height 347
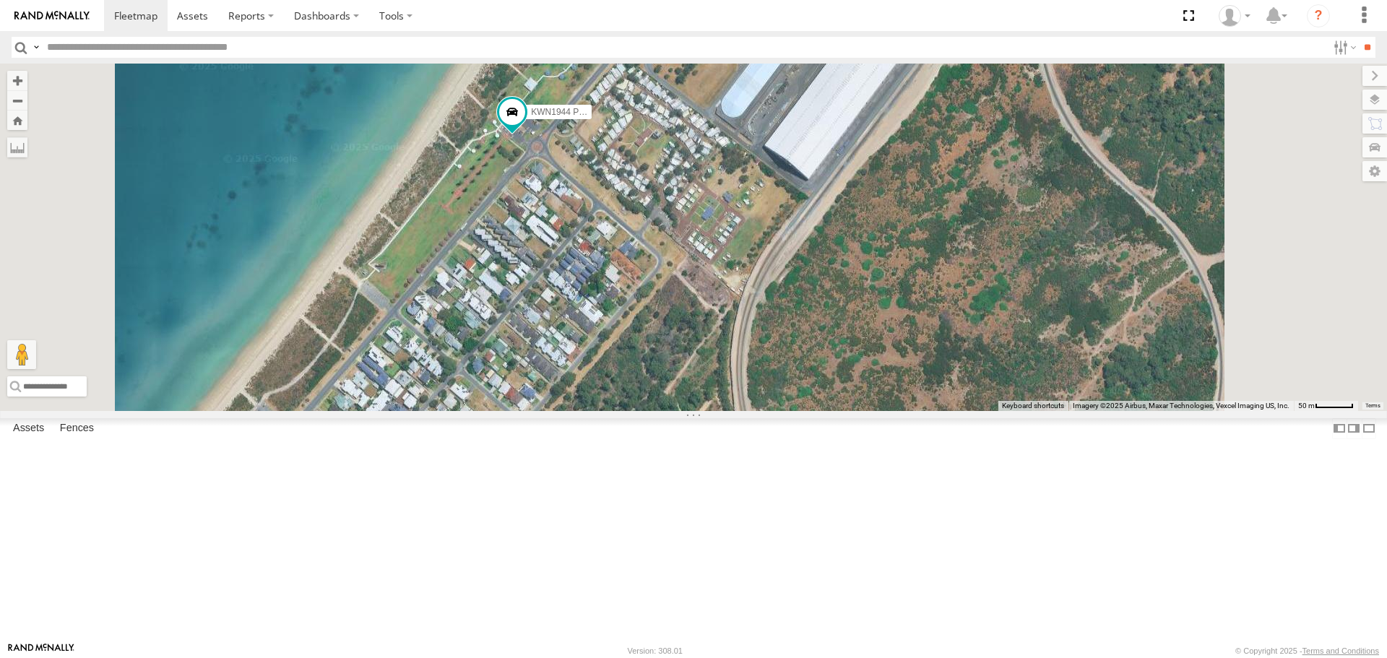
drag, startPoint x: 777, startPoint y: 425, endPoint x: 776, endPoint y: 462, distance: 36.8
click at [776, 410] on div "KWN1944 Parks KWN708 Supervisor NA KWN709 Natural Areas KWN709 2001093 Ford Ran…" at bounding box center [693, 237] width 1387 height 347
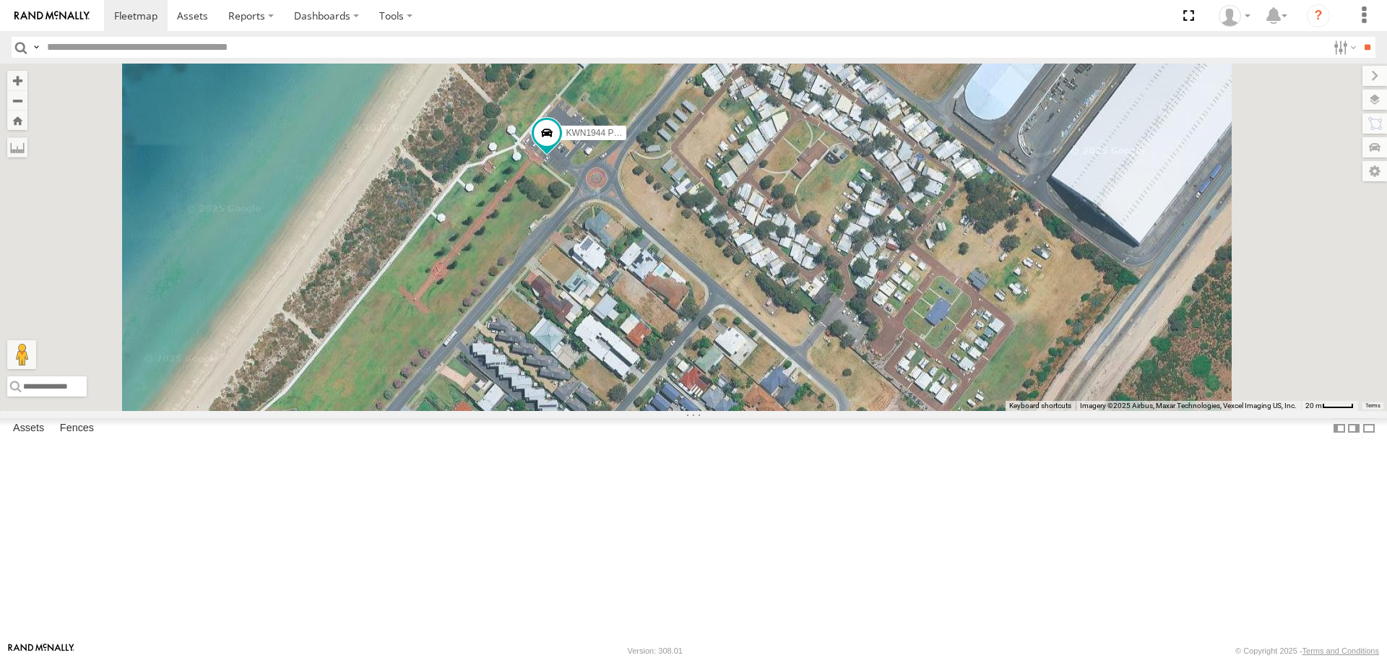
click at [560, 146] on span at bounding box center [547, 133] width 26 height 26
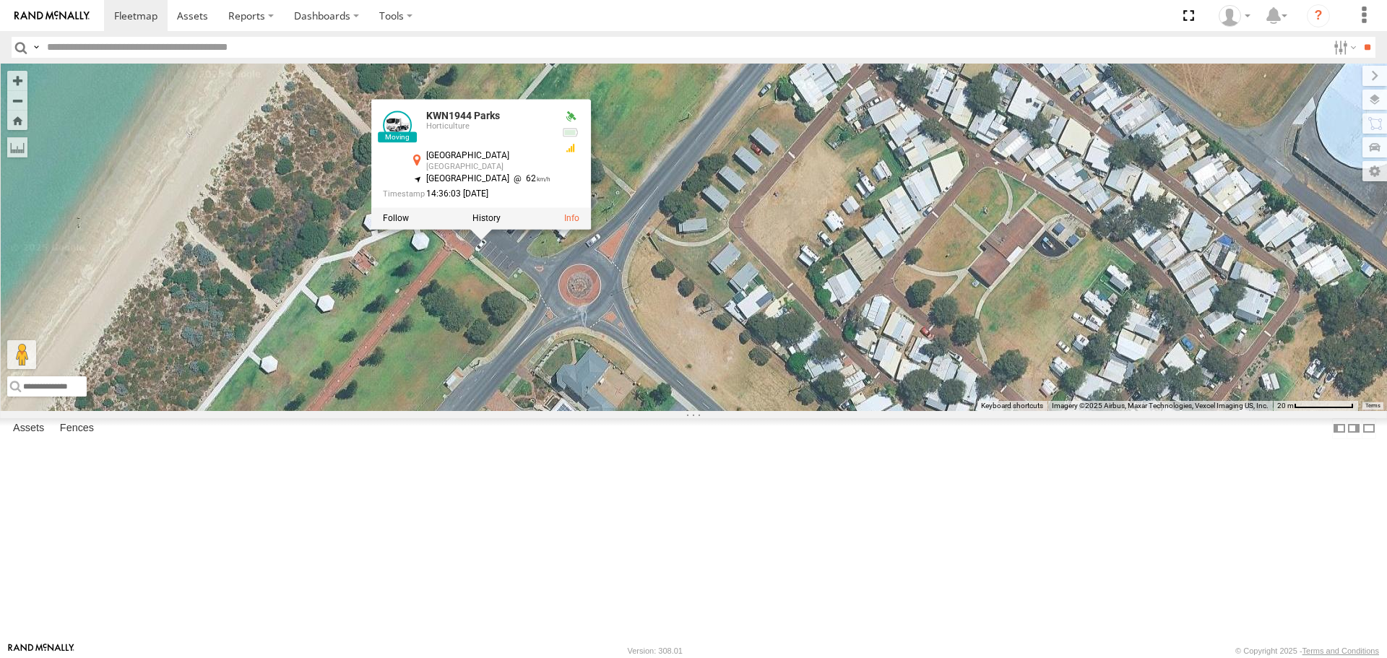
drag, startPoint x: 737, startPoint y: 326, endPoint x: 1083, endPoint y: 253, distance: 353.7
click at [1083, 253] on div "KWN1944 Parks KWN708 Supervisor NA KWN709 Natural Areas KWN709 2001093 Ford Ran…" at bounding box center [693, 237] width 1387 height 347
click at [591, 230] on div at bounding box center [481, 219] width 220 height 22
click at [500, 224] on label at bounding box center [486, 219] width 28 height 10
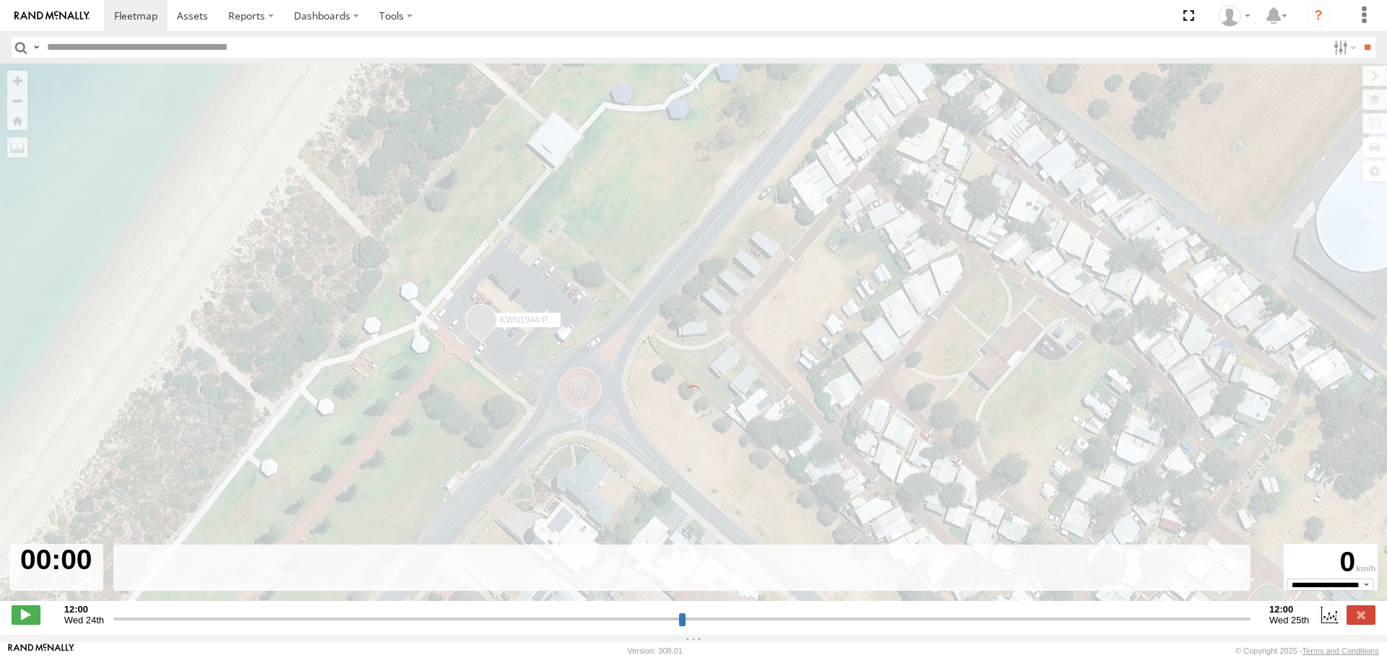
type input "**********"
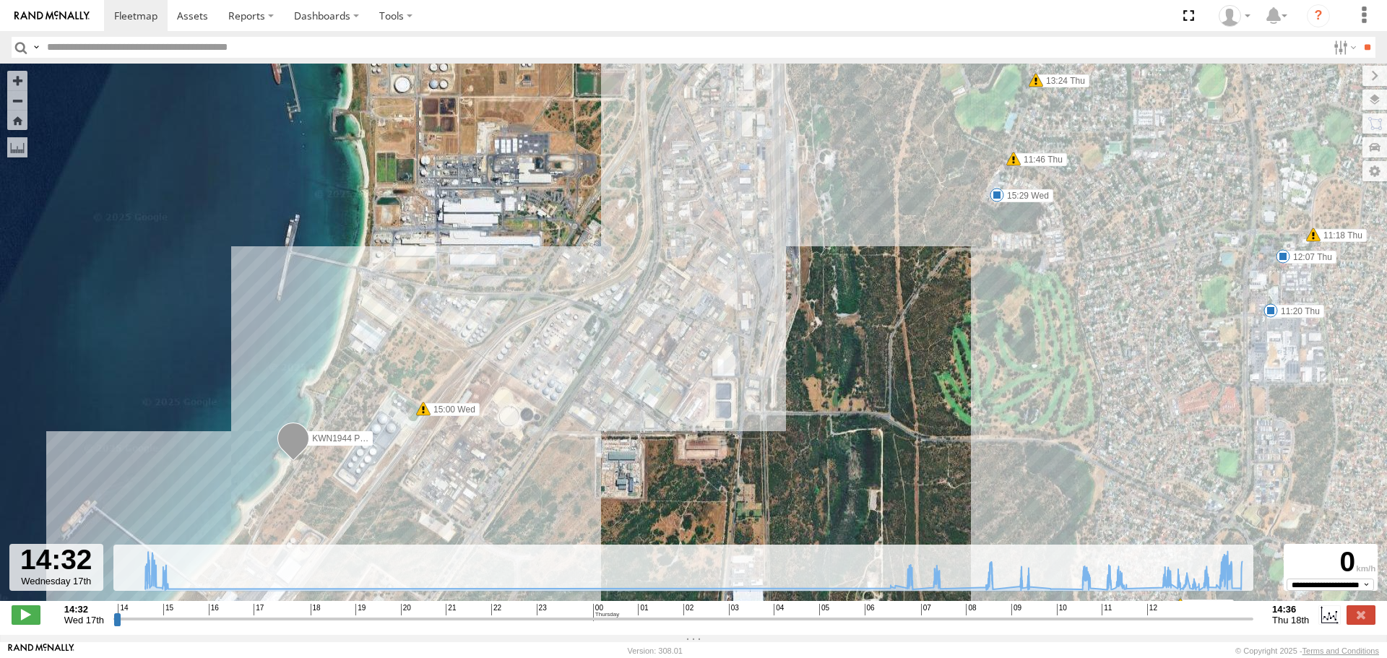
drag, startPoint x: 632, startPoint y: 377, endPoint x: 928, endPoint y: 412, distance: 298.2
click at [928, 412] on div "KWN1944 Parks 15:00 Wed 15:29 Wed 07:31 Thu 07:58 Thu 07:59 Thu 09:51 Thu 10:01…" at bounding box center [693, 340] width 1387 height 552
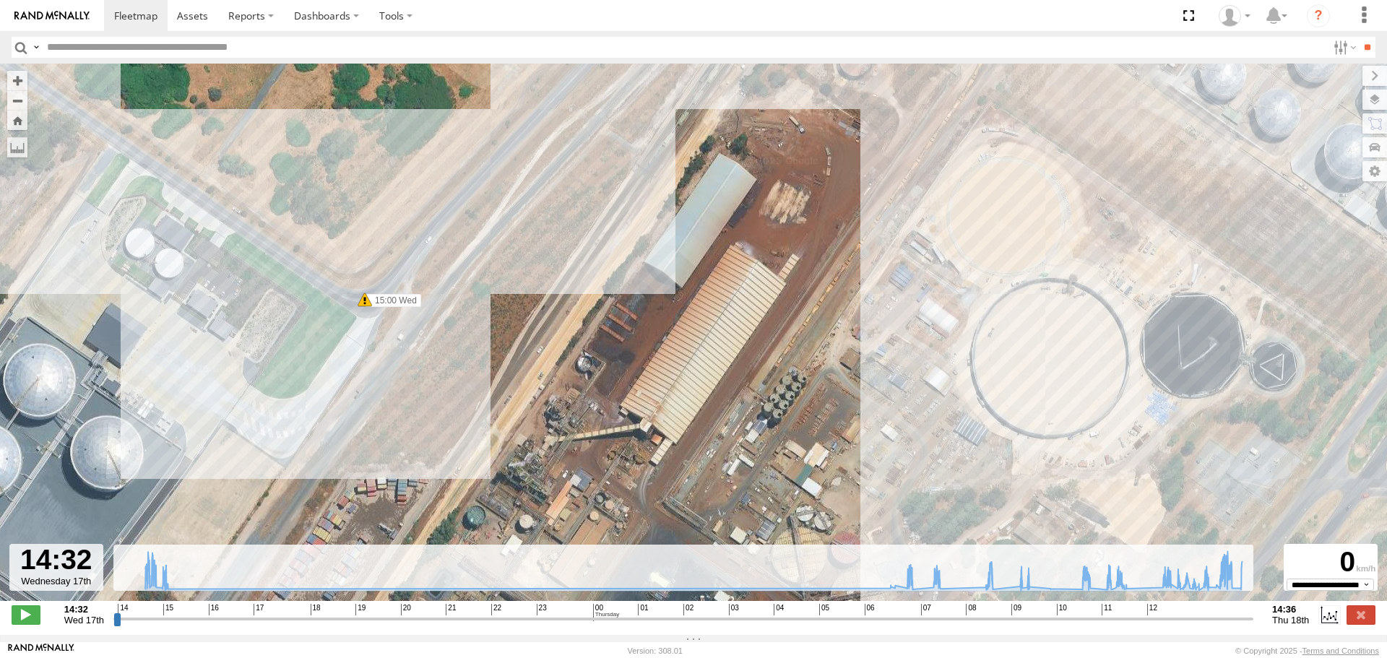
drag, startPoint x: 477, startPoint y: 415, endPoint x: 847, endPoint y: 365, distance: 373.0
click at [847, 365] on div "KWN1944 Parks 15:00 Wed 15:29 Wed 07:31 Thu 07:58 Thu 07:59 Thu 09:51 Thu 10:01…" at bounding box center [693, 340] width 1387 height 552
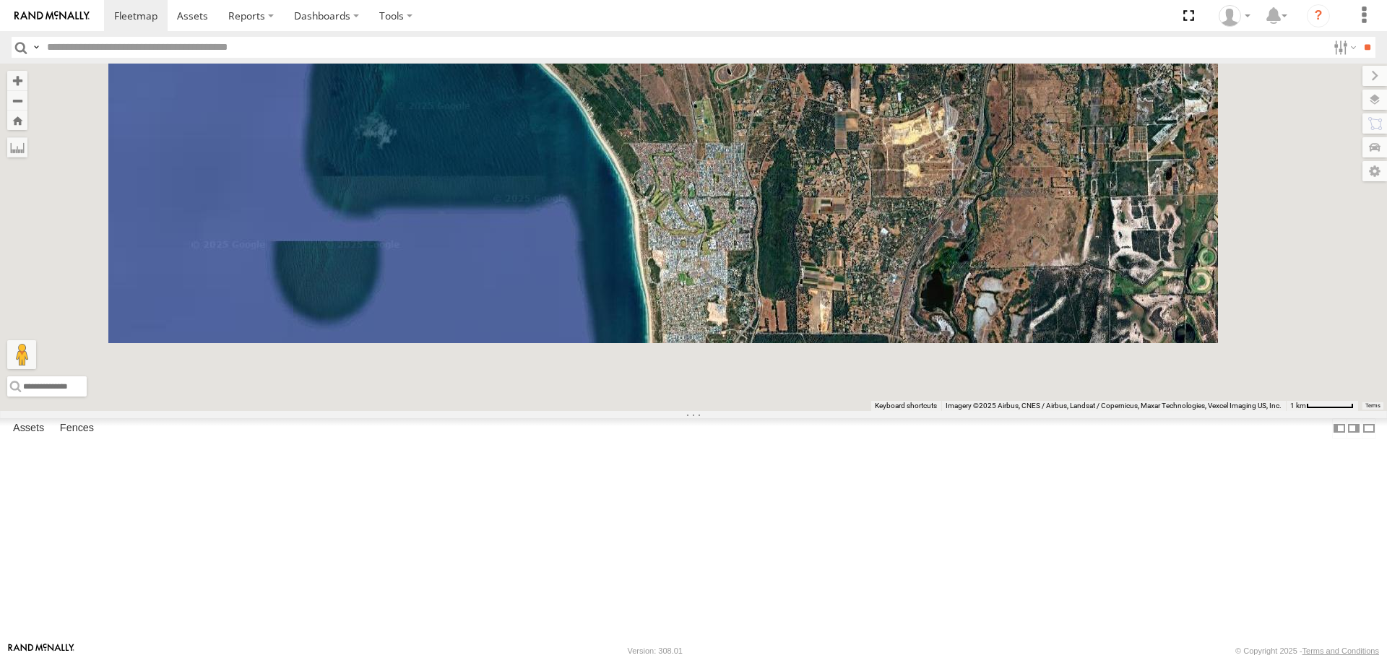
drag, startPoint x: 834, startPoint y: 422, endPoint x: 772, endPoint y: 151, distance: 278.5
click at [772, 151] on div "KWN1944 Parks KWN708 Supervisor NA KWN709 Natural Areas KWN709 2001093 Ford Ran…" at bounding box center [693, 237] width 1387 height 347
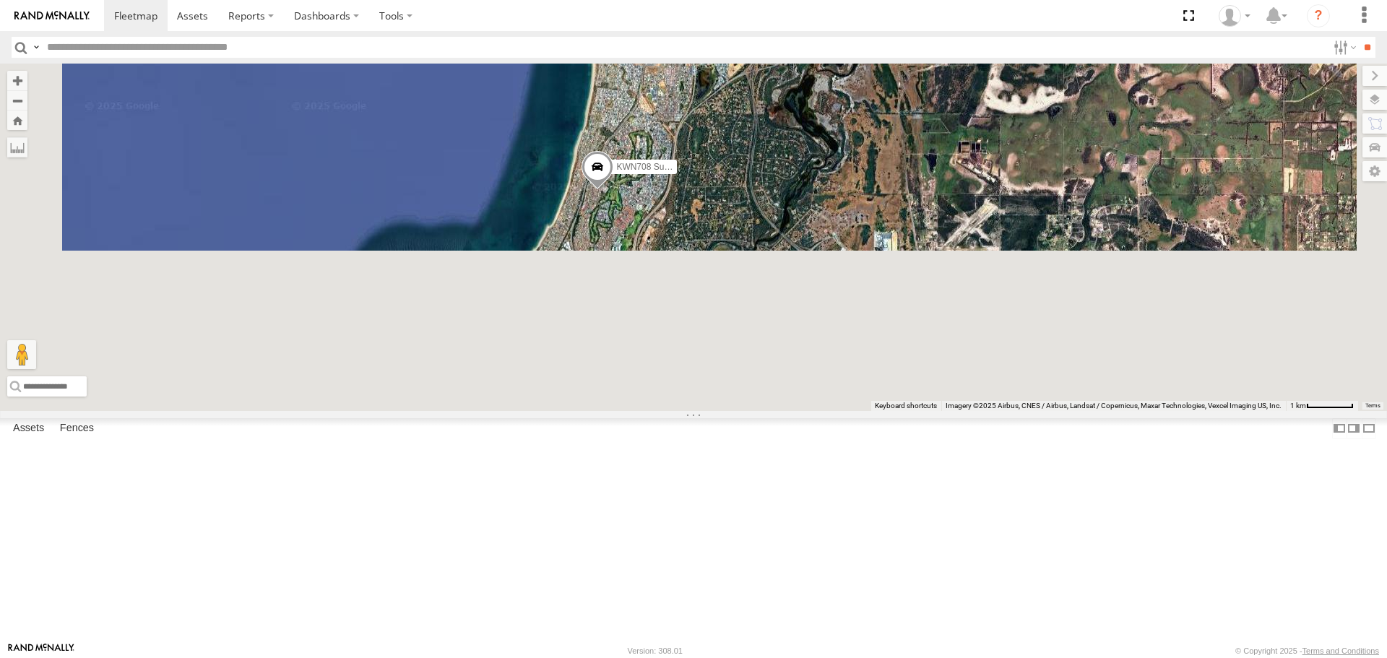
drag, startPoint x: 826, startPoint y: 371, endPoint x: 791, endPoint y: 5, distance: 367.8
click at [791, 5] on body at bounding box center [693, 329] width 1387 height 658
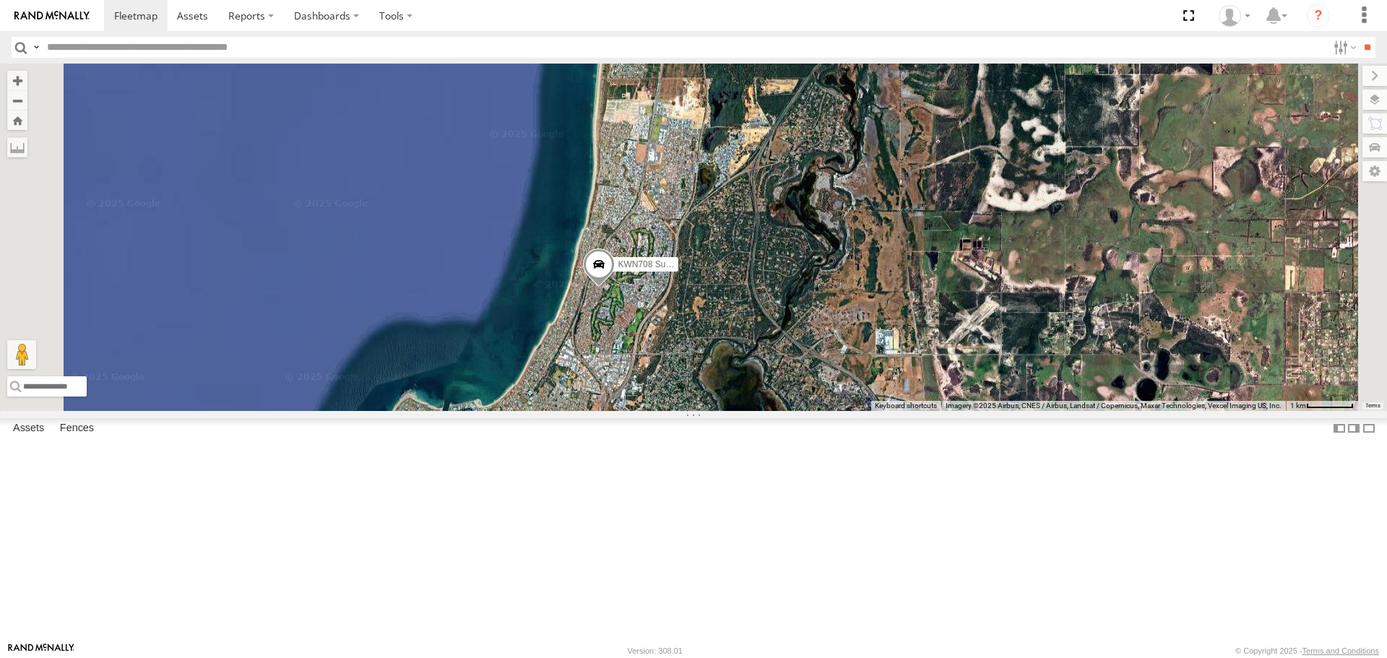
drag, startPoint x: 847, startPoint y: 269, endPoint x: 845, endPoint y: 692, distance: 422.5
click at [845, 657] on html at bounding box center [693, 329] width 1387 height 658
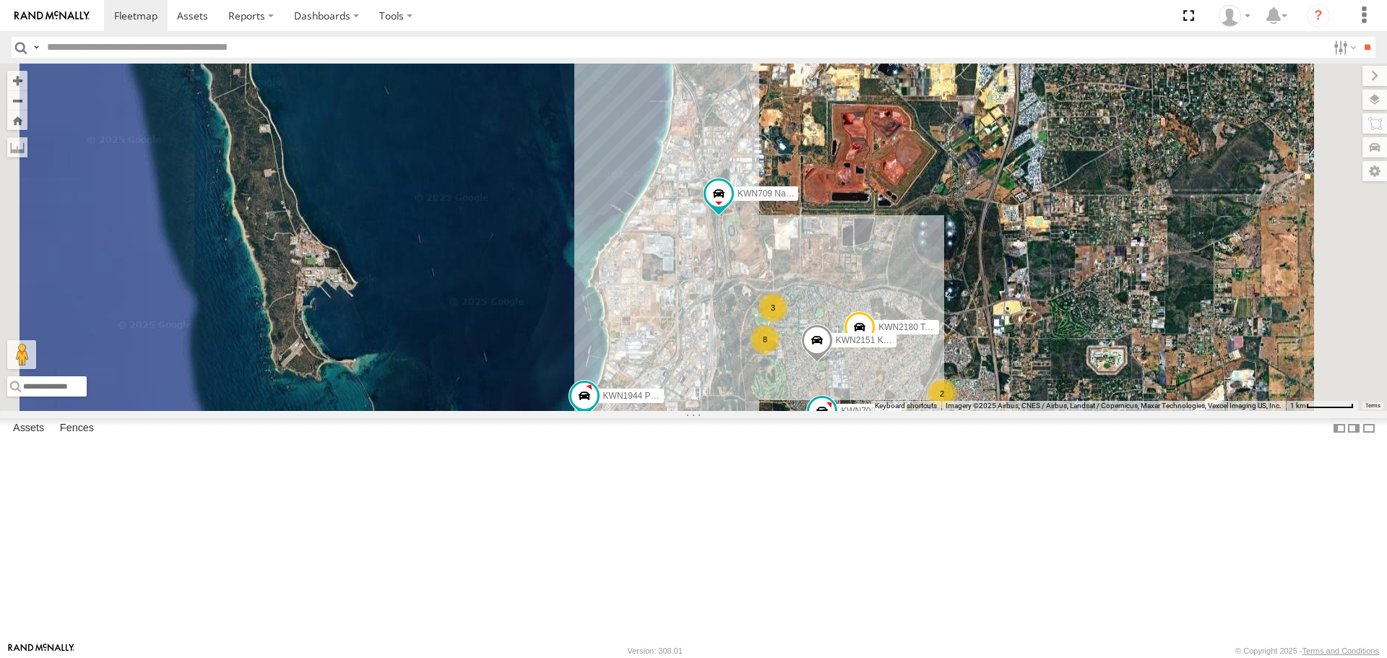
drag, startPoint x: 835, startPoint y: 472, endPoint x: 784, endPoint y: 353, distance: 129.7
click at [788, 366] on div "KWN1944 Parks KWN708 Supervisor NA KWN709 Natural Areas KWN709 2001093 Ford Ran…" at bounding box center [693, 237] width 1387 height 347
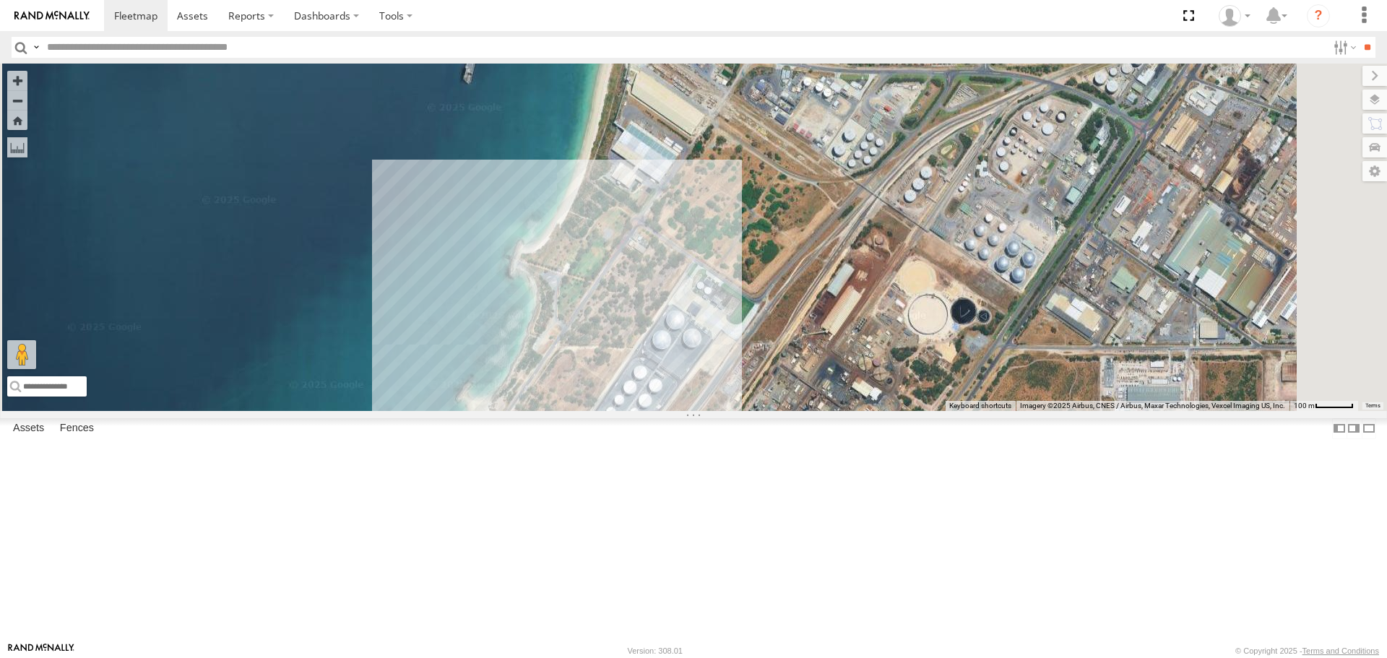
click at [463, 486] on span at bounding box center [450, 473] width 26 height 26
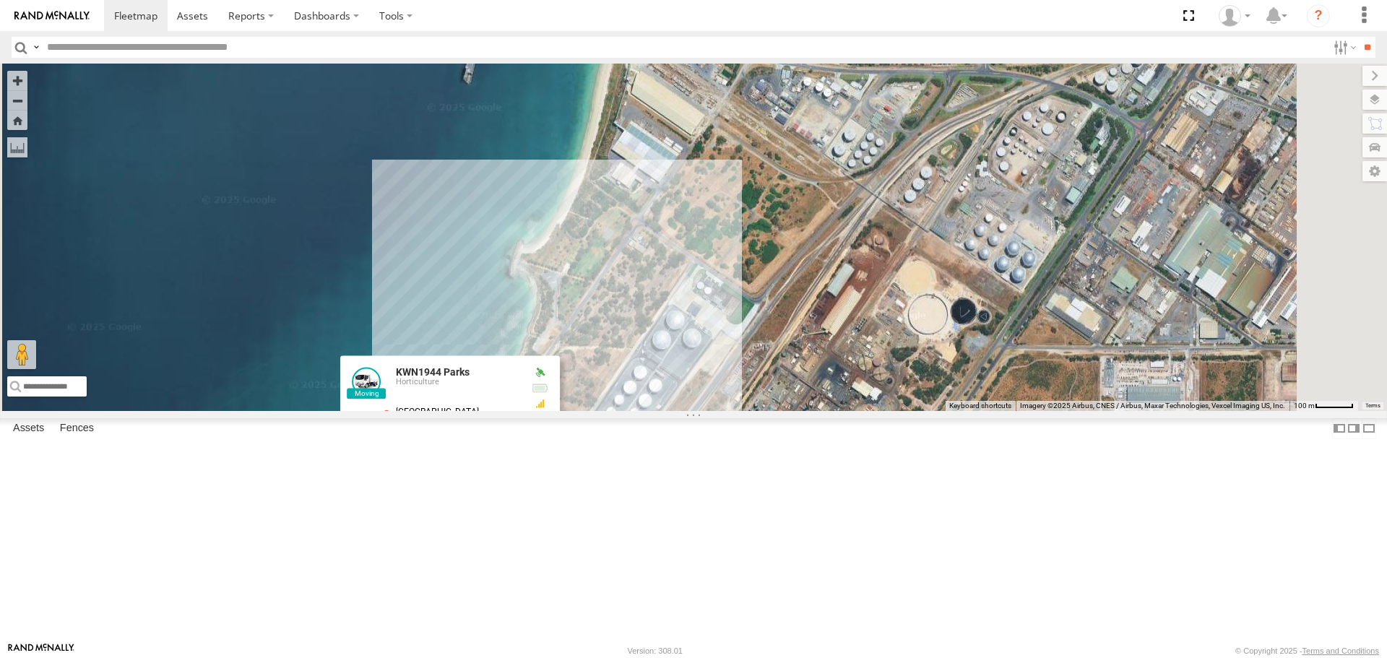
click at [469, 479] on label at bounding box center [455, 474] width 28 height 10
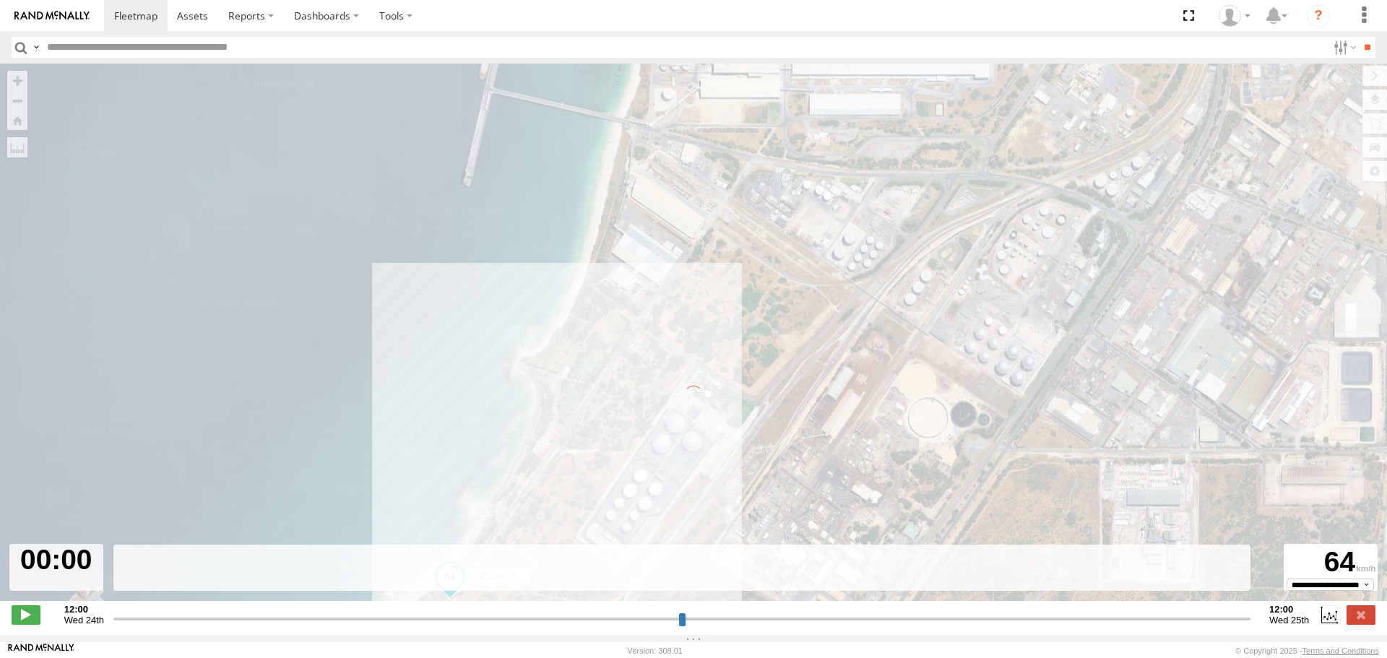
type input "**********"
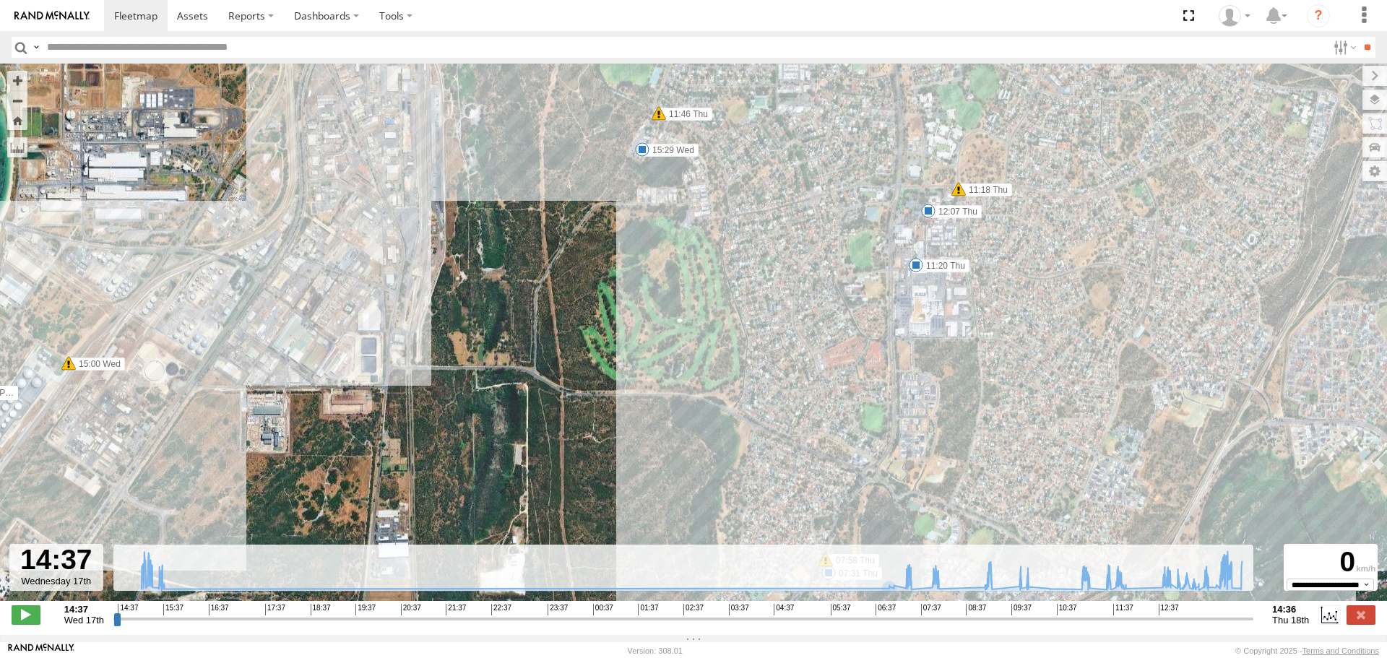
click at [1374, 105] on label at bounding box center [1374, 100] width 25 height 20
click at [0, 0] on label at bounding box center [0, 0] width 0 height 0
click at [0, 0] on span "Roadmap" at bounding box center [0, 0] width 0 height 0
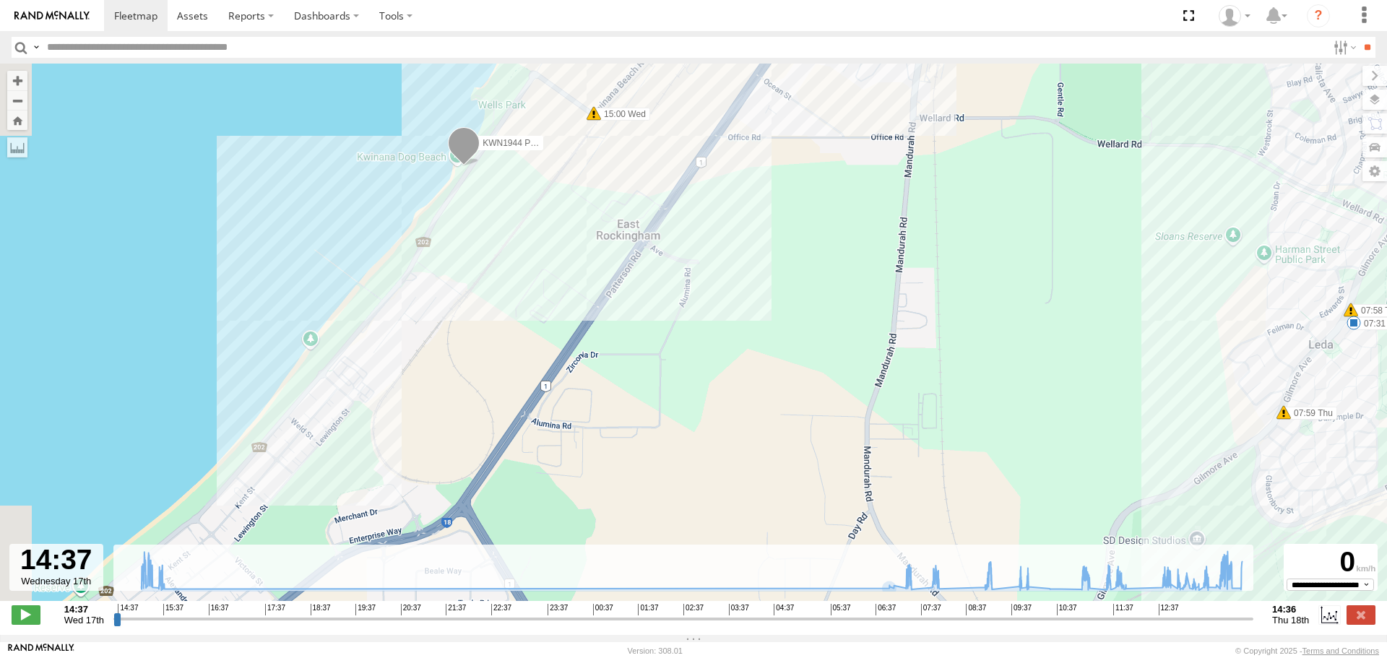
drag, startPoint x: 585, startPoint y: 391, endPoint x: 1110, endPoint y: 141, distance: 581.4
click at [1110, 141] on div "KWN1944 Parks 15:00 Wed 15:29 Wed 07:31 Thu 07:58 Thu 07:59 Thu 09:51 Thu 10:01…" at bounding box center [693, 340] width 1387 height 552
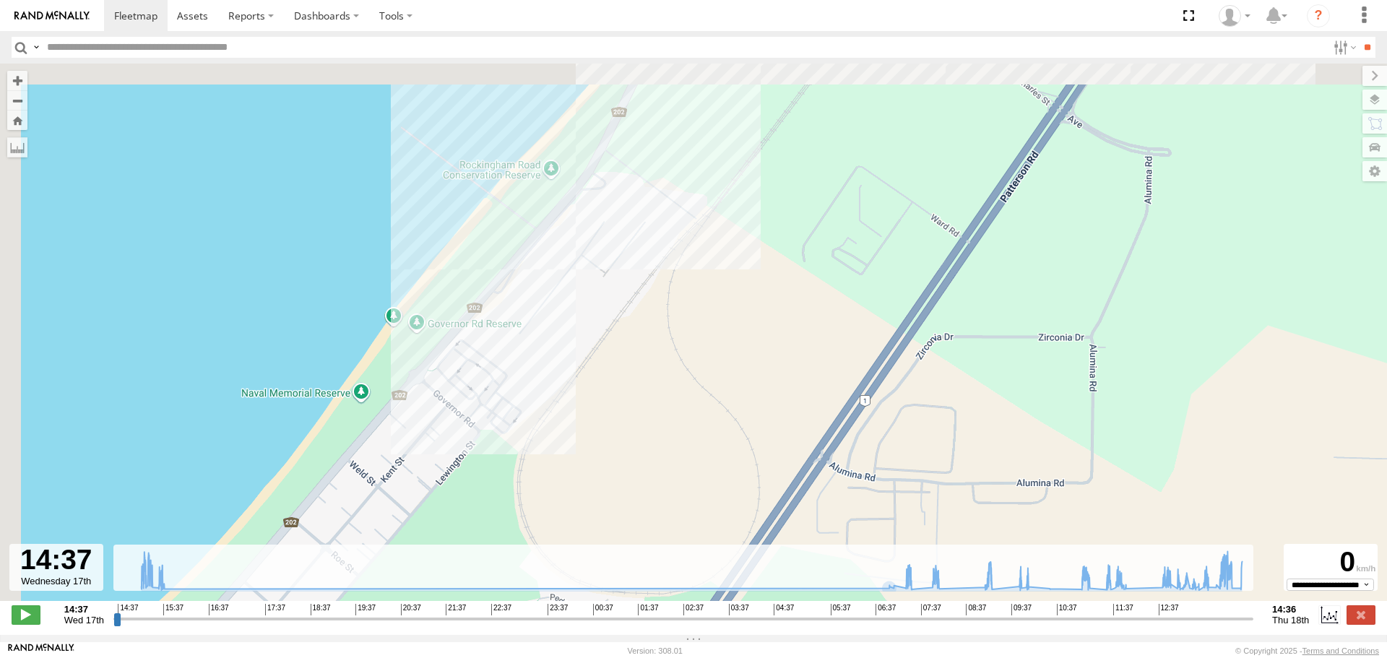
click at [473, 449] on div "KWN1944 Parks 15:00 Wed 15:29 Wed 07:31 Thu 07:58 Thu 07:59 Thu 09:51 Thu 10:01…" at bounding box center [693, 340] width 1387 height 552
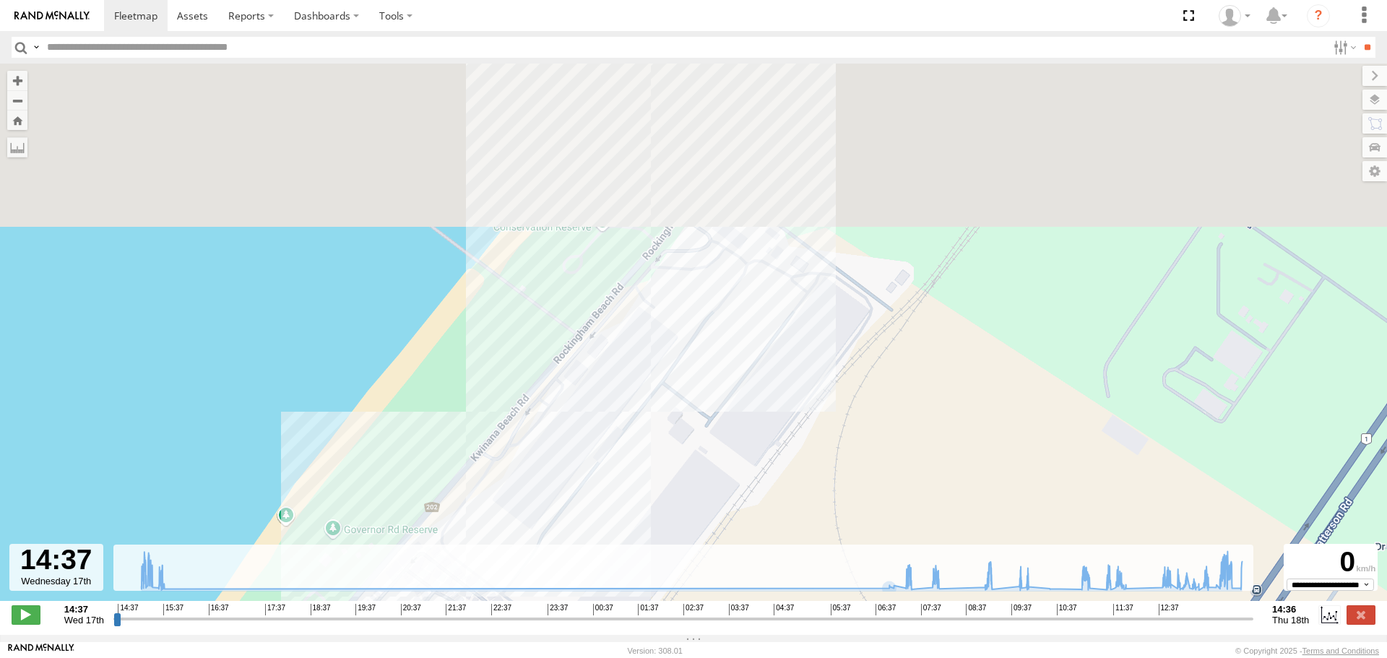
drag, startPoint x: 580, startPoint y: 542, endPoint x: 559, endPoint y: 610, distance: 71.7
click at [559, 610] on div "To navigate the map with touch gestures double-tap and hold your finger on the …" at bounding box center [693, 349] width 1387 height 571
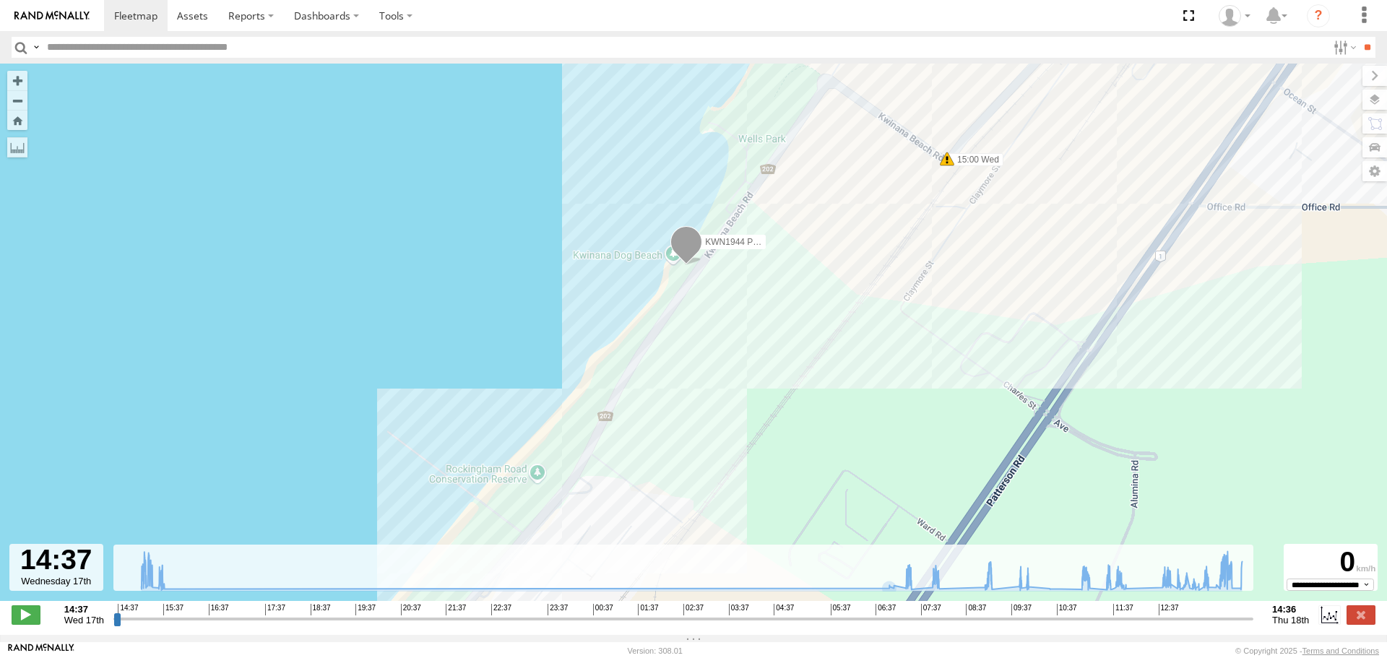
drag, startPoint x: 672, startPoint y: 481, endPoint x: 654, endPoint y: 549, distance: 70.4
click at [654, 549] on div "KWN1944 Parks 15:00 Wed 15:29 Wed 07:31 Thu 07:58 Thu 07:59 Thu 09:51 Thu 10:01…" at bounding box center [693, 340] width 1387 height 552
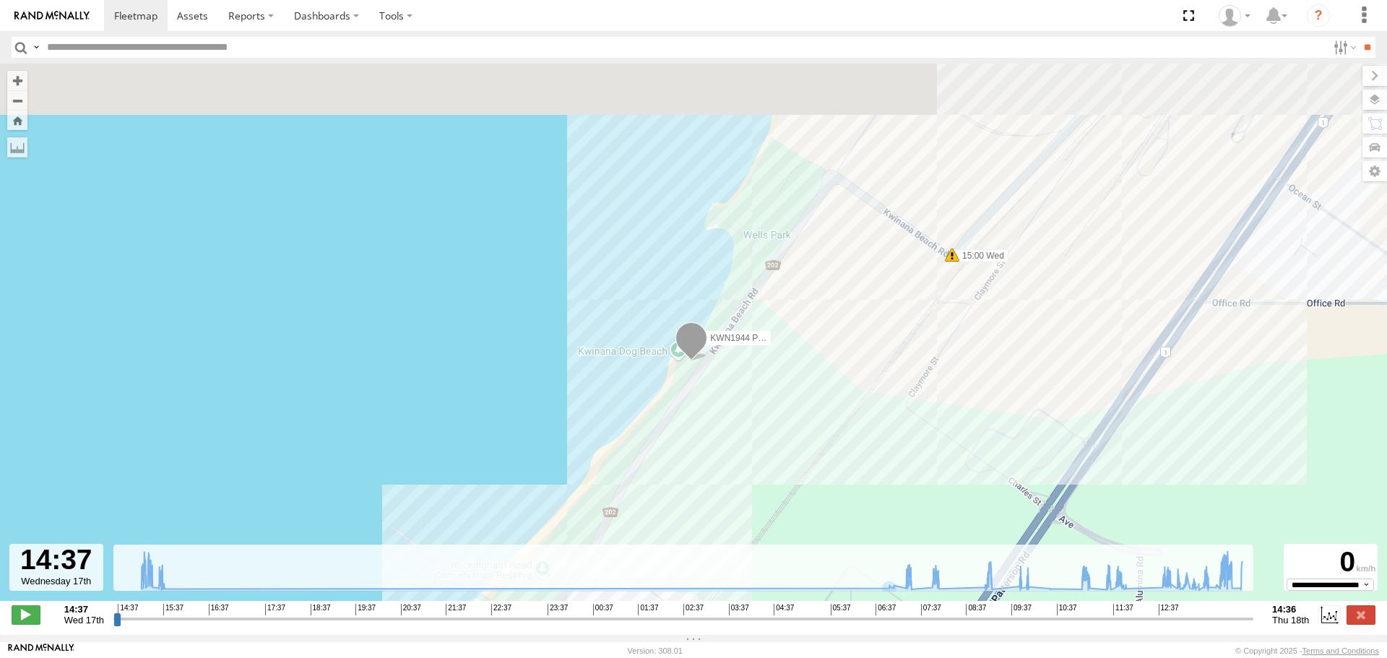
drag, startPoint x: 732, startPoint y: 350, endPoint x: 737, endPoint y: 449, distance: 99.8
click at [737, 449] on div "KWN1944 Parks 15:00 Wed 15:29 Wed 07:31 Thu 07:58 Thu 07:59 Thu 09:51 Thu 10:01…" at bounding box center [693, 340] width 1387 height 552
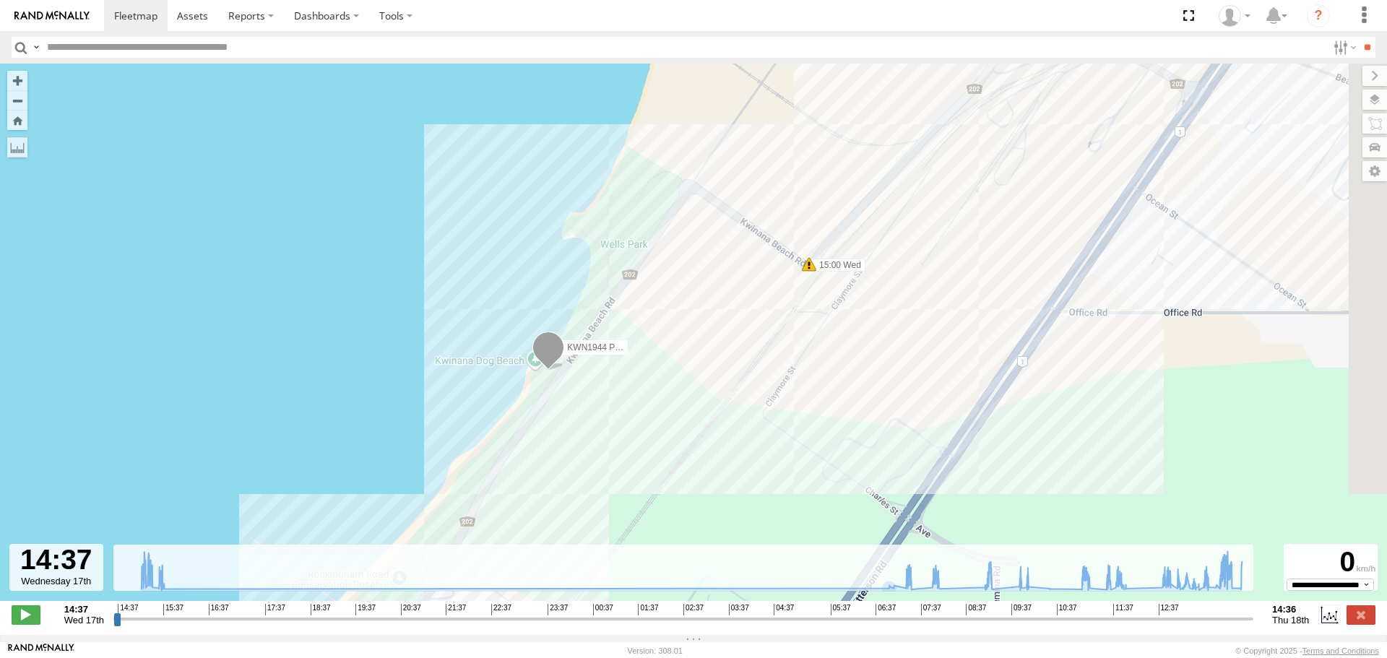
drag, startPoint x: 707, startPoint y: 369, endPoint x: 671, endPoint y: 402, distance: 49.1
click at [674, 400] on div "KWN1944 Parks 15:00 Wed 15:29 Wed 07:31 Thu 07:58 Thu 07:59 Thu 09:51 Thu 10:01…" at bounding box center [693, 340] width 1387 height 552
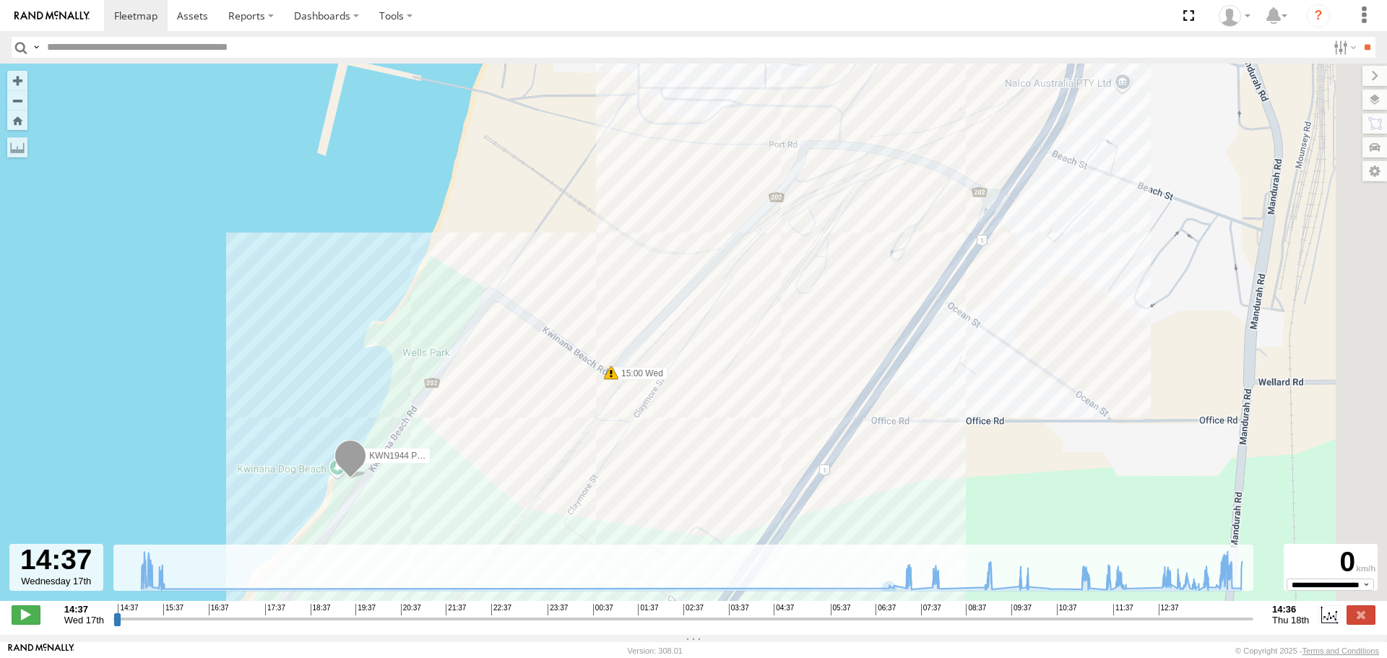
drag, startPoint x: 815, startPoint y: 359, endPoint x: 699, endPoint y: 399, distance: 122.4
click at [699, 399] on div "KWN1944 Parks 15:00 Wed 15:29 Wed 07:31 Thu 07:58 Thu 07:59 Thu 09:51 Thu 10:01…" at bounding box center [693, 340] width 1387 height 552
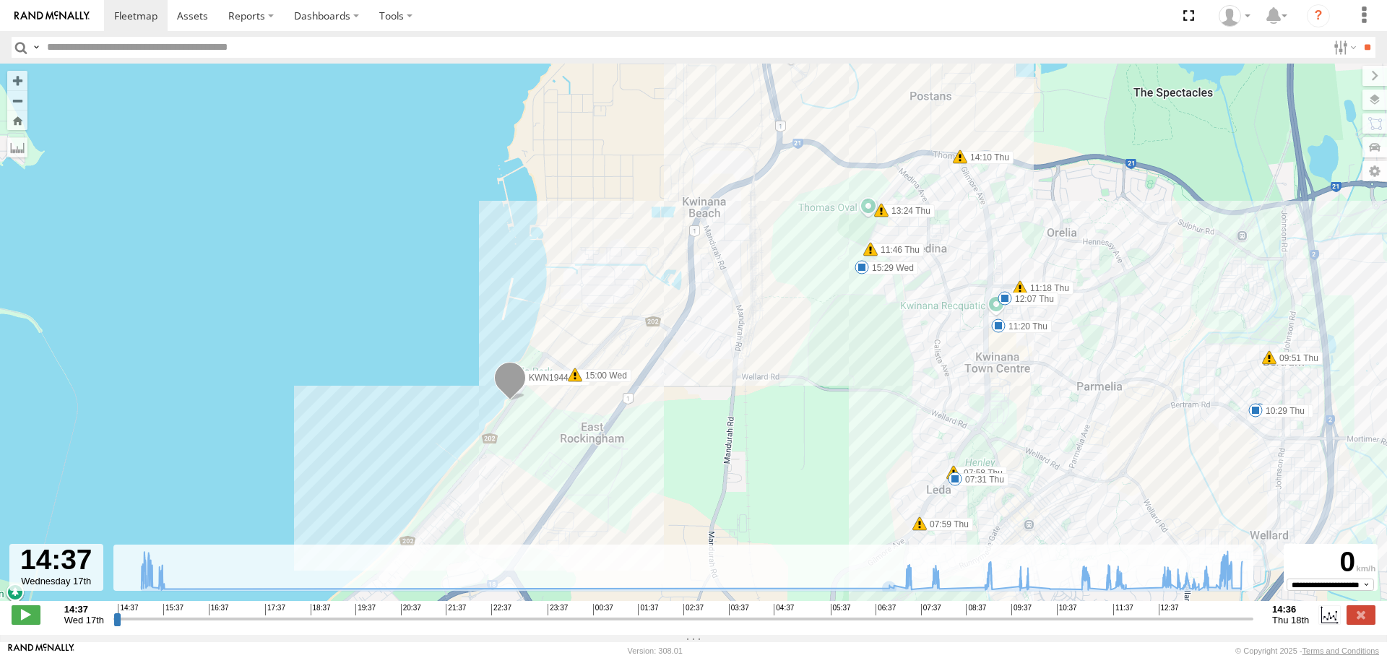
drag, startPoint x: 986, startPoint y: 397, endPoint x: 776, endPoint y: 383, distance: 211.3
click at [776, 383] on div "KWN1944 Parks 15:00 Wed 15:29 Wed 07:31 Thu 07:58 Thu 07:59 Thu 09:51 Thu 10:01…" at bounding box center [693, 340] width 1387 height 552
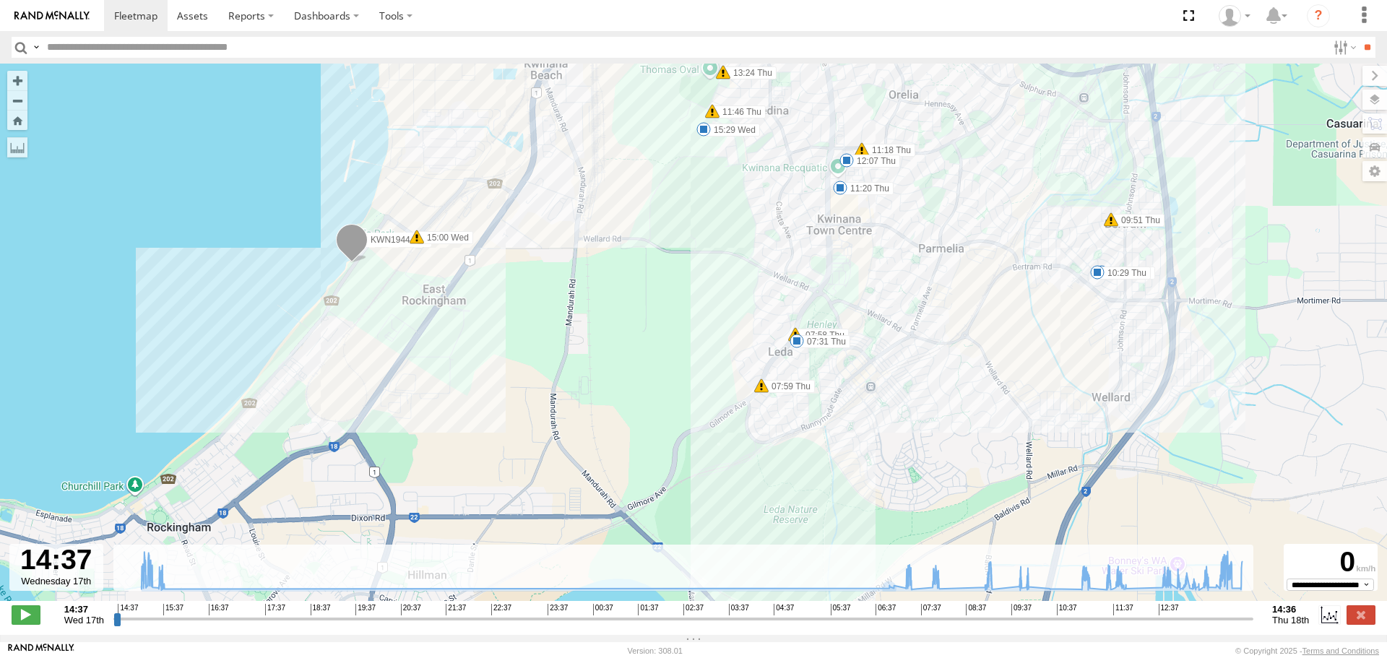
drag, startPoint x: 757, startPoint y: 294, endPoint x: 717, endPoint y: 220, distance: 83.7
click at [717, 220] on div "KWN1944 Parks 15:00 Wed 15:29 Wed 07:31 Thu 07:58 Thu 07:59 Thu 09:51 Thu 10:01…" at bounding box center [693, 340] width 1387 height 552
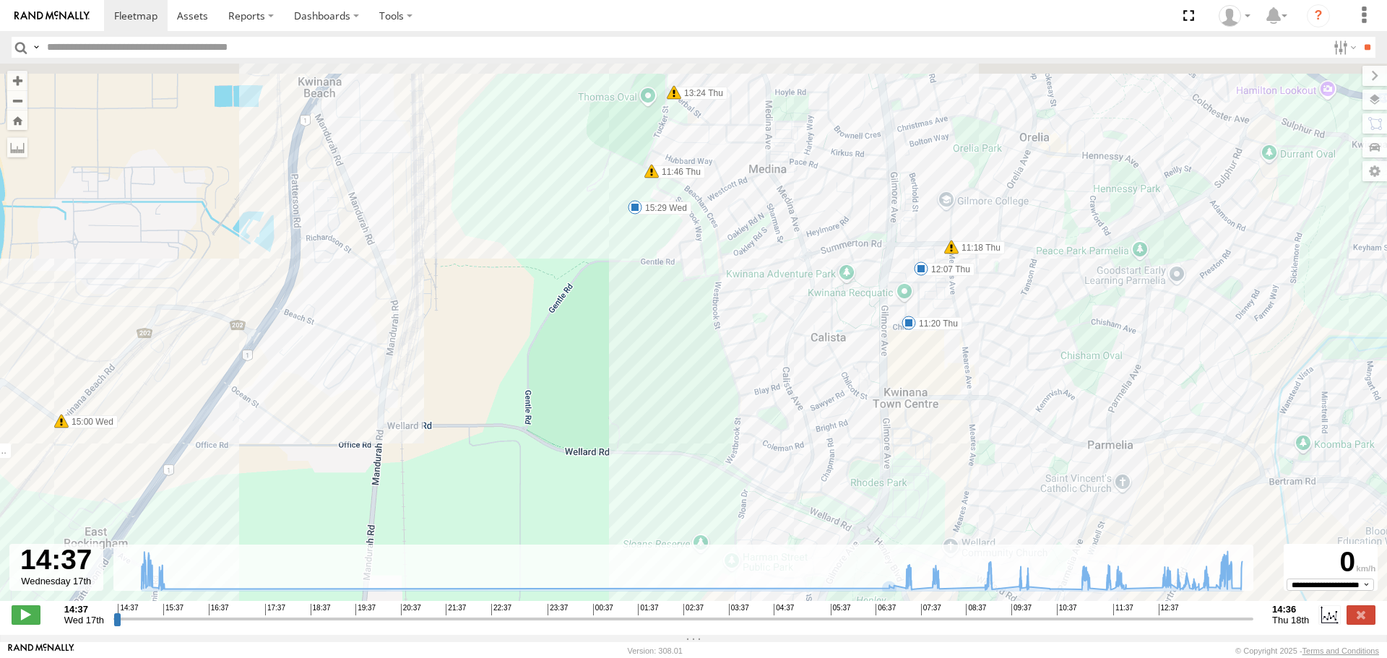
drag, startPoint x: 771, startPoint y: 427, endPoint x: 771, endPoint y: 435, distance: 8.7
click at [771, 435] on div "KWN1944 Parks 15:00 Wed 15:29 Wed 07:31 Thu 07:58 Thu 07:59 Thu 09:51 Thu 10:01…" at bounding box center [693, 340] width 1387 height 552
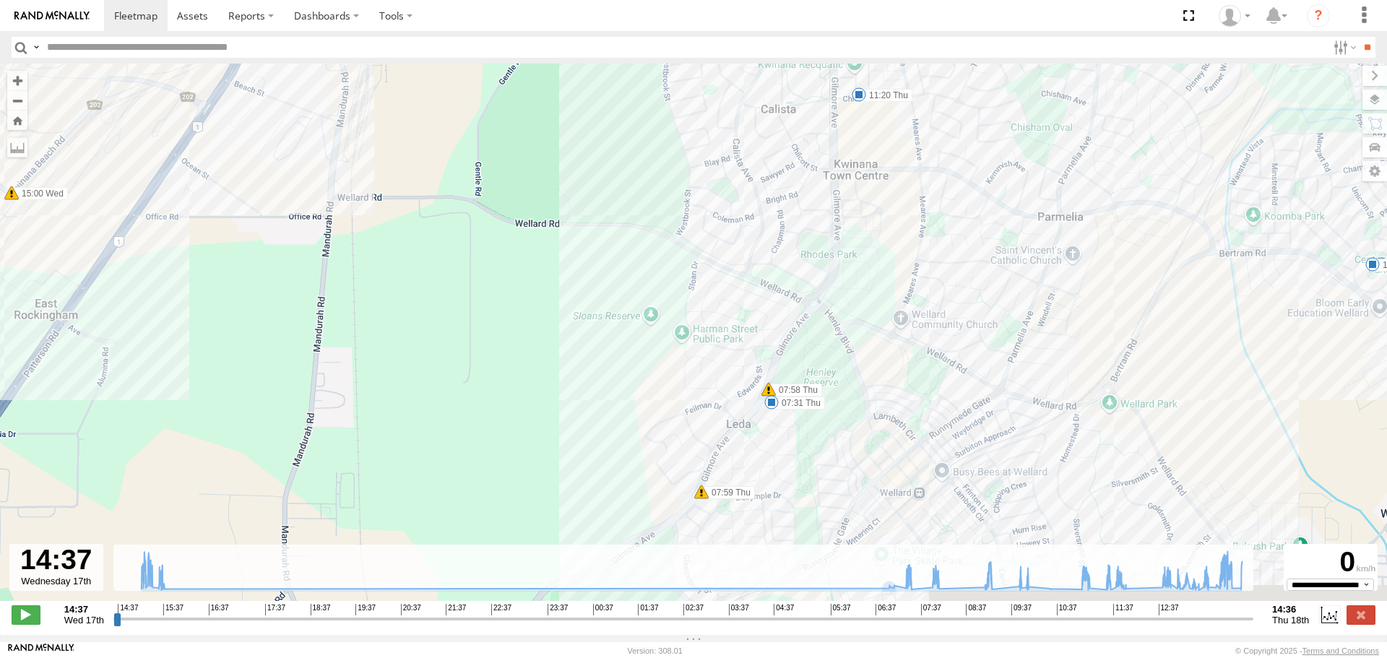
drag, startPoint x: 744, startPoint y: 462, endPoint x: 704, endPoint y: 242, distance: 223.8
click at [704, 242] on div "KWN1944 Parks 15:00 Wed 15:29 Wed 07:31 Thu 07:58 Thu 07:59 Thu 09:51 Thu 10:01…" at bounding box center [693, 340] width 1387 height 552
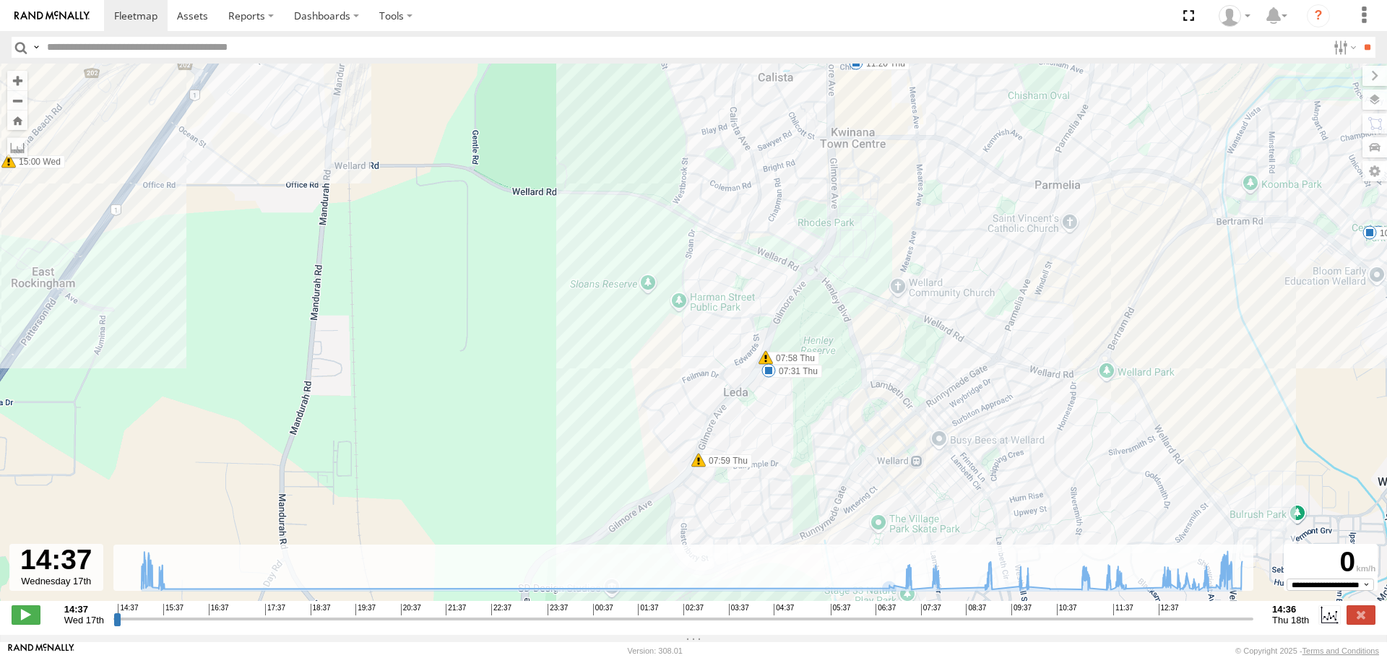
drag, startPoint x: 799, startPoint y: 418, endPoint x: 843, endPoint y: 334, distance: 94.6
click at [843, 334] on div "KWN1944 Parks 15:00 Wed 15:29 Wed 07:31 Thu 07:58 Thu 07:59 Thu 09:51 Thu 10:01…" at bounding box center [693, 340] width 1387 height 552
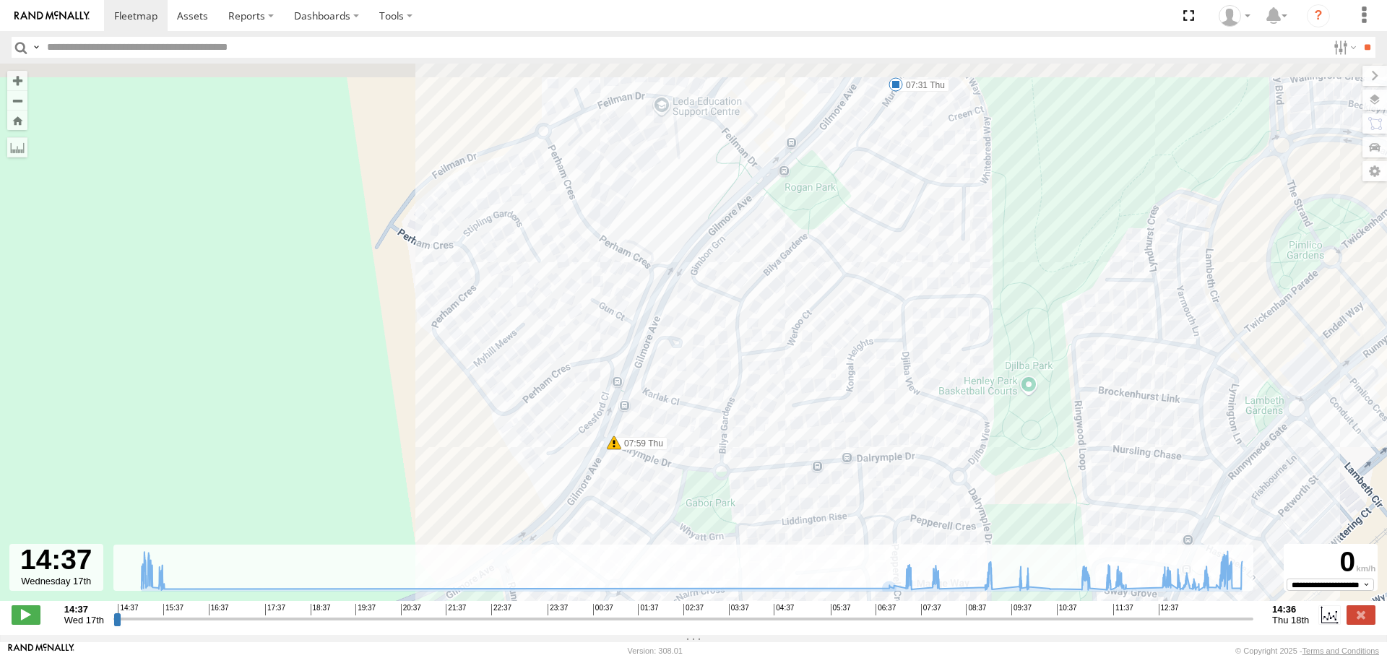
drag, startPoint x: 804, startPoint y: 298, endPoint x: 787, endPoint y: 402, distance: 106.0
click at [787, 402] on div "KWN1944 Parks 15:00 Wed 15:29 Wed 07:31 Thu 07:58 Thu 07:59 Thu 09:51 Thu 10:01…" at bounding box center [693, 340] width 1387 height 552
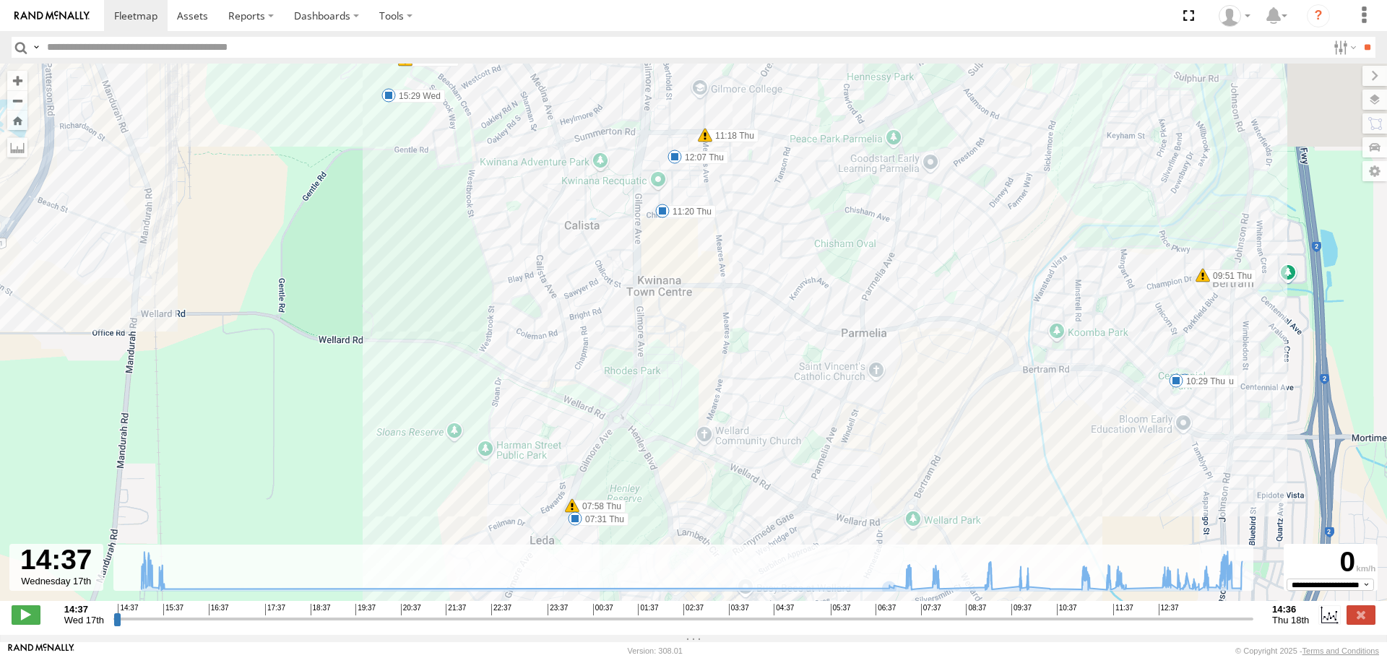
drag, startPoint x: 900, startPoint y: 302, endPoint x: 656, endPoint y: 524, distance: 329.7
click at [656, 524] on div "KWN1944 Parks 15:00 Wed 15:29 Wed 07:31 Thu 07:58 Thu 07:59 Thu 09:51 Thu 10:01…" at bounding box center [693, 340] width 1387 height 552
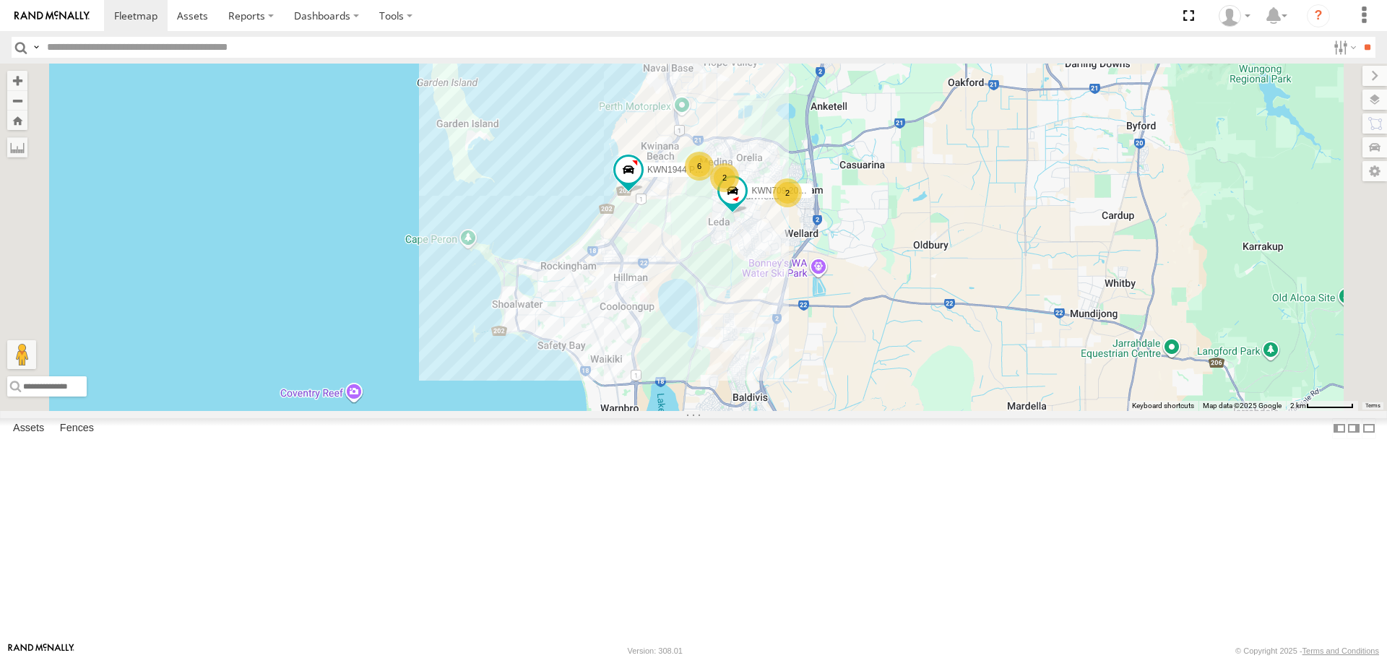
drag, startPoint x: 877, startPoint y: 586, endPoint x: 862, endPoint y: 626, distance: 42.8
click at [872, 410] on div "KWN1944 Parks KWN708 Supervisor NA 2 6 2 KWN709 2001093 Ford Ranger" at bounding box center [693, 237] width 1387 height 347
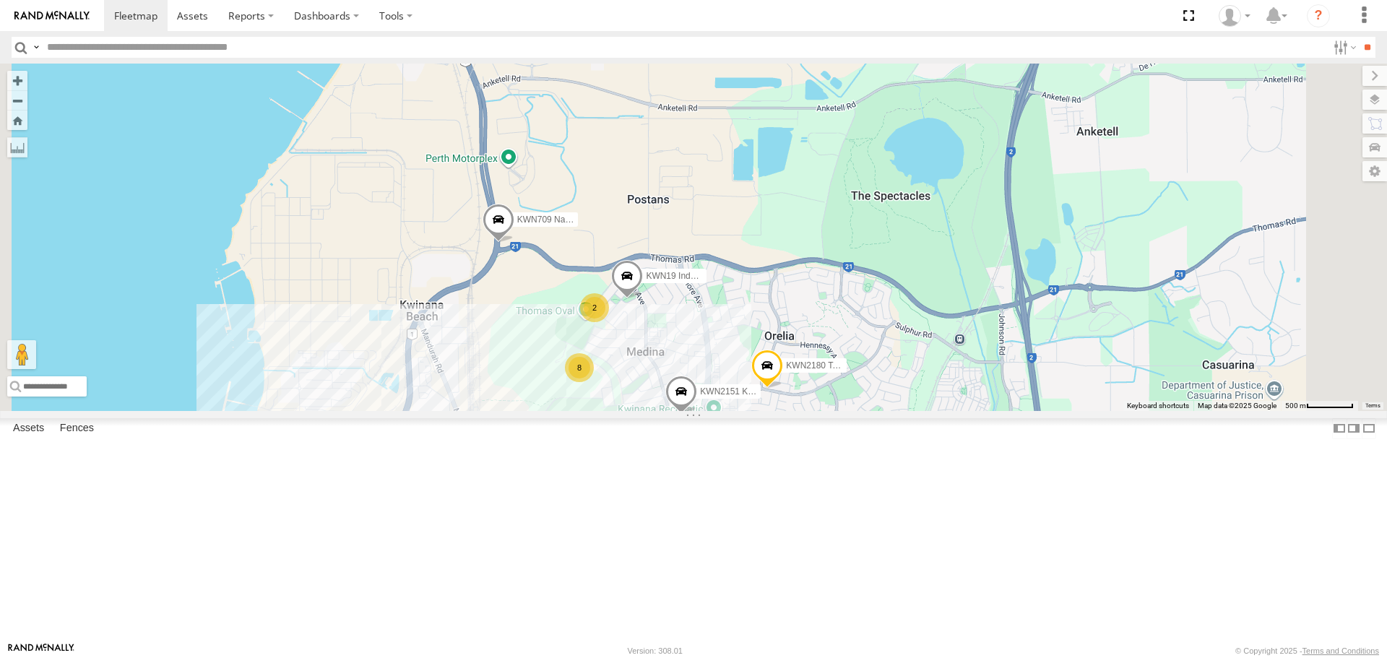
click at [514, 243] on span at bounding box center [498, 223] width 32 height 39
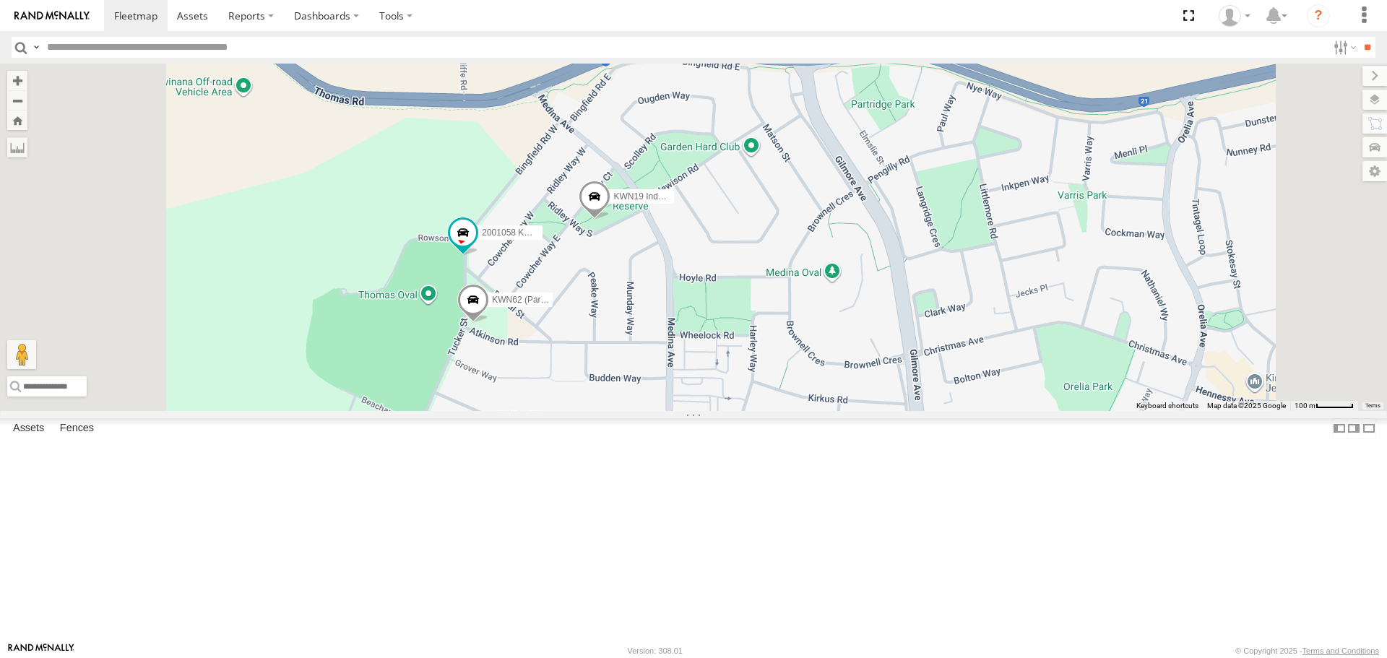
drag, startPoint x: 703, startPoint y: 408, endPoint x: 760, endPoint y: 407, distance: 57.1
click at [760, 407] on div "KWN1944 Parks KWN708 Supervisor NA KWN709 2001093 Ford Ranger KWN709 Natural Ar…" at bounding box center [693, 237] width 1387 height 347
click at [491, 323] on span at bounding box center [475, 303] width 32 height 39
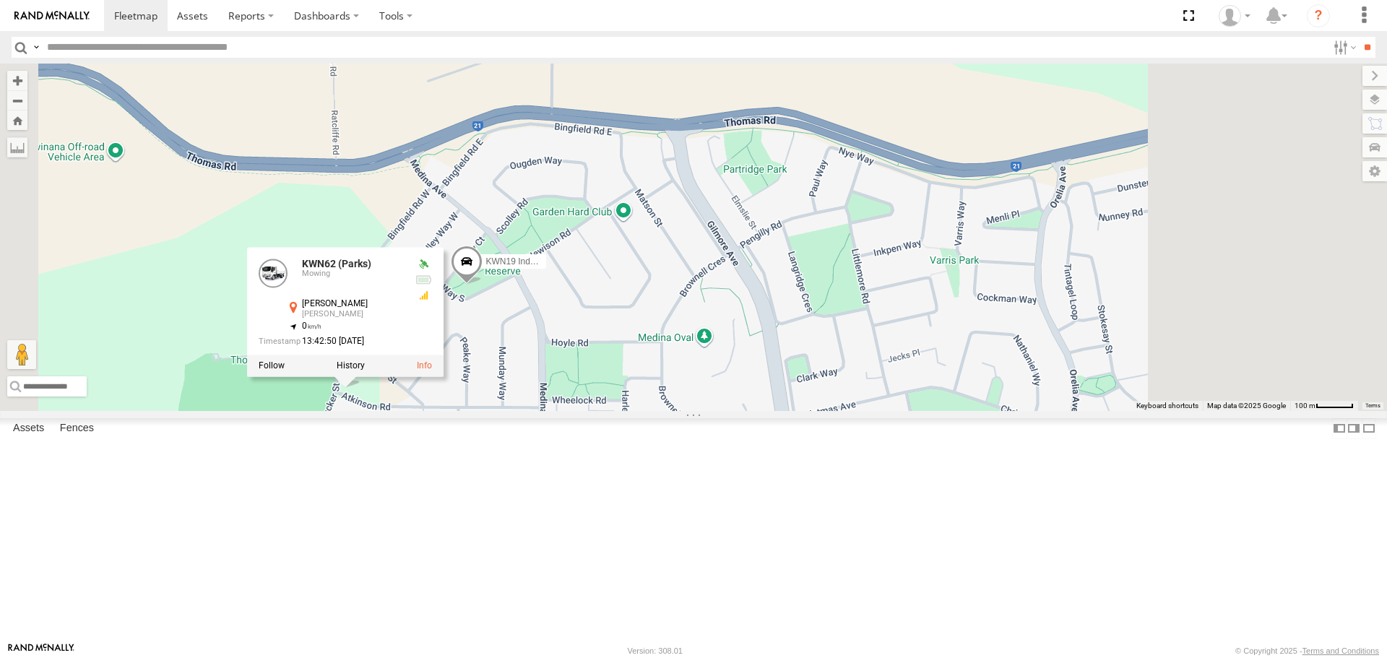
drag, startPoint x: 901, startPoint y: 440, endPoint x: 771, endPoint y: 506, distance: 146.0
click at [771, 410] on div "KWN1944 Parks KWN708 Supervisor NA KWN709 2001093 Ford Ranger KWN709 Natural Ar…" at bounding box center [693, 237] width 1387 height 347
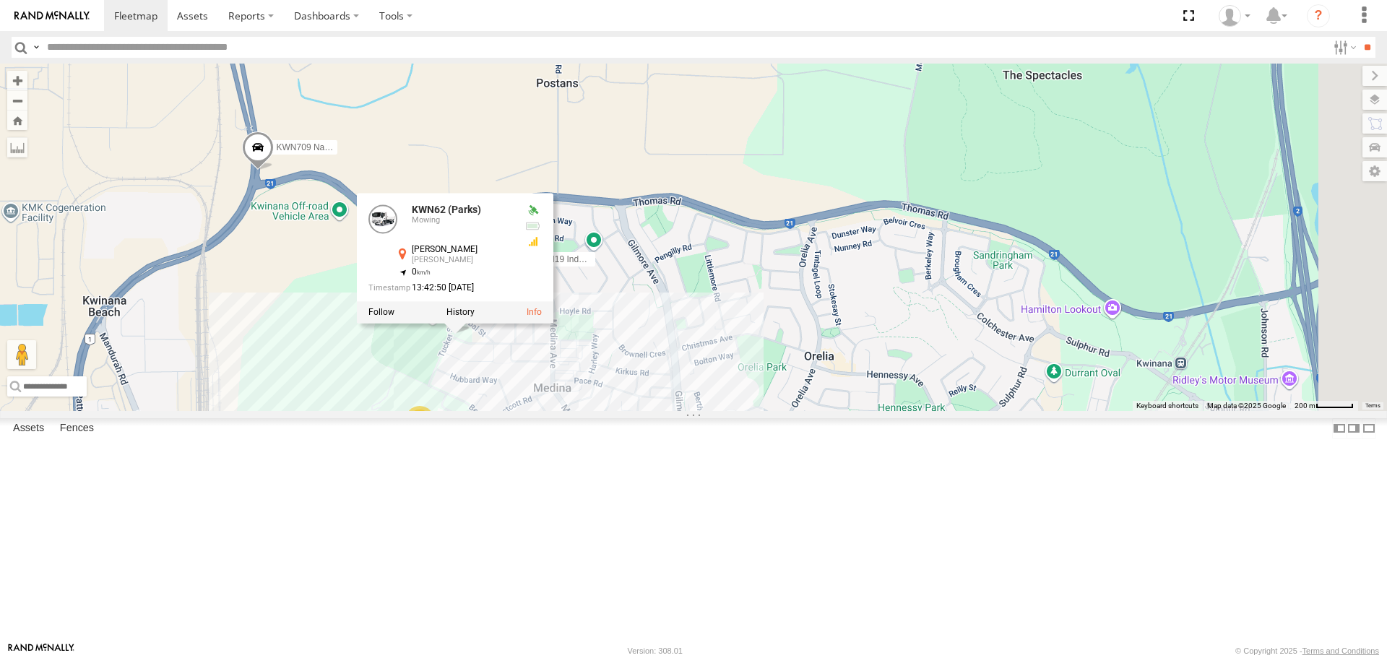
drag, startPoint x: 1069, startPoint y: 441, endPoint x: 693, endPoint y: 378, distance: 380.7
click at [696, 389] on div "KWN1944 Parks KWN708 Supervisor NA KWN709 2001093 Ford Ranger KWN709 Natural Ar…" at bounding box center [693, 237] width 1387 height 347
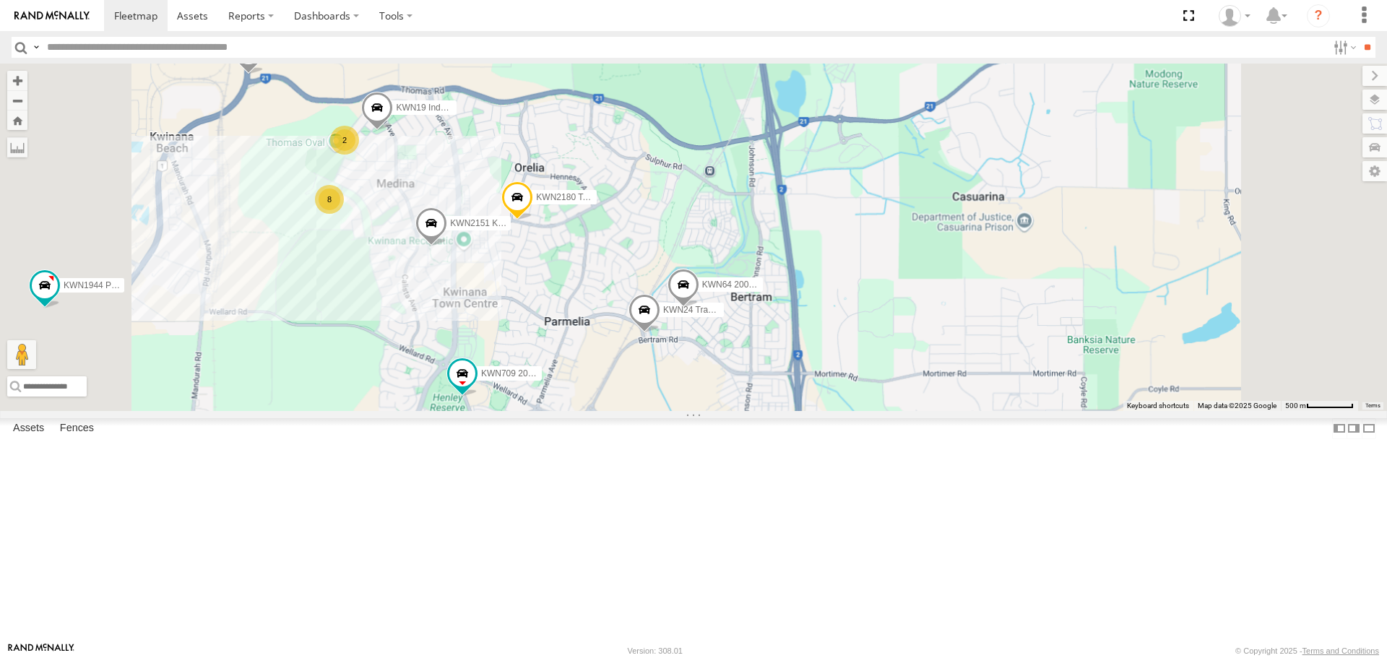
drag, startPoint x: 695, startPoint y: 426, endPoint x: 690, endPoint y: 334, distance: 91.9
click at [690, 334] on div "KWN1944 Parks KWN708 Supervisor NA KWN709 2001093 Ford Ranger KWN709 Natural Ar…" at bounding box center [693, 237] width 1387 height 347
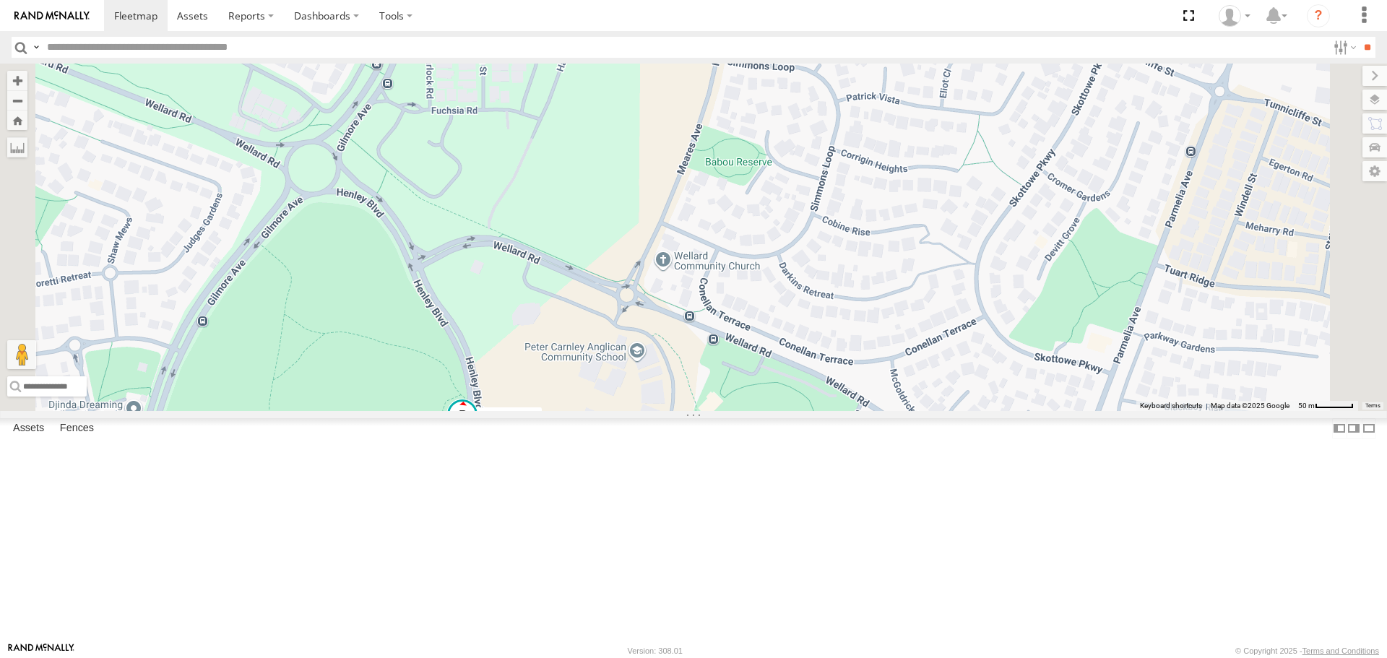
click at [475, 428] on span at bounding box center [462, 415] width 26 height 26
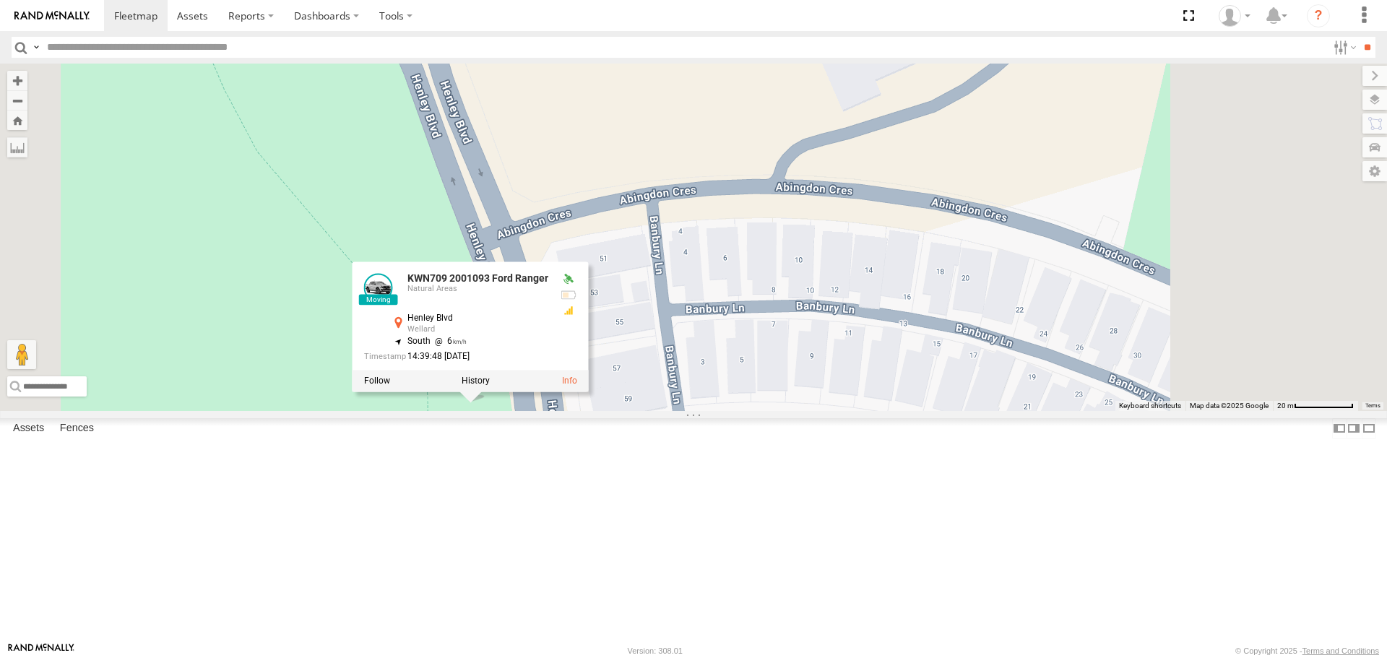
drag, startPoint x: 668, startPoint y: 505, endPoint x: 622, endPoint y: 176, distance: 331.7
click at [622, 176] on div "KWN1944 Parks KWN708 Supervisor NA KWN709 2001093 Ford Ranger KWN709 Natural Ar…" at bounding box center [693, 237] width 1387 height 347
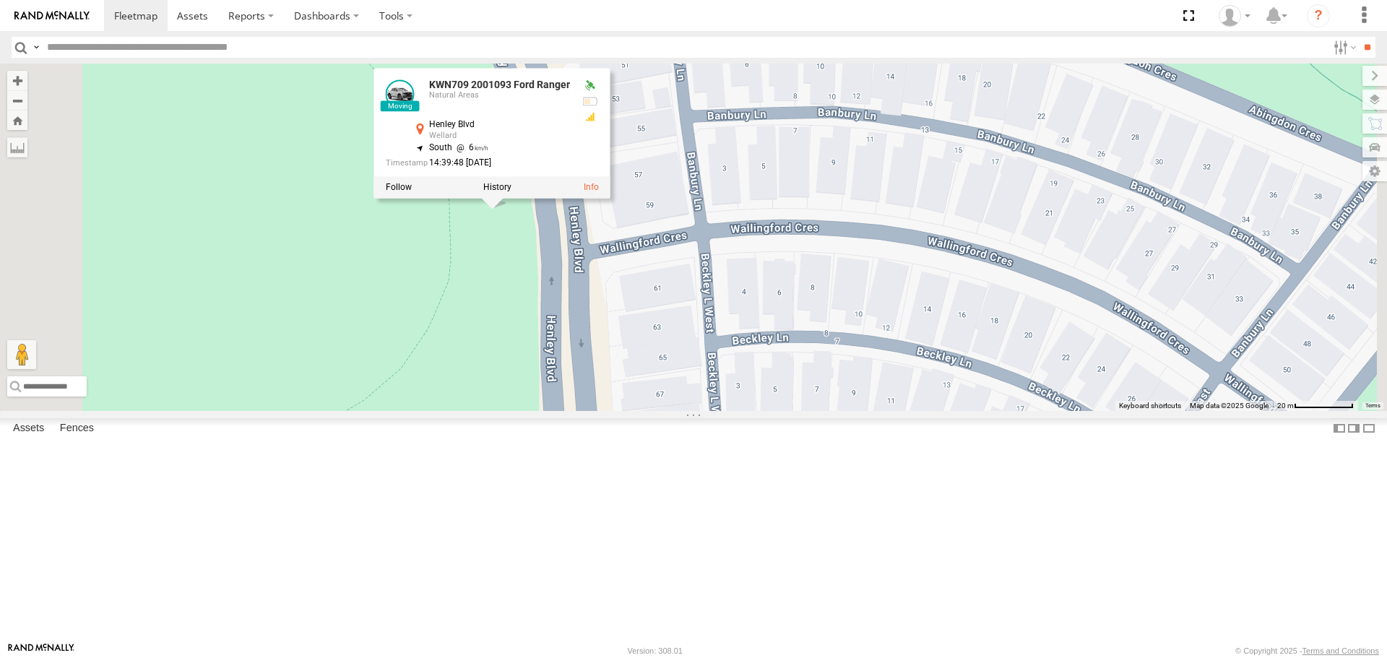
drag, startPoint x: 713, startPoint y: 537, endPoint x: 717, endPoint y: 383, distance: 153.9
click at [717, 383] on div "KWN1944 Parks KWN708 Supervisor NA KWN709 2001093 Ford Ranger KWN709 Natural Ar…" at bounding box center [693, 237] width 1387 height 347
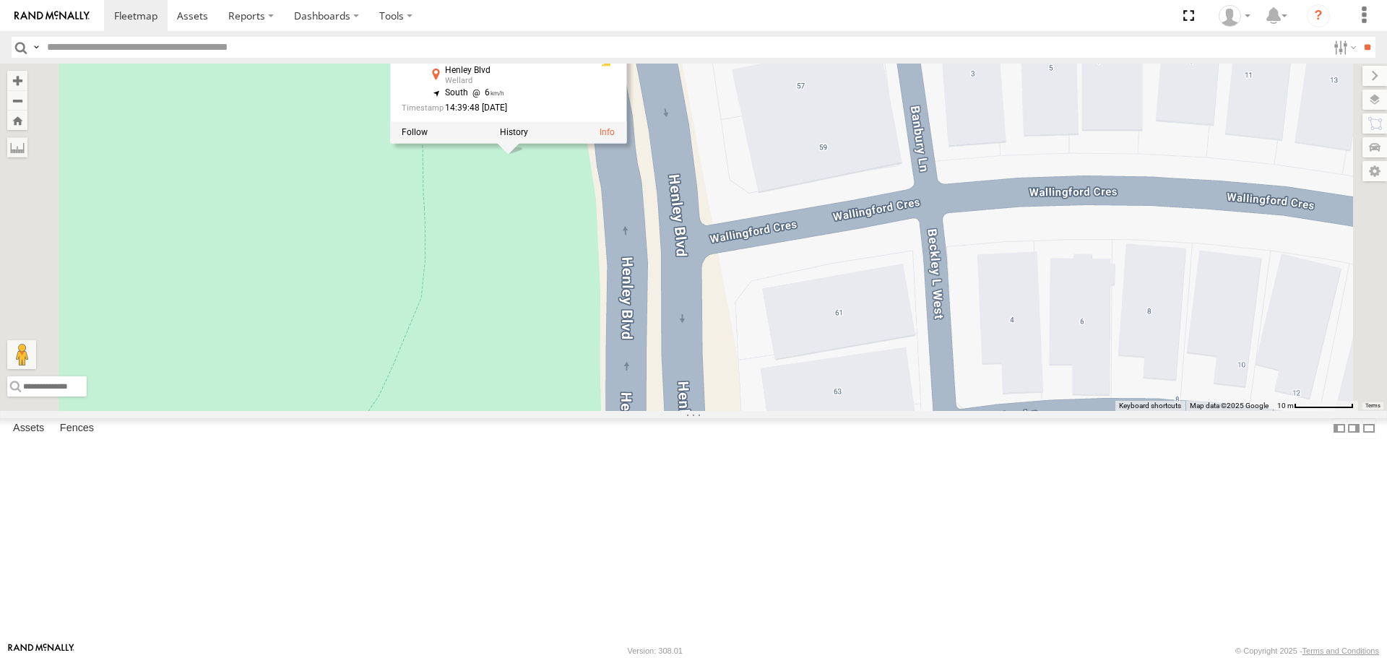
drag, startPoint x: 675, startPoint y: 363, endPoint x: 689, endPoint y: 361, distance: 13.9
click at [689, 361] on div "KWN1944 Parks KWN708 Supervisor NA KWN709 2001093 Ford Ranger KWN709 Natural Ar…" at bounding box center [693, 237] width 1387 height 347
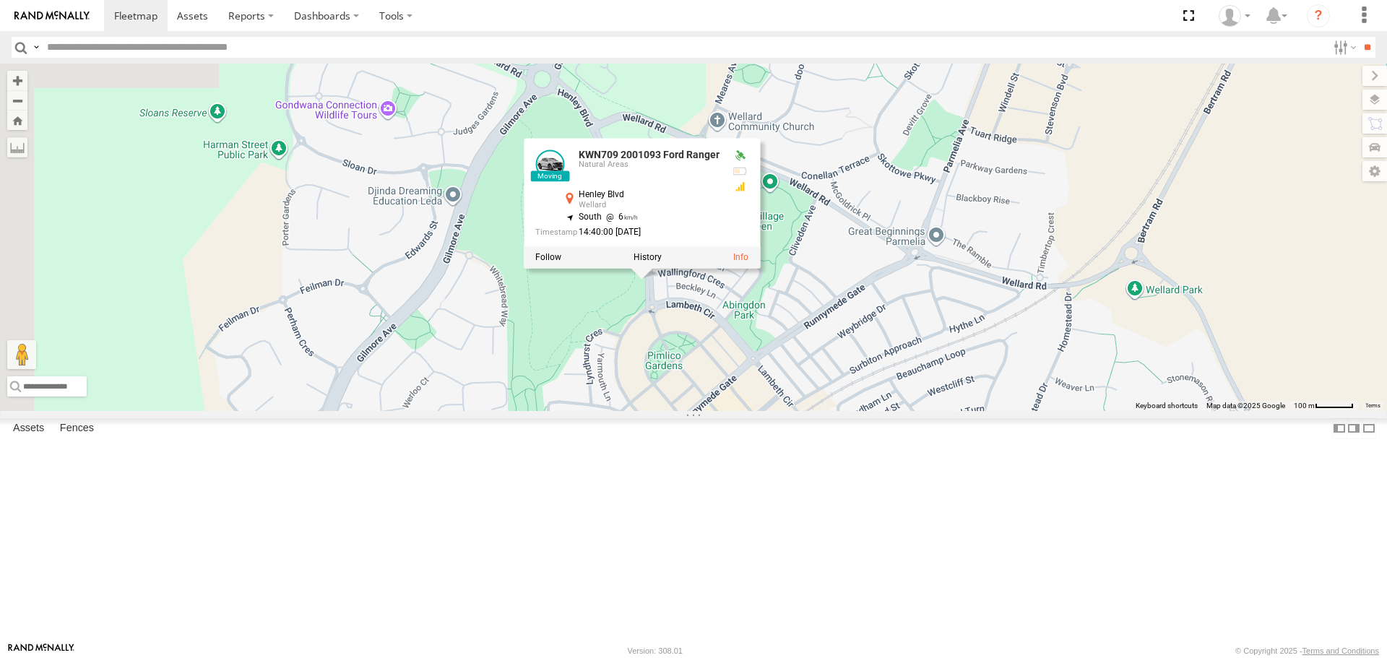
drag, startPoint x: 672, startPoint y: 394, endPoint x: 814, endPoint y: 428, distance: 145.6
click at [814, 410] on div "KWN1944 Parks KWN708 Supervisor NA KWN709 2001093 Ford Ranger KWN709 Natural Ar…" at bounding box center [693, 237] width 1387 height 347
click at [569, 228] on div "KWN1944 Parks KWN708 Supervisor NA KWN709 2001093 Ford Ranger KWN709 Natural Ar…" at bounding box center [693, 237] width 1387 height 347
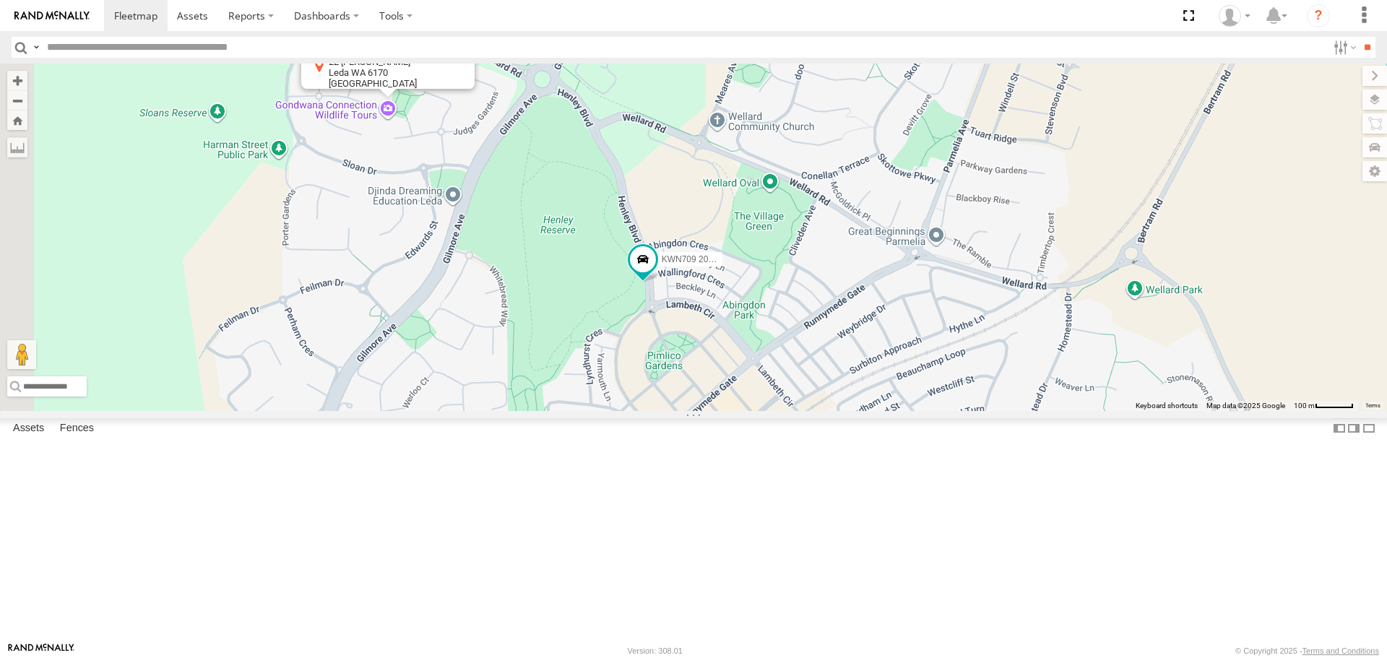
click at [521, 220] on div "KWN1944 Parks KWN708 Supervisor NA KWN709 2001093 Ford Ranger KWN709 Natural Ar…" at bounding box center [693, 237] width 1387 height 347
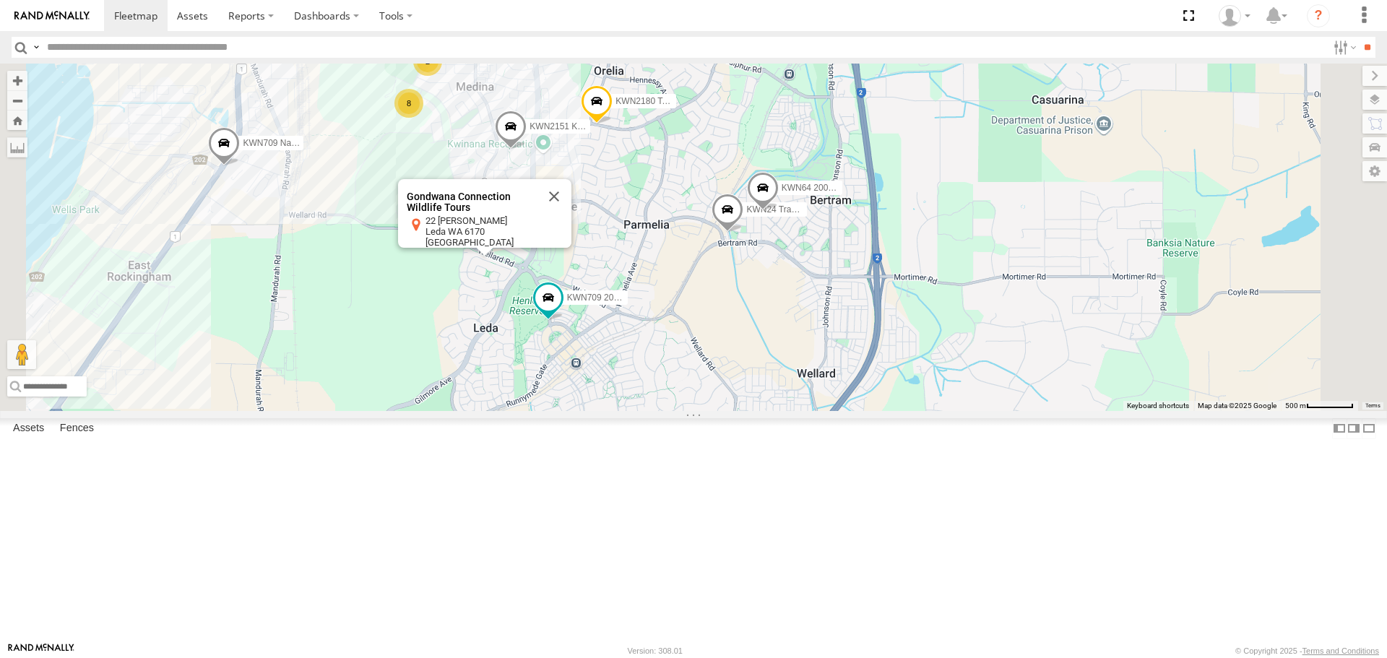
click at [261, 41] on span at bounding box center [248, 28] width 26 height 26
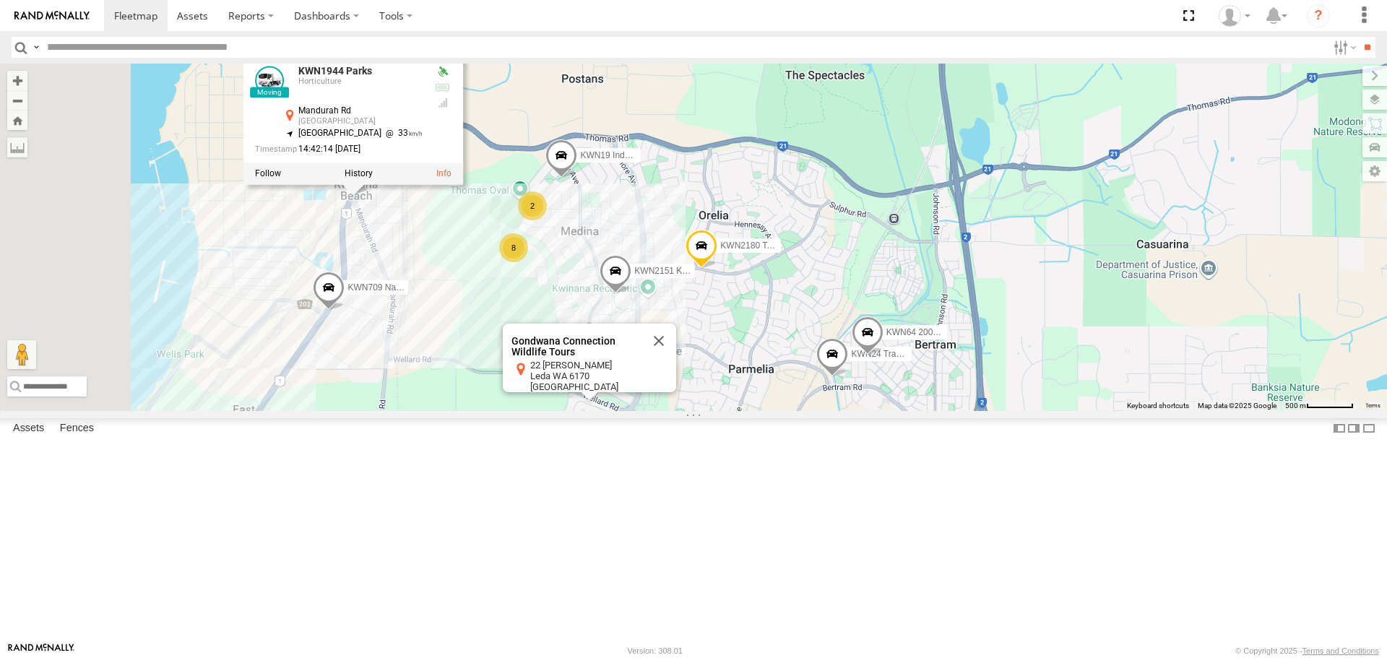
drag, startPoint x: 465, startPoint y: 255, endPoint x: 570, endPoint y: 399, distance: 178.4
click at [570, 399] on div "KWN1944 Parks KWN708 Supervisor NA KWN709 2001093 Ford Ranger KWN709 Natural Ar…" at bounding box center [693, 237] width 1387 height 347
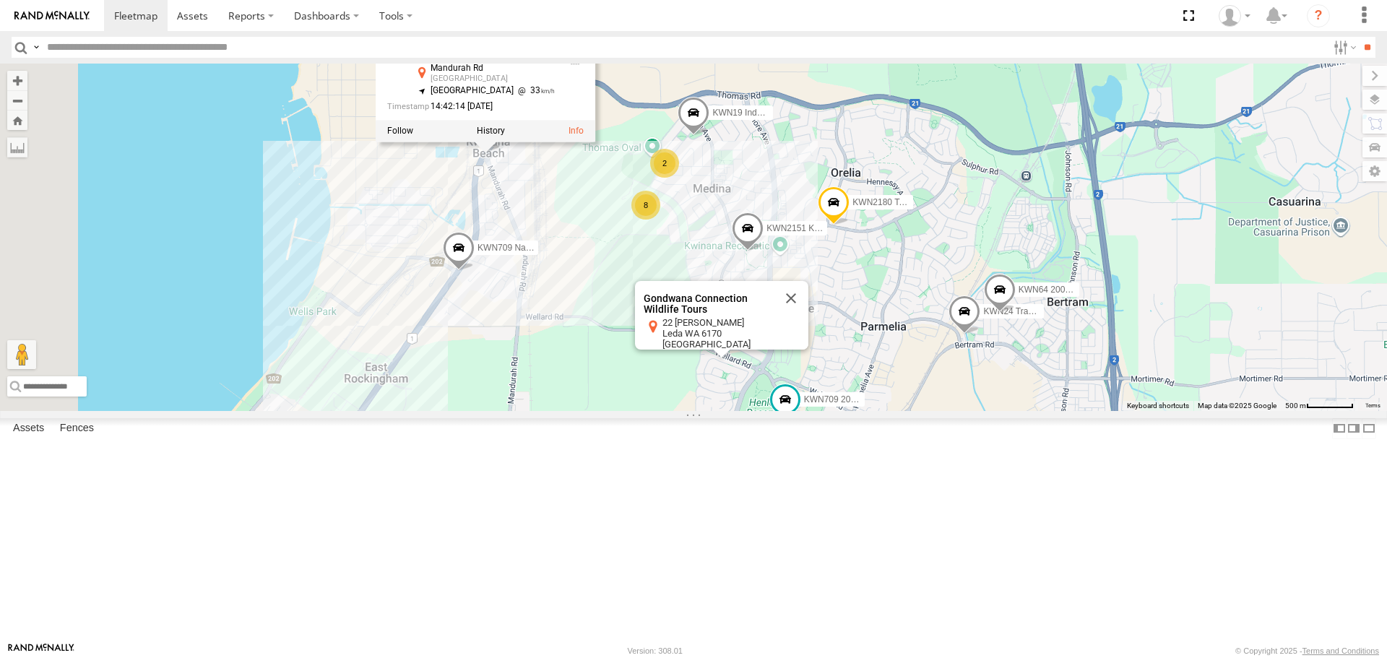
drag, startPoint x: 545, startPoint y: 502, endPoint x: 683, endPoint y: 455, distance: 145.7
click at [683, 410] on div "KWN1944 Parks KWN708 Supervisor NA KWN709 2001093 Ford Ranger KWN709 Natural Ar…" at bounding box center [693, 237] width 1387 height 347
click at [474, 272] on span at bounding box center [459, 252] width 32 height 39
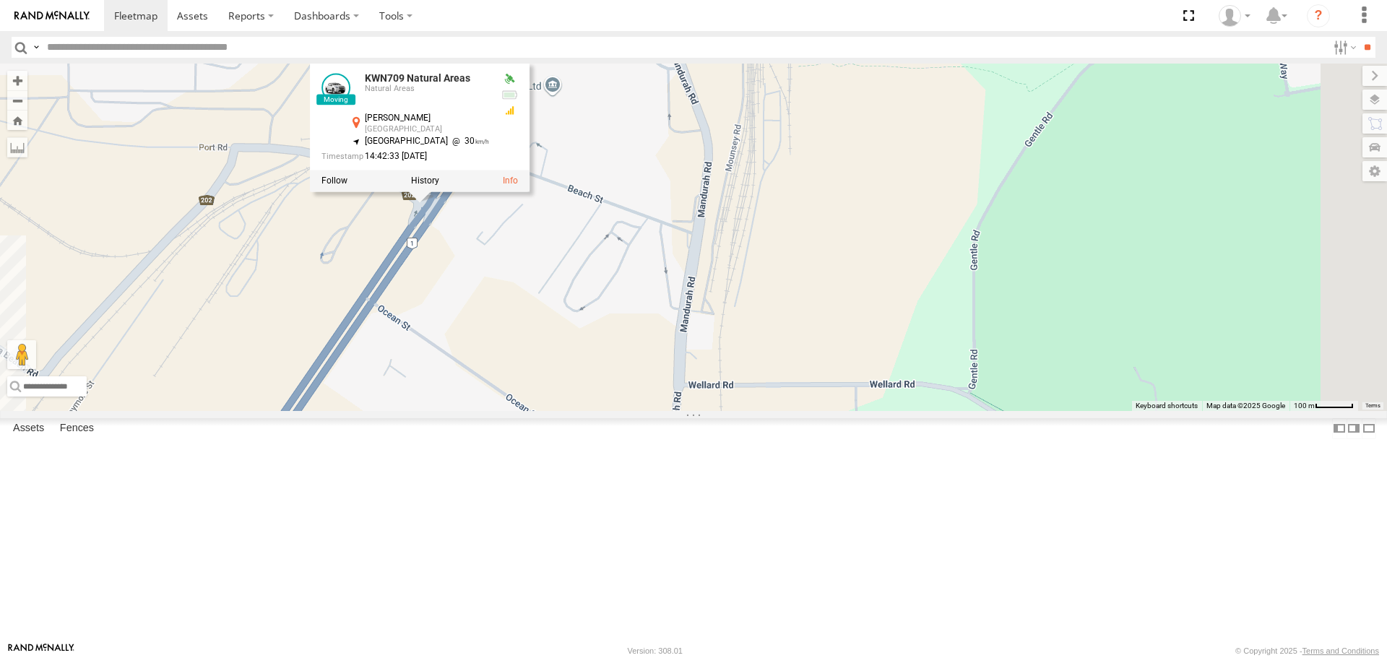
drag, startPoint x: 750, startPoint y: 408, endPoint x: 521, endPoint y: 375, distance: 232.0
click at [521, 375] on div "KWN1944 Parks KWN708 Supervisor NA KWN709 2001093 Ford Ranger KWN709 Natural Ar…" at bounding box center [693, 237] width 1387 height 347
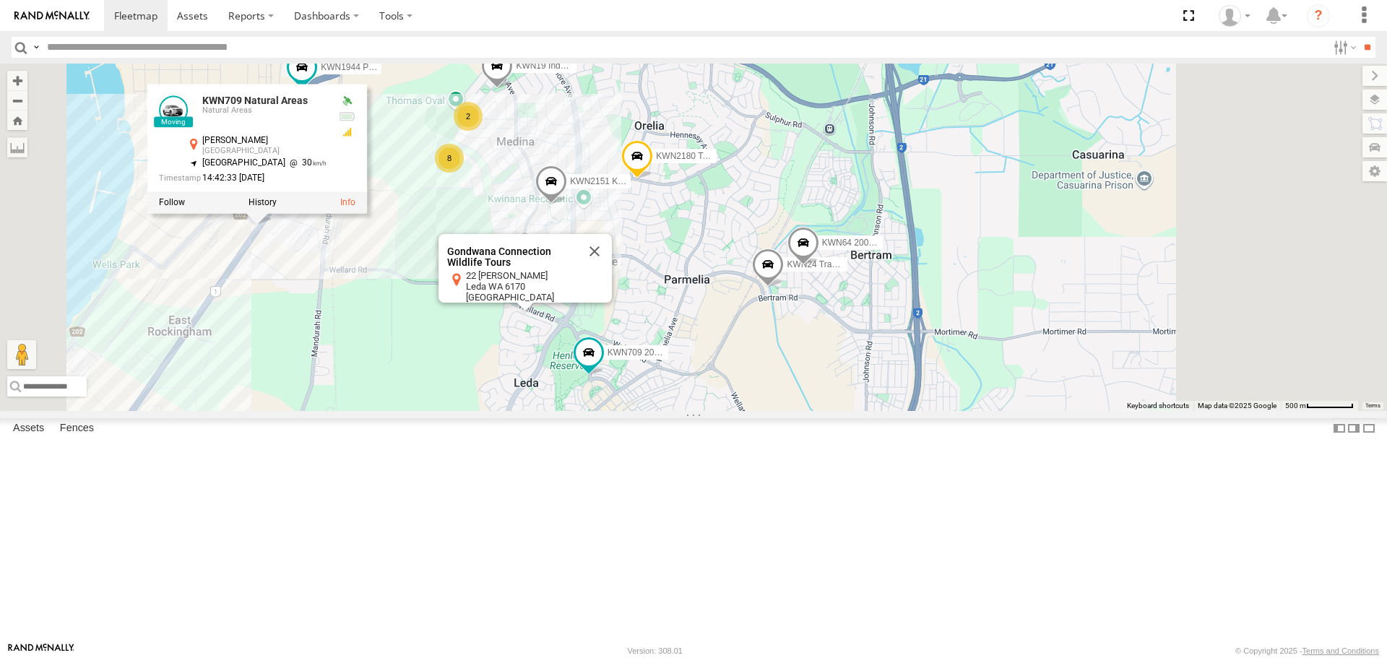
drag, startPoint x: 750, startPoint y: 535, endPoint x: 573, endPoint y: 500, distance: 179.7
click at [573, 410] on div "KWN1944 Parks KWN708 Supervisor NA KWN709 2001093 Ford Ranger KWN709 Natural Ar…" at bounding box center [693, 237] width 1387 height 347
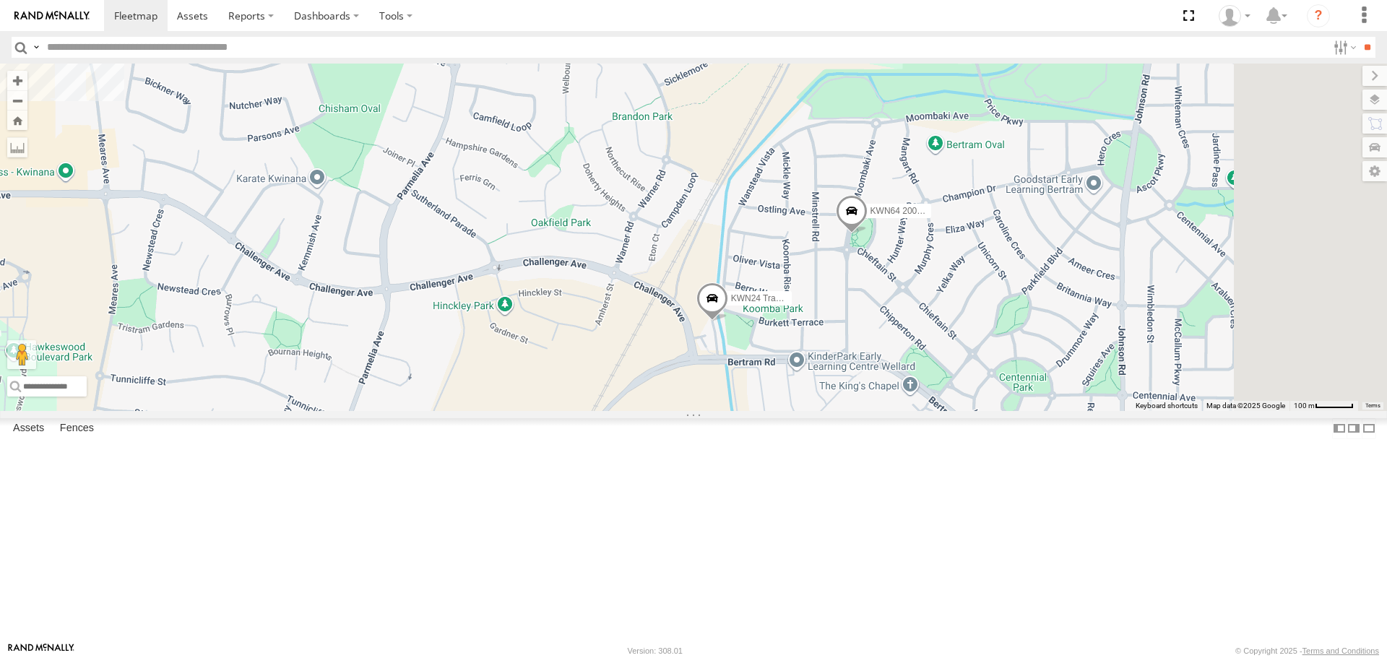
drag, startPoint x: 898, startPoint y: 413, endPoint x: 721, endPoint y: 414, distance: 176.9
click at [721, 410] on div "KWN1944 Parks KWN708 Supervisor NA KWN709 2001093 Ford Ranger KWN709 Natural Ar…" at bounding box center [693, 237] width 1387 height 347
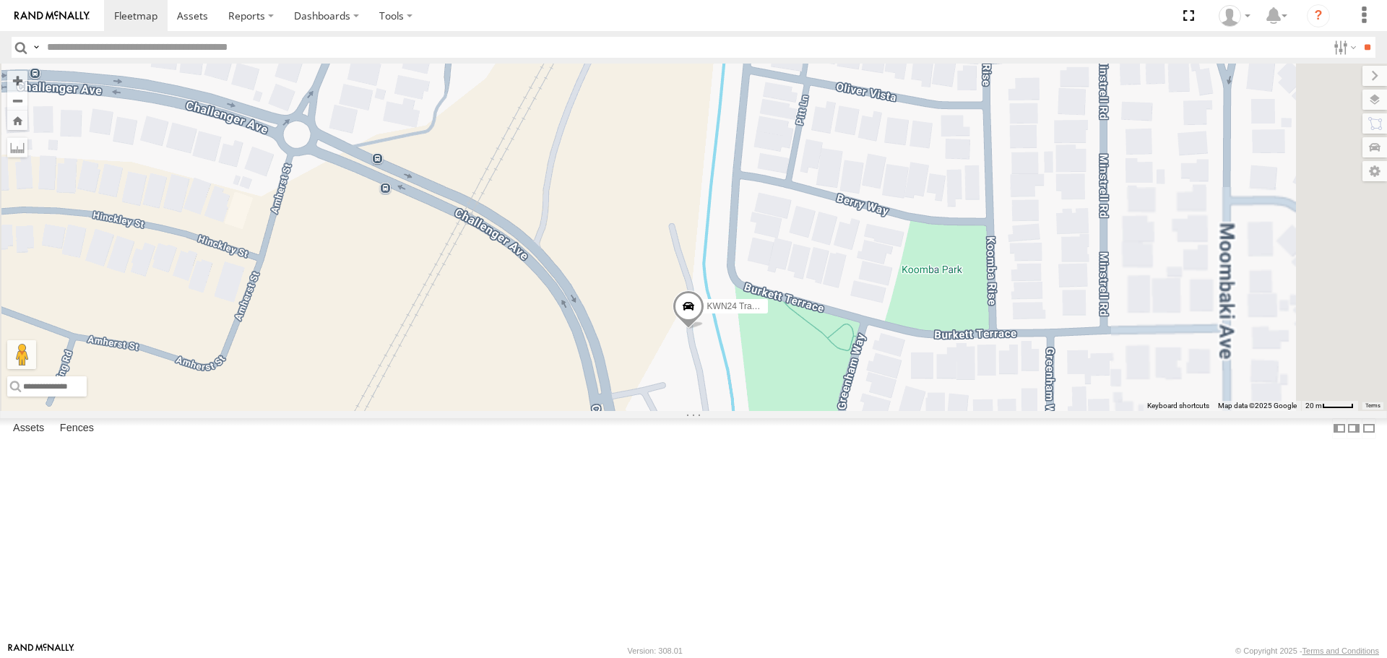
drag, startPoint x: 892, startPoint y: 448, endPoint x: 739, endPoint y: 378, distance: 167.7
click at [741, 380] on div "KWN1944 Parks KWN708 Supervisor NA KWN709 2001093 Ford Ranger KWN709 Natural Ar…" at bounding box center [693, 237] width 1387 height 347
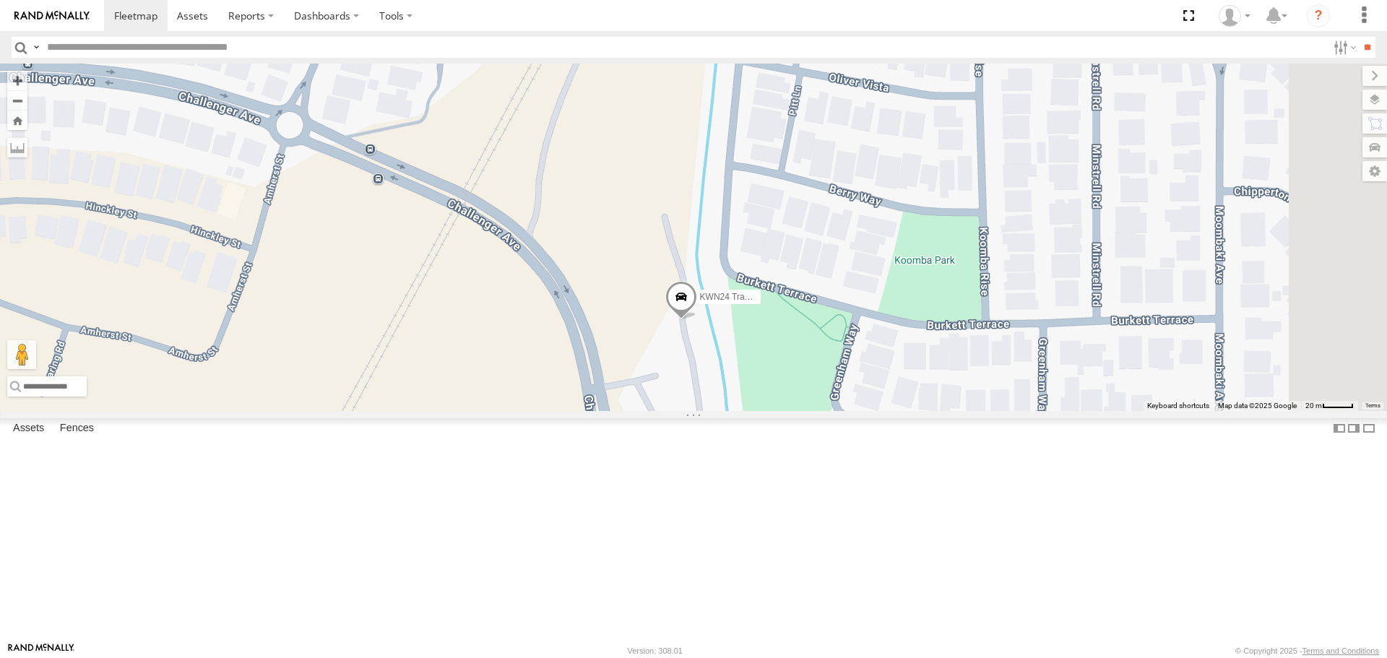
click at [697, 321] on span at bounding box center [681, 301] width 32 height 39
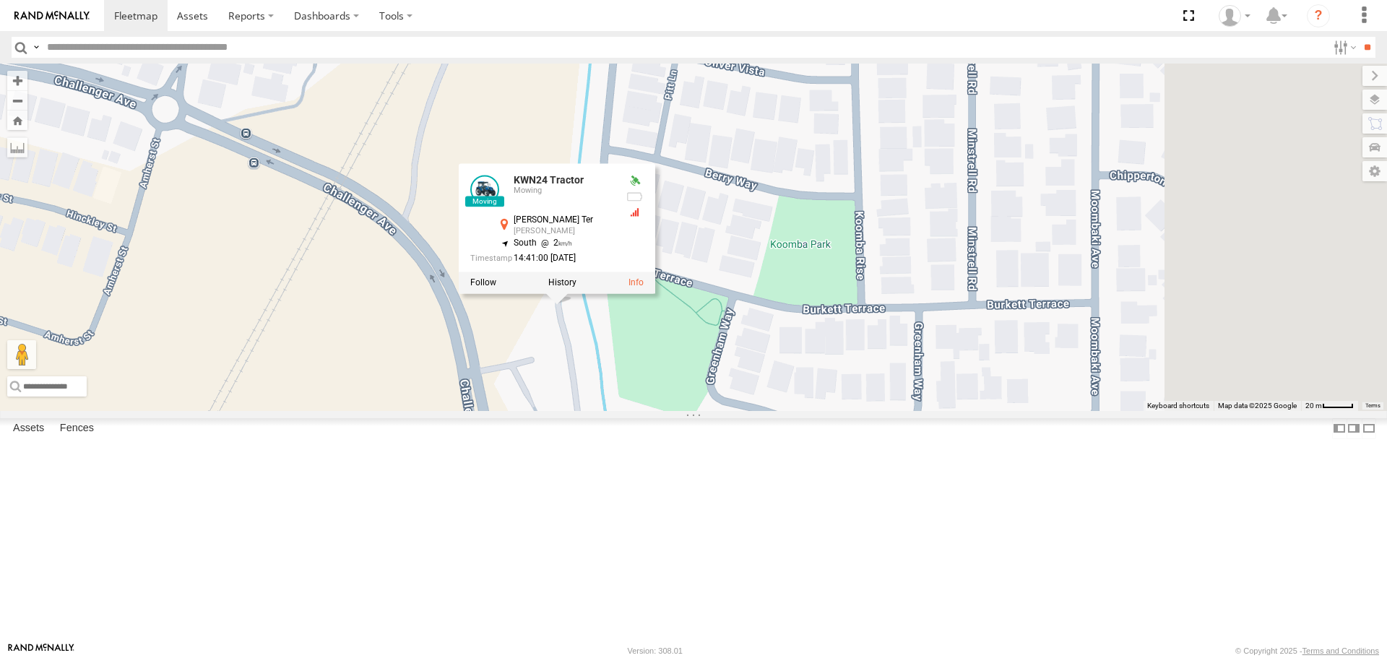
drag, startPoint x: 1023, startPoint y: 512, endPoint x: 793, endPoint y: 484, distance: 231.4
click at [793, 410] on div "KWN1944 Parks KWN708 Supervisor NA KWN709 2001093 Ford Ranger KWN709 Natural Ar…" at bounding box center [693, 237] width 1387 height 347
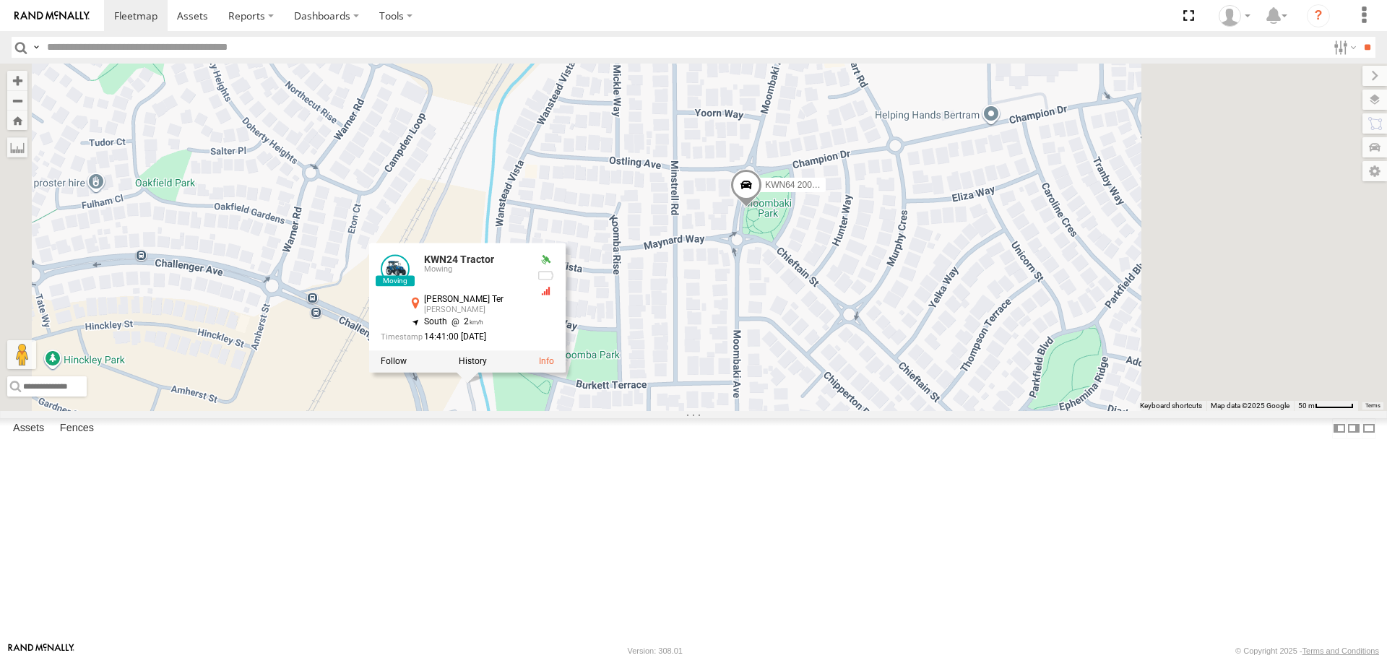
drag, startPoint x: 792, startPoint y: 500, endPoint x: 773, endPoint y: 506, distance: 19.9
click at [773, 410] on div "KWN1944 Parks KWN708 Supervisor NA KWN709 2001093 Ford Ranger KWN709 Natural Ar…" at bounding box center [693, 237] width 1387 height 347
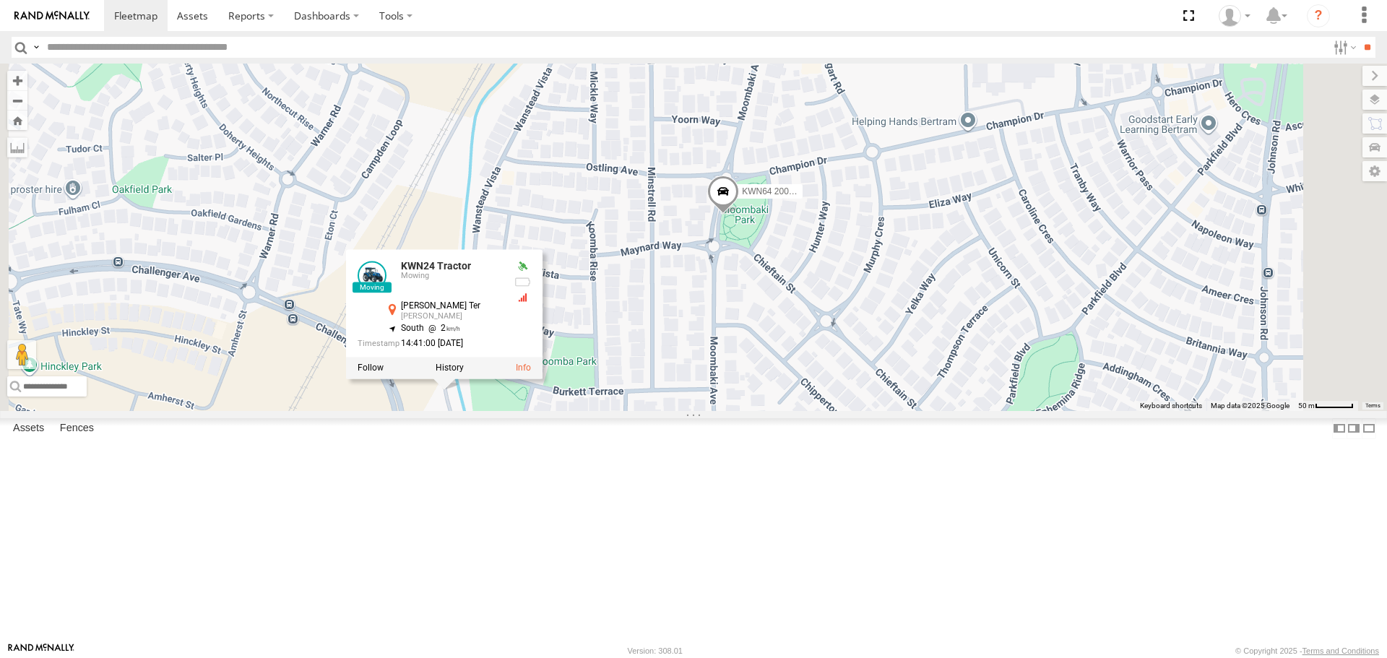
click at [739, 215] on span at bounding box center [723, 195] width 32 height 39
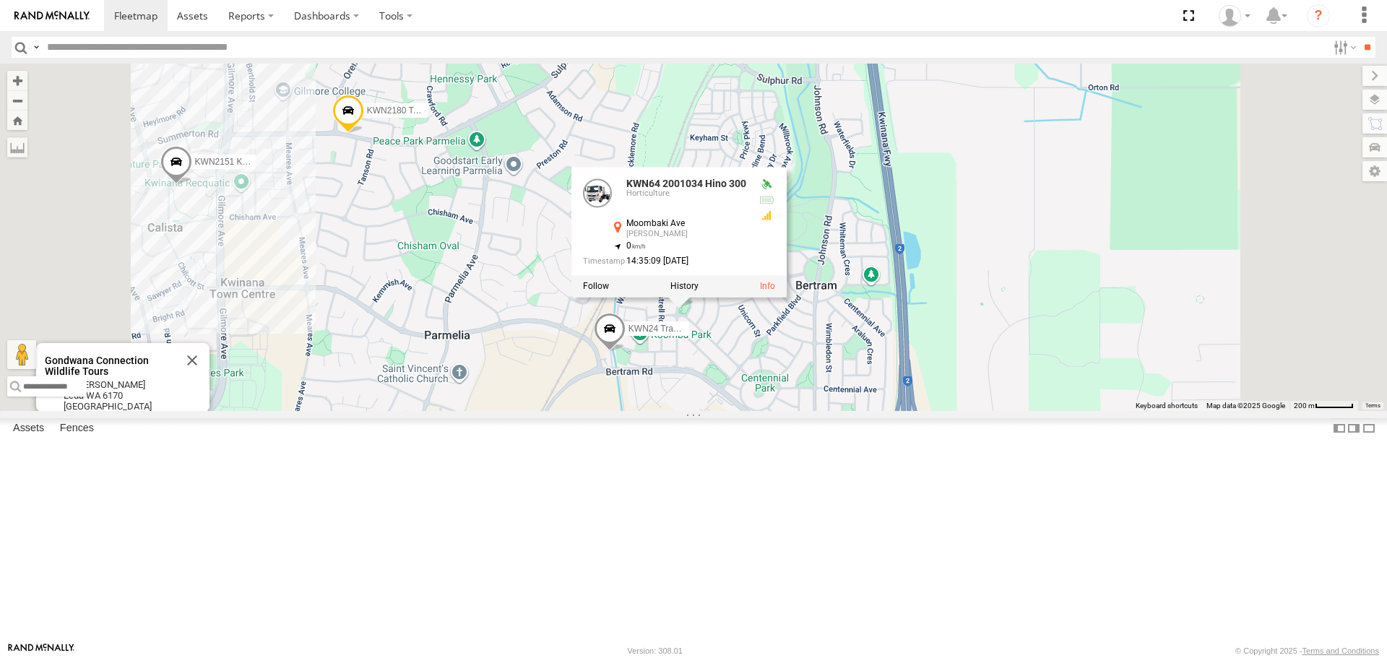
drag, startPoint x: 672, startPoint y: 383, endPoint x: 728, endPoint y: 417, distance: 65.1
click at [728, 410] on div "KWN1944 Parks KWN708 Supervisor NA KWN709 2001093 Ford Ranger KWN709 Natural Ar…" at bounding box center [693, 237] width 1387 height 347
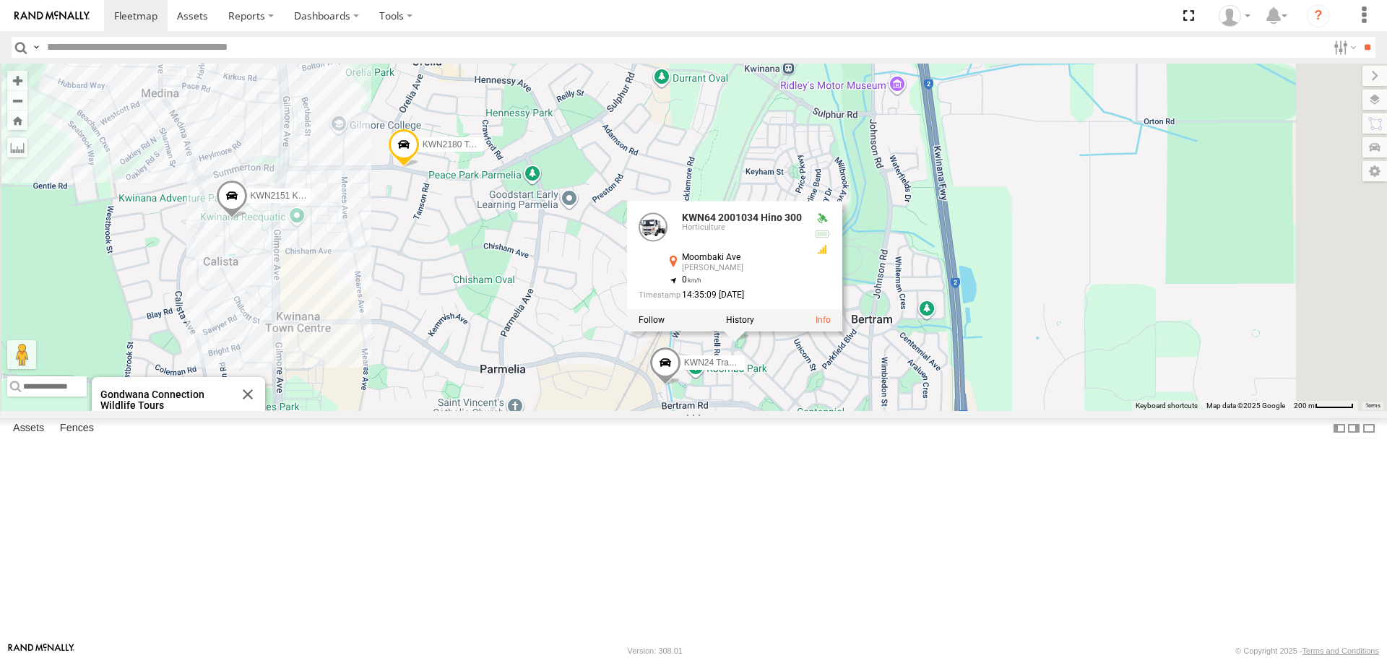
click at [420, 168] on span at bounding box center [404, 148] width 32 height 39
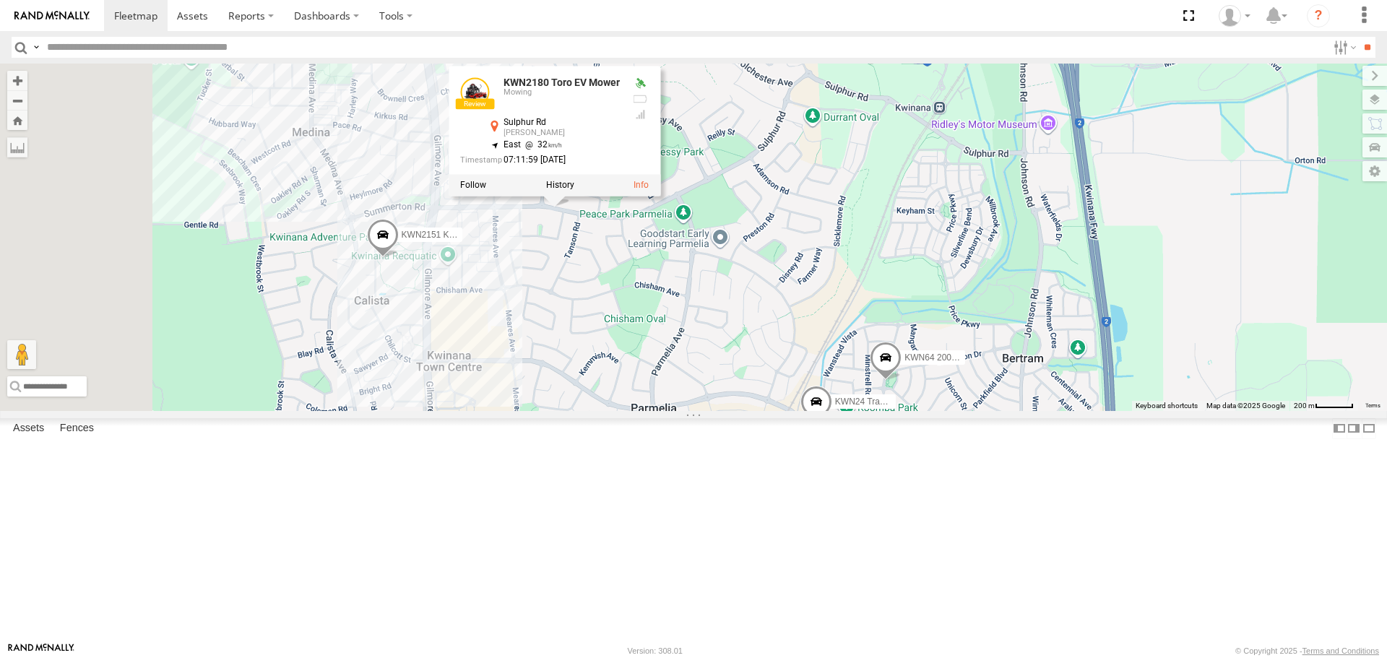
drag, startPoint x: 651, startPoint y: 370, endPoint x: 759, endPoint y: 386, distance: 109.5
click at [759, 386] on div "KWN1944 Parks KWN708 Supervisor NA KWN709 2001093 Ford Ranger KWN709 Natural Ar…" at bounding box center [693, 237] width 1387 height 347
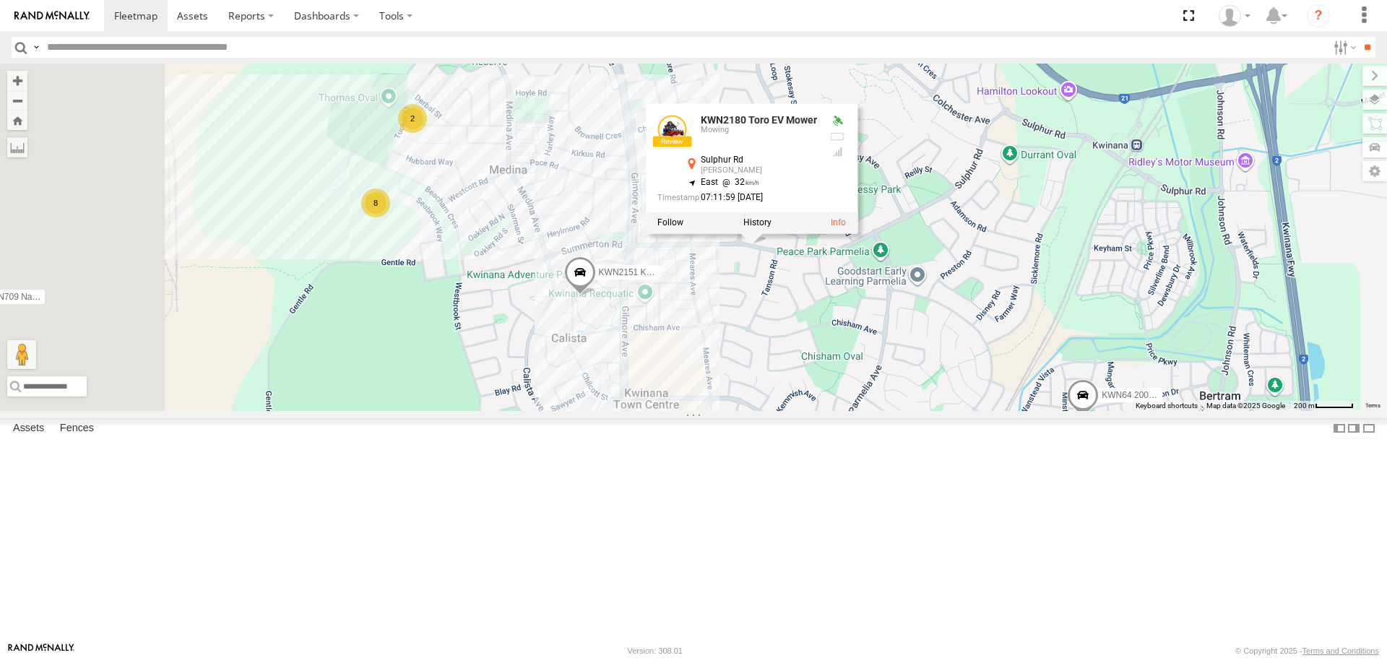
drag, startPoint x: 773, startPoint y: 407, endPoint x: 1015, endPoint y: 436, distance: 244.4
click at [1015, 410] on div "KWN1944 Parks KWN708 Supervisor NA KWN709 2001093 Ford Ranger KWN709 Natural Ar…" at bounding box center [693, 237] width 1387 height 347
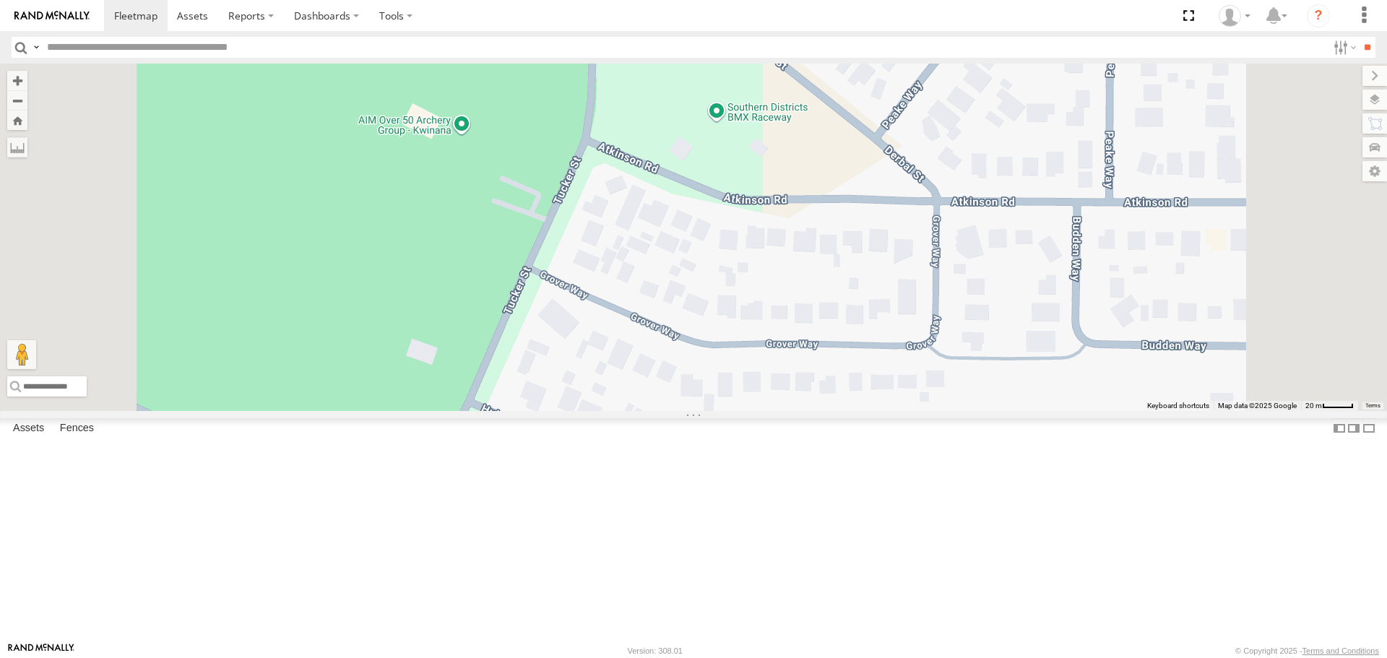
drag, startPoint x: 721, startPoint y: 453, endPoint x: 710, endPoint y: 495, distance: 44.0
click at [710, 410] on div "KWN1944 Parks KWN708 Supervisor NA KWN709 2001093 Ford Ranger KWN709 Natural Ar…" at bounding box center [693, 237] width 1387 height 347
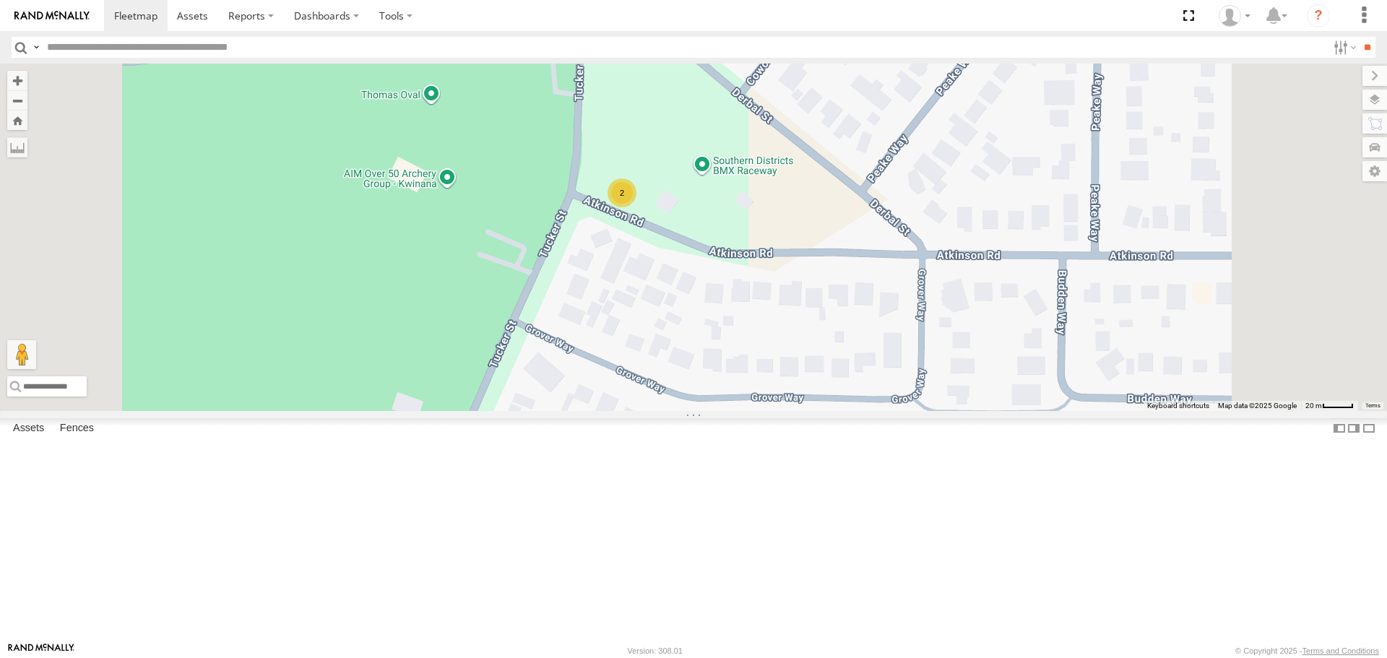
click at [636, 207] on div "2" at bounding box center [621, 192] width 29 height 29
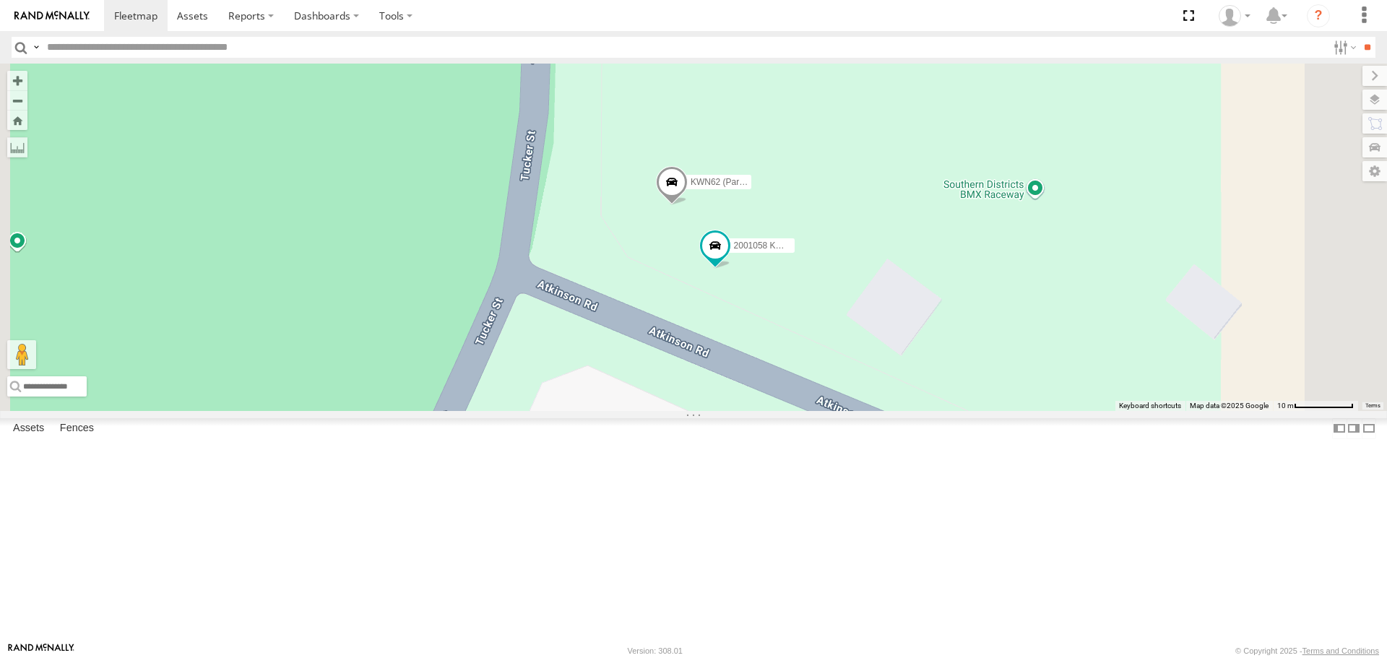
click at [728, 259] on span at bounding box center [715, 246] width 26 height 26
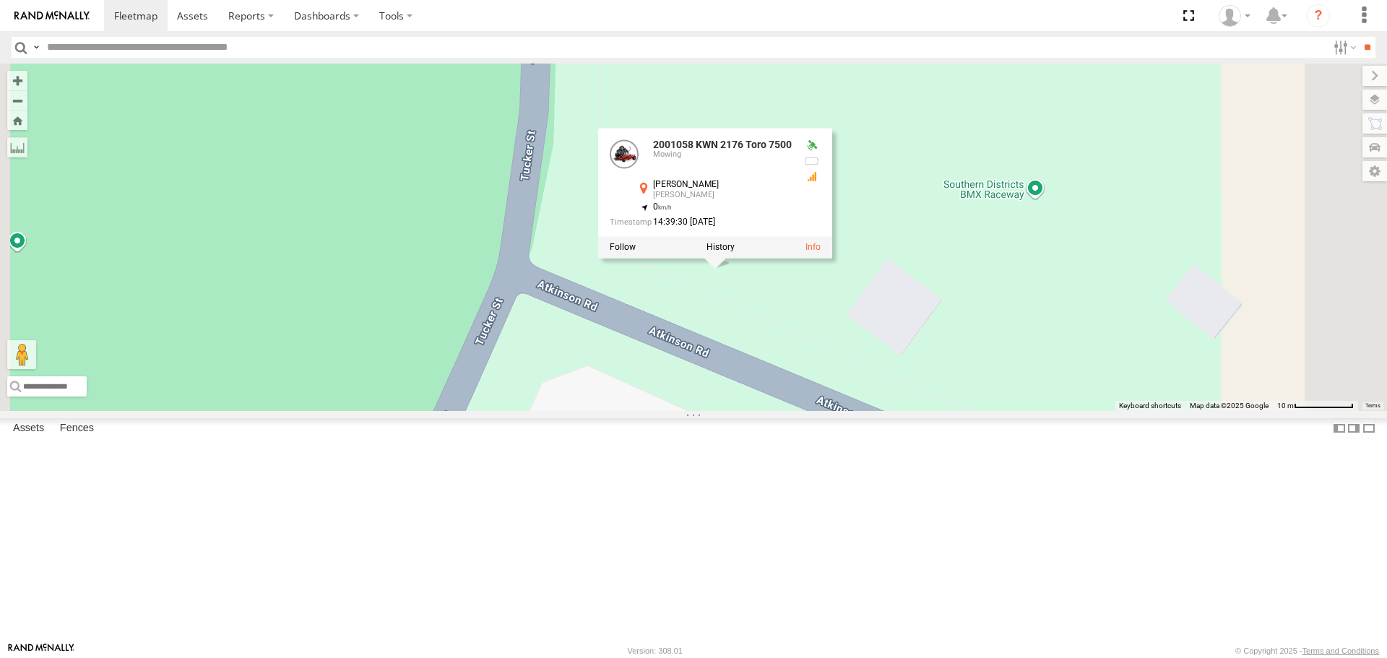
click at [1096, 393] on div "KWN1944 Parks KWN708 Supervisor NA KWN709 2001093 Ford Ranger KWN709 Natural Ar…" at bounding box center [693, 237] width 1387 height 347
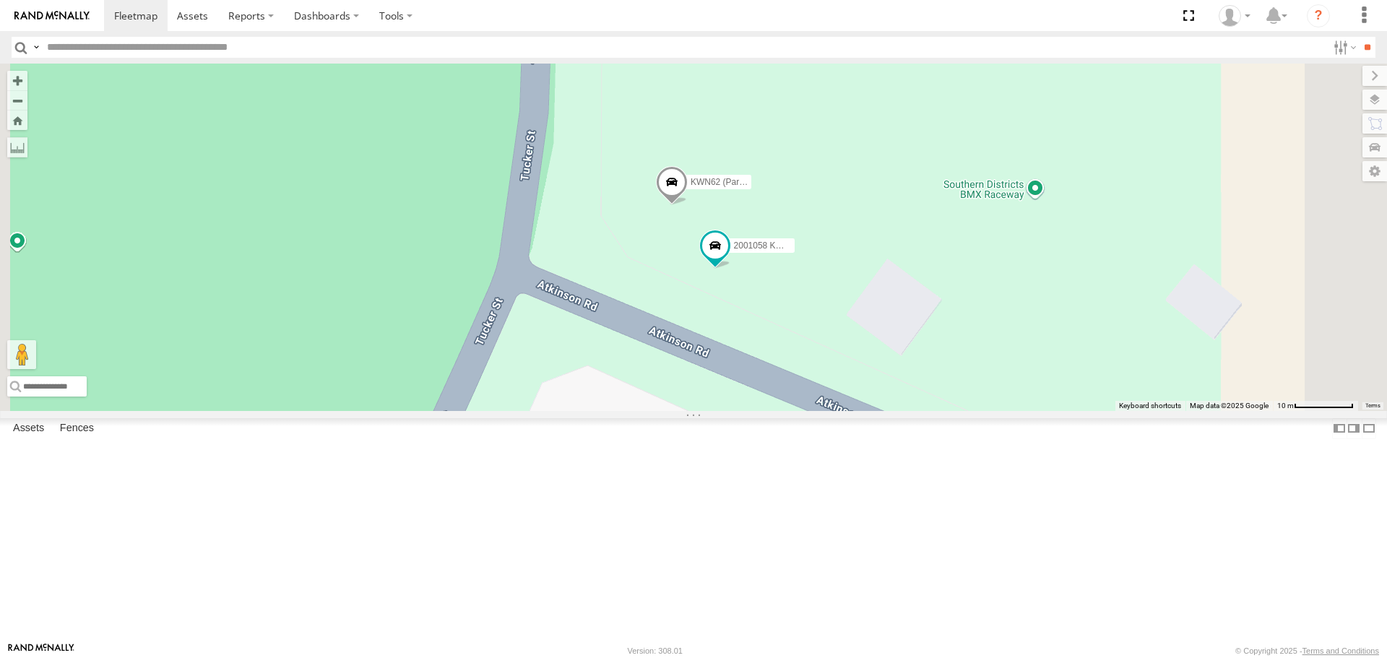
click at [687, 205] on span at bounding box center [672, 185] width 32 height 39
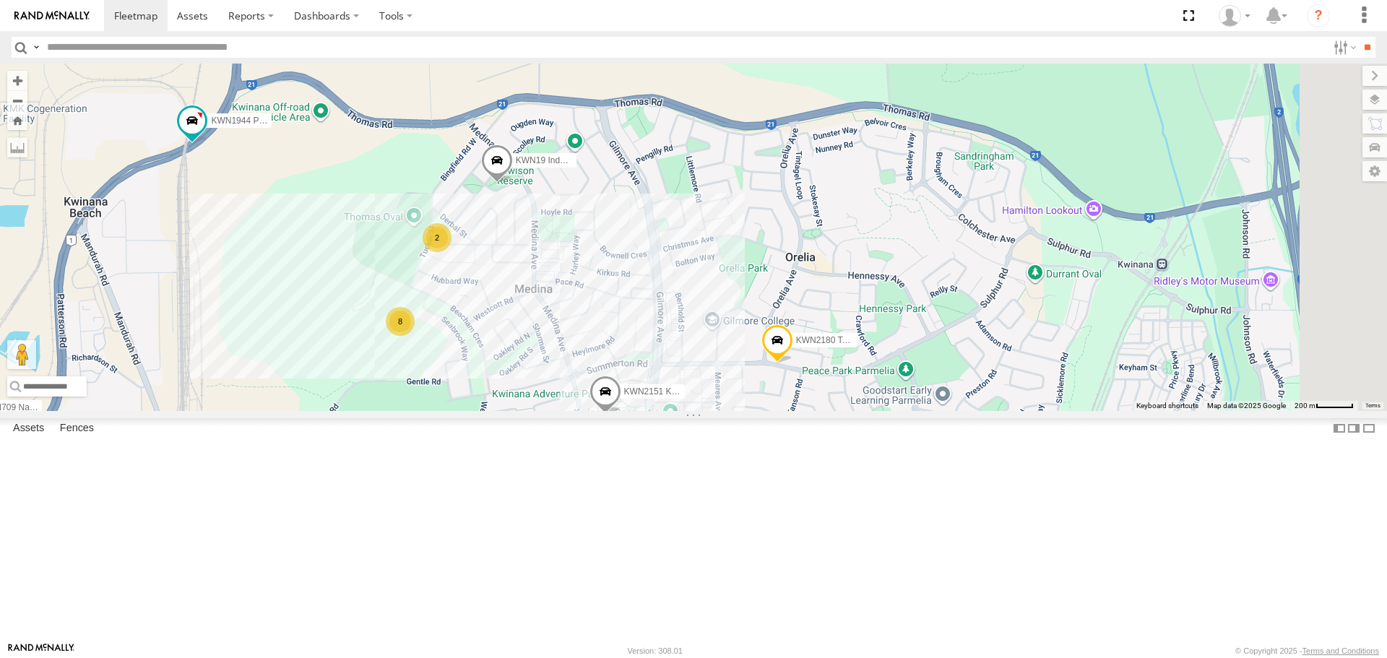
drag, startPoint x: 1066, startPoint y: 472, endPoint x: 715, endPoint y: 453, distance: 351.5
click at [715, 410] on div "KWN1944 Parks KWN708 Supervisor NA KWN709 2001093 Ford Ranger KWN709 Natural Ar…" at bounding box center [693, 237] width 1387 height 347
